Goal: Information Seeking & Learning: Compare options

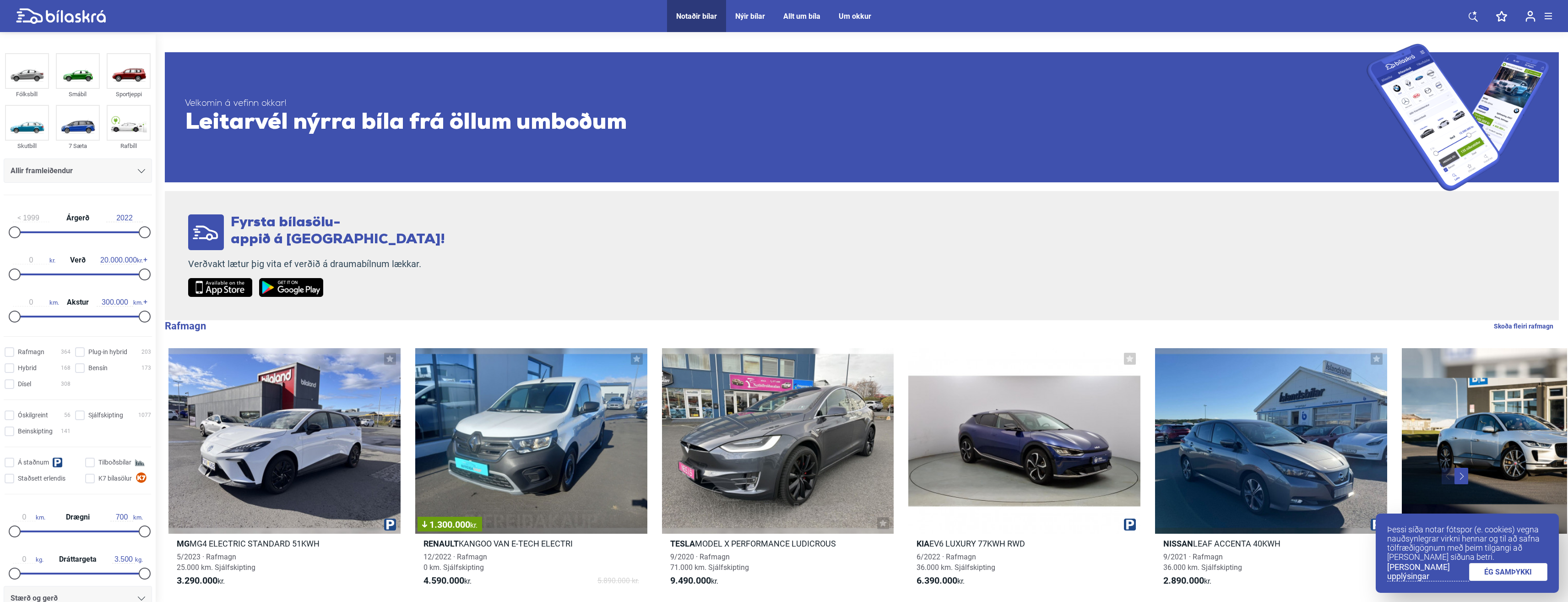
drag, startPoint x: 1540, startPoint y: 2, endPoint x: 1112, endPoint y: 246, distance: 492.7
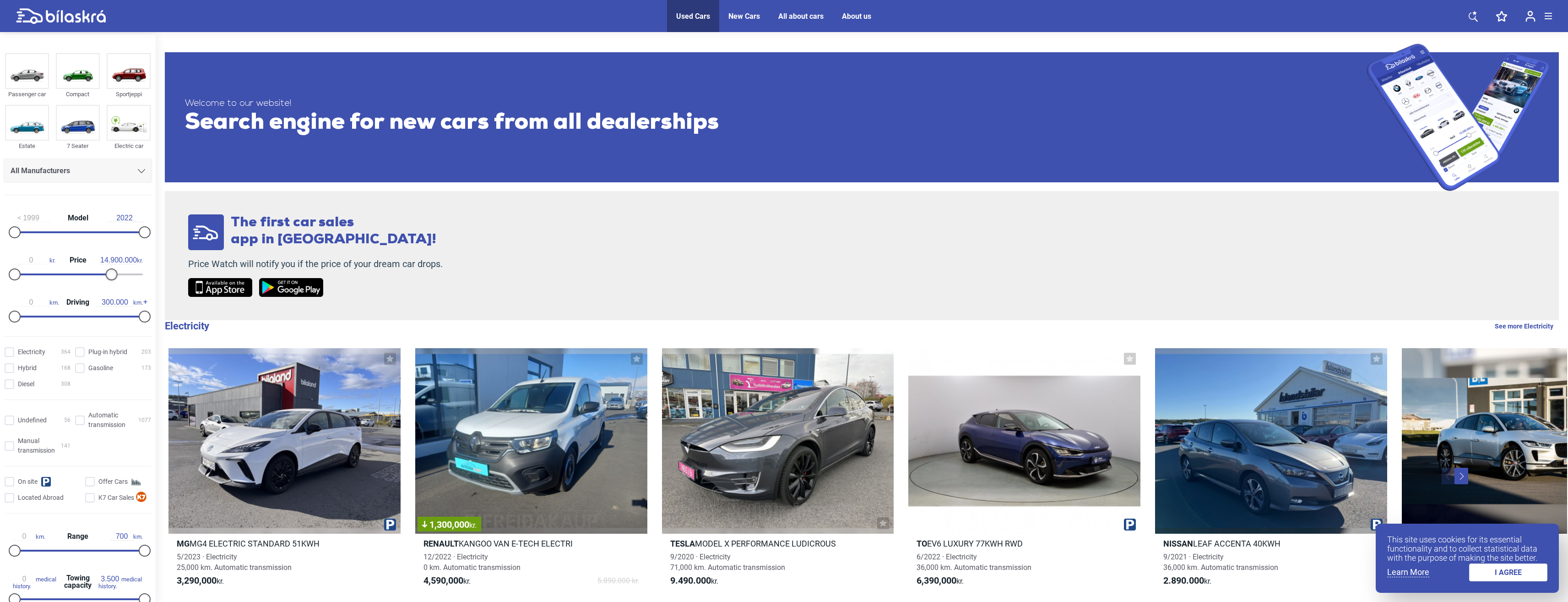
type input "15.000.000"
drag, startPoint x: 141, startPoint y: 273, endPoint x: 110, endPoint y: 271, distance: 31.1
click at [110, 271] on div at bounding box center [112, 274] width 12 height 12
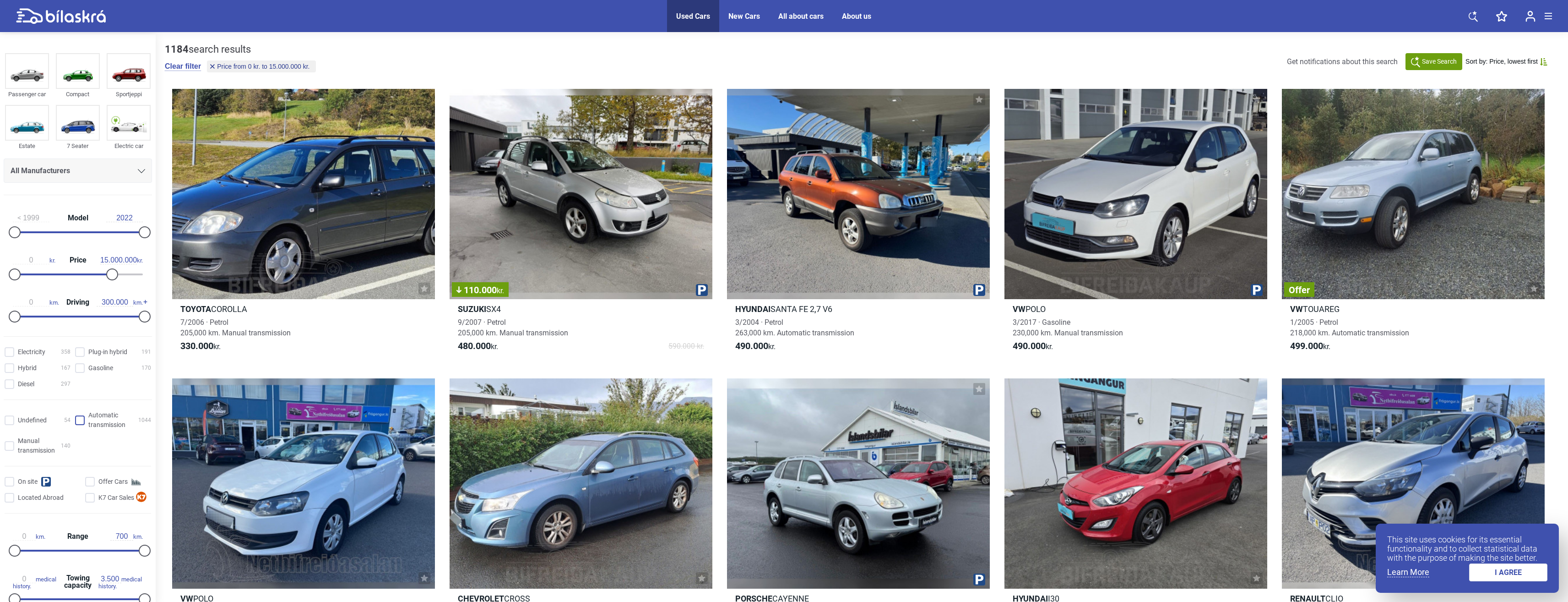
click at [77, 421] on input "Automatic transmission 1044" at bounding box center [115, 420] width 76 height 19
checkbox input "true"
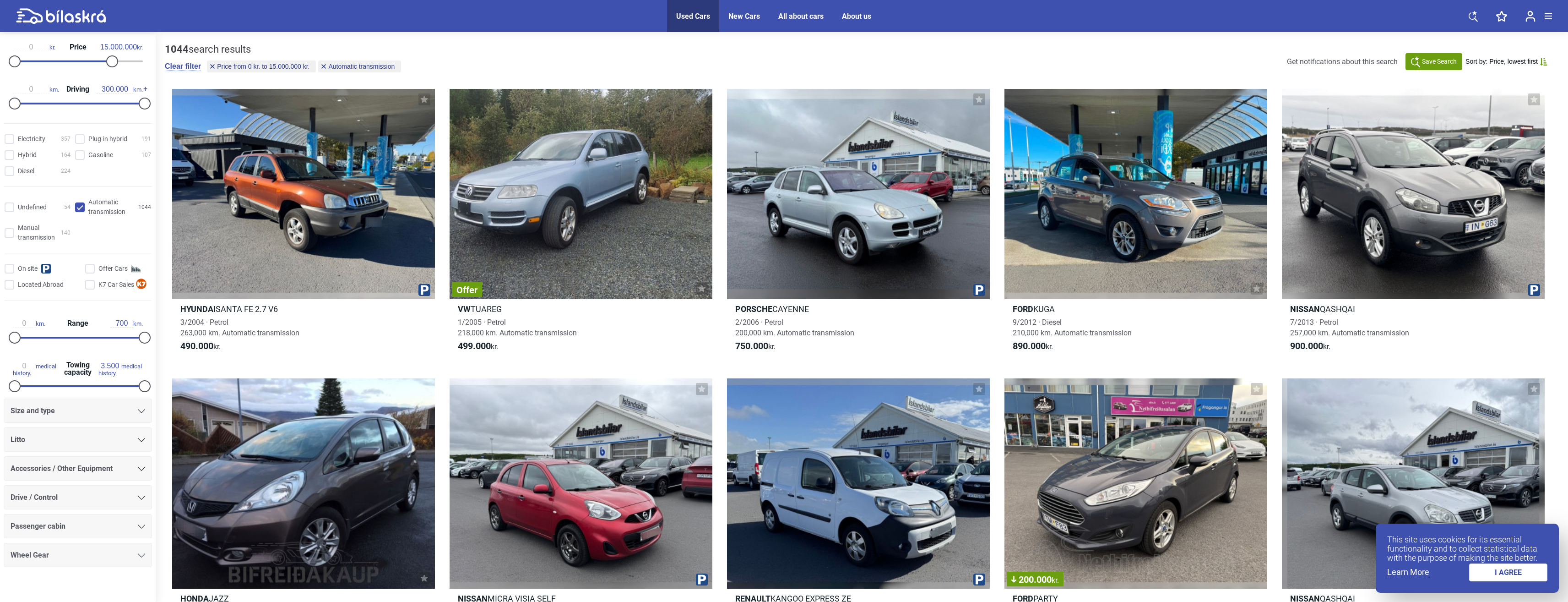
scroll to position [222, 0]
click at [138, 487] on icon at bounding box center [141, 489] width 8 height 4
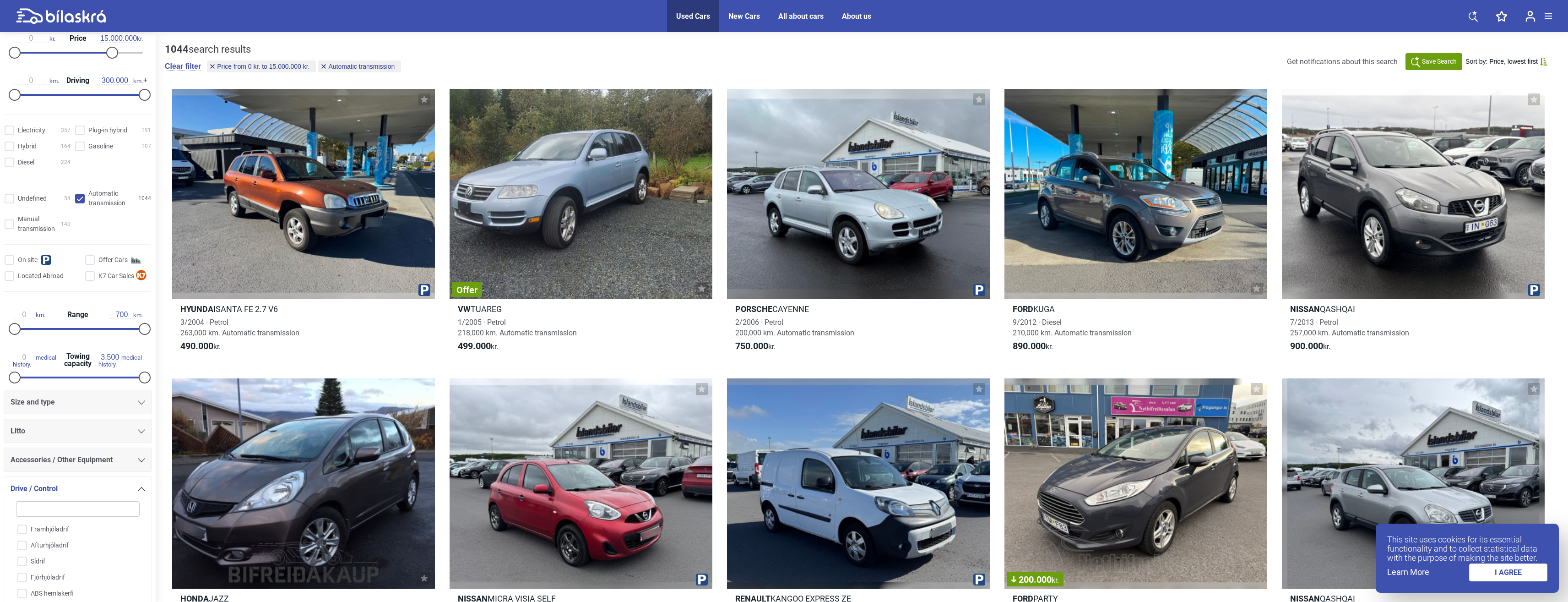
scroll to position [358, 0]
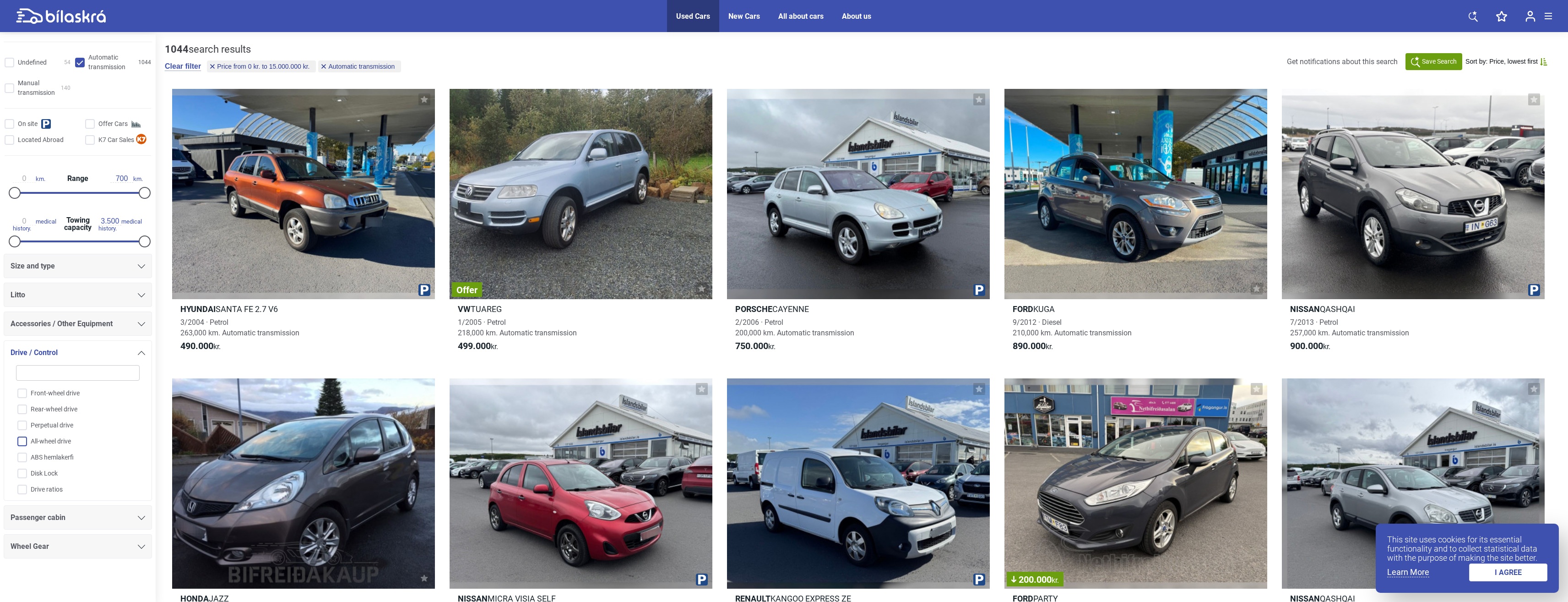
click at [24, 439] on input "All-wheel drive" at bounding box center [72, 442] width 125 height 16
checkbox input "true"
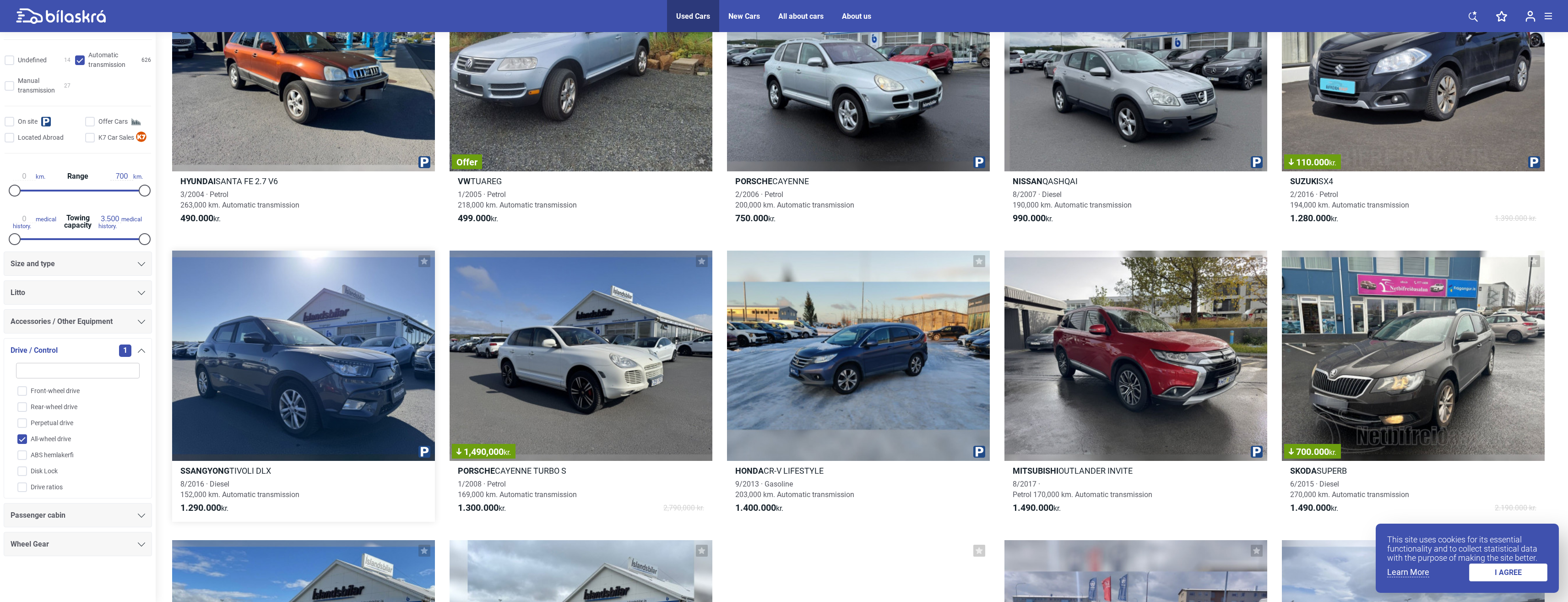
scroll to position [138, 0]
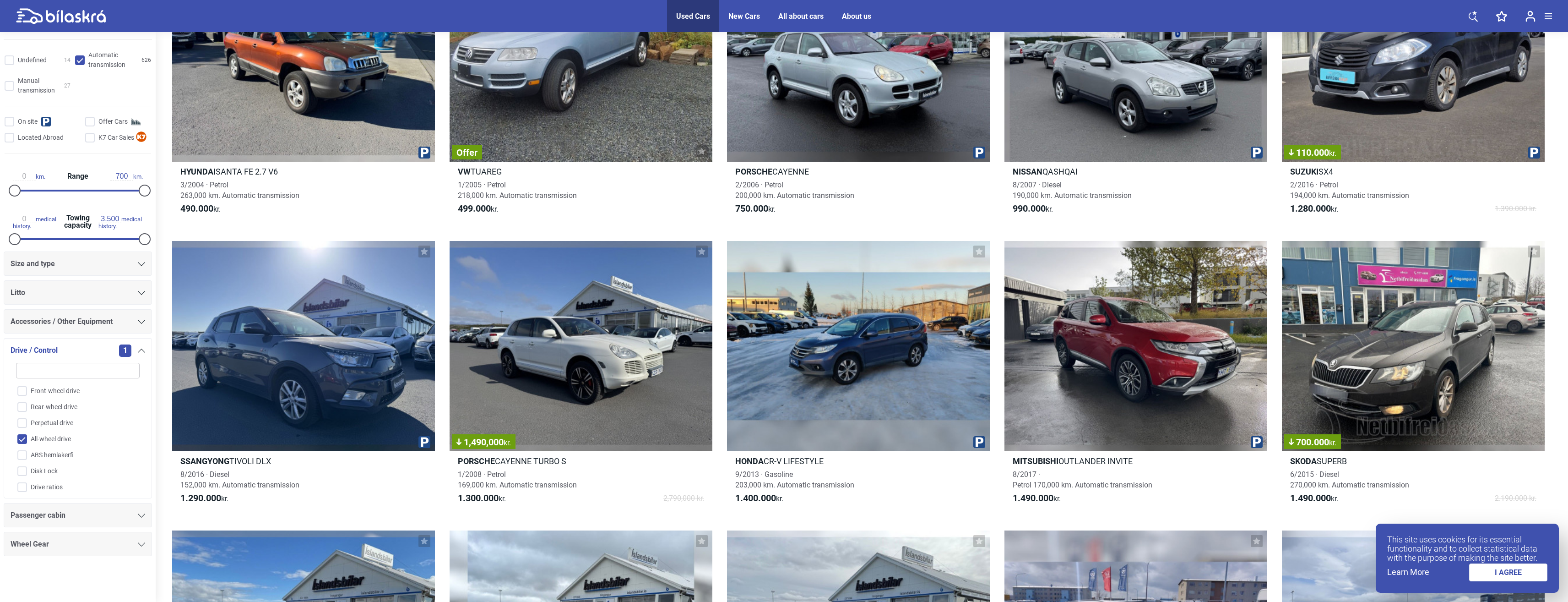
click at [132, 521] on div "Passenger cabin" at bounding box center [77, 515] width 134 height 13
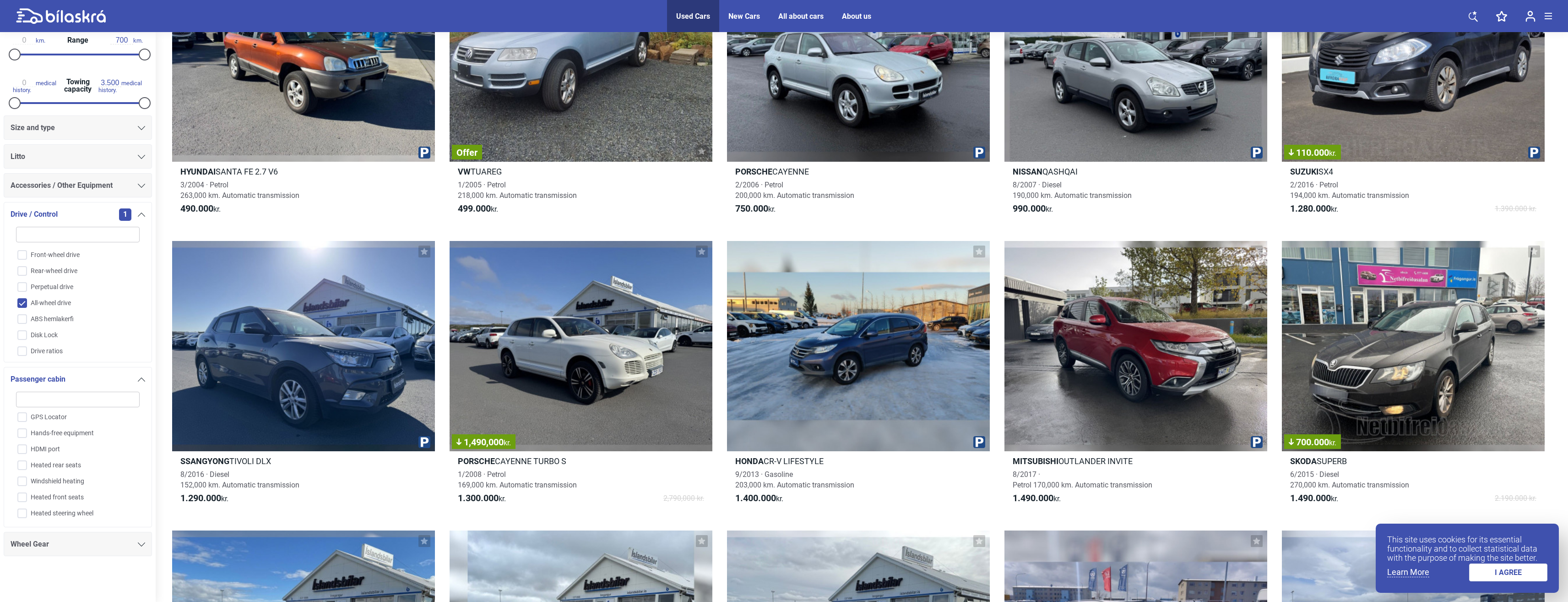
scroll to position [267, 0]
click at [122, 543] on div "Wheel Gear" at bounding box center [77, 543] width 134 height 13
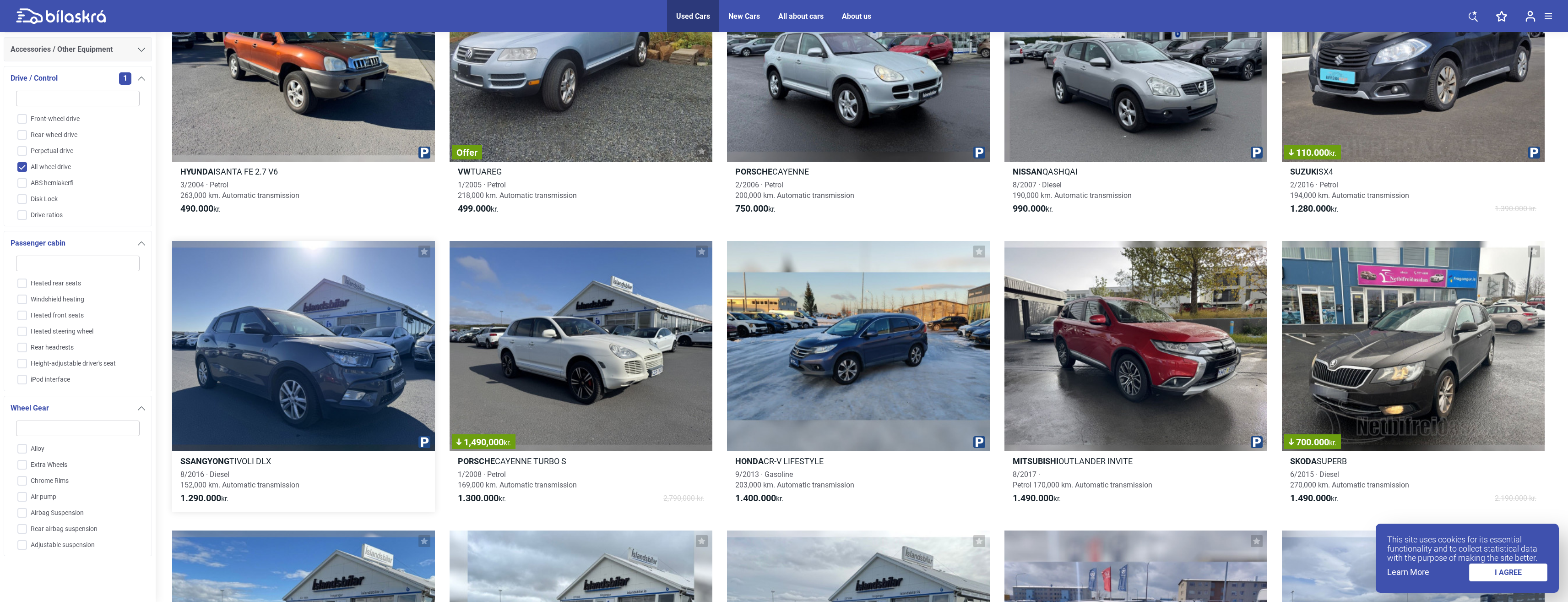
click at [282, 337] on div at bounding box center [304, 346] width 263 height 211
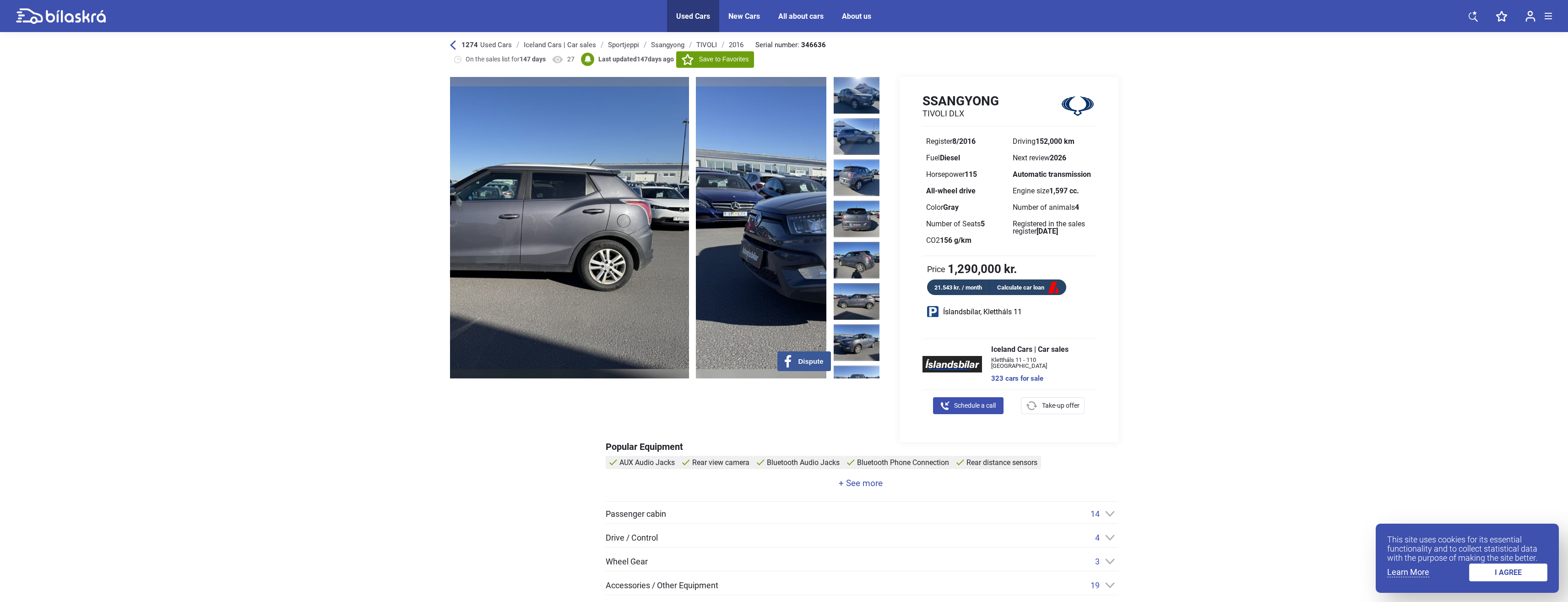
drag, startPoint x: 703, startPoint y: 262, endPoint x: 566, endPoint y: 257, distance: 137.1
click at [566, 257] on img at bounding box center [501, 227] width 376 height 302
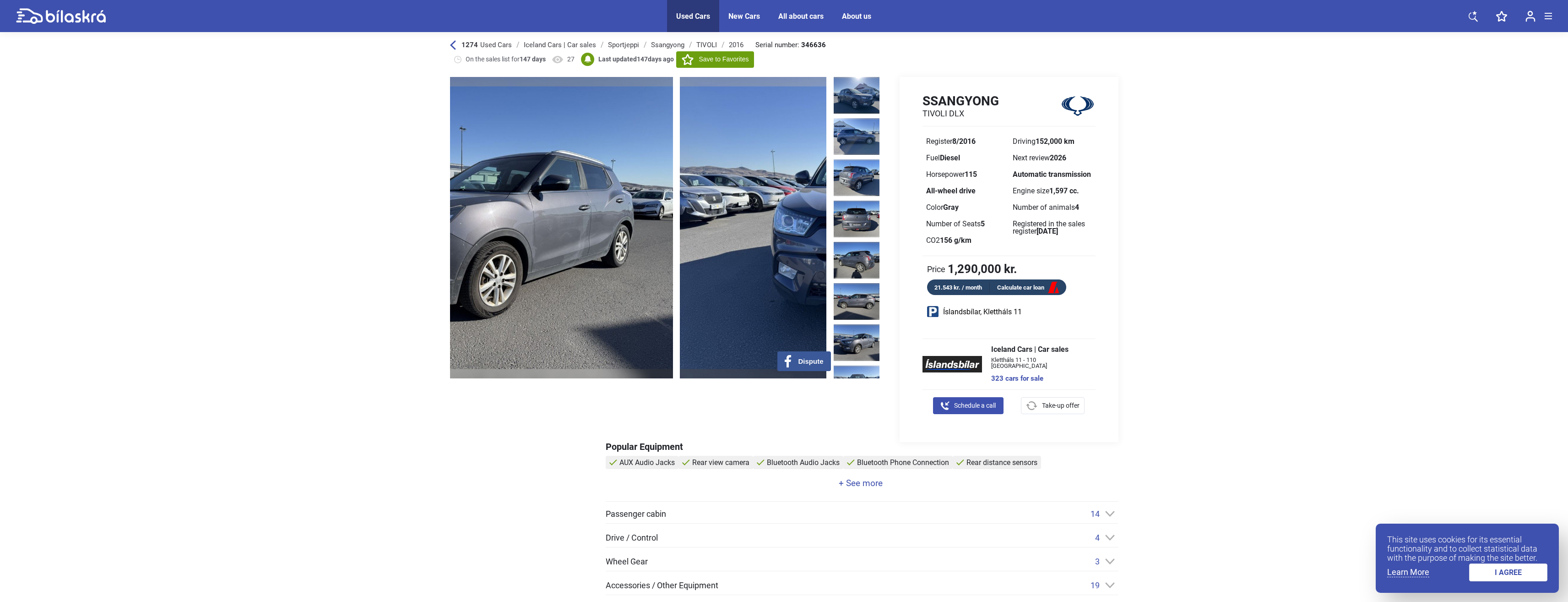
drag, startPoint x: 688, startPoint y: 255, endPoint x: 534, endPoint y: 254, distance: 154.0
click at [534, 254] on img at bounding box center [484, 227] width 376 height 302
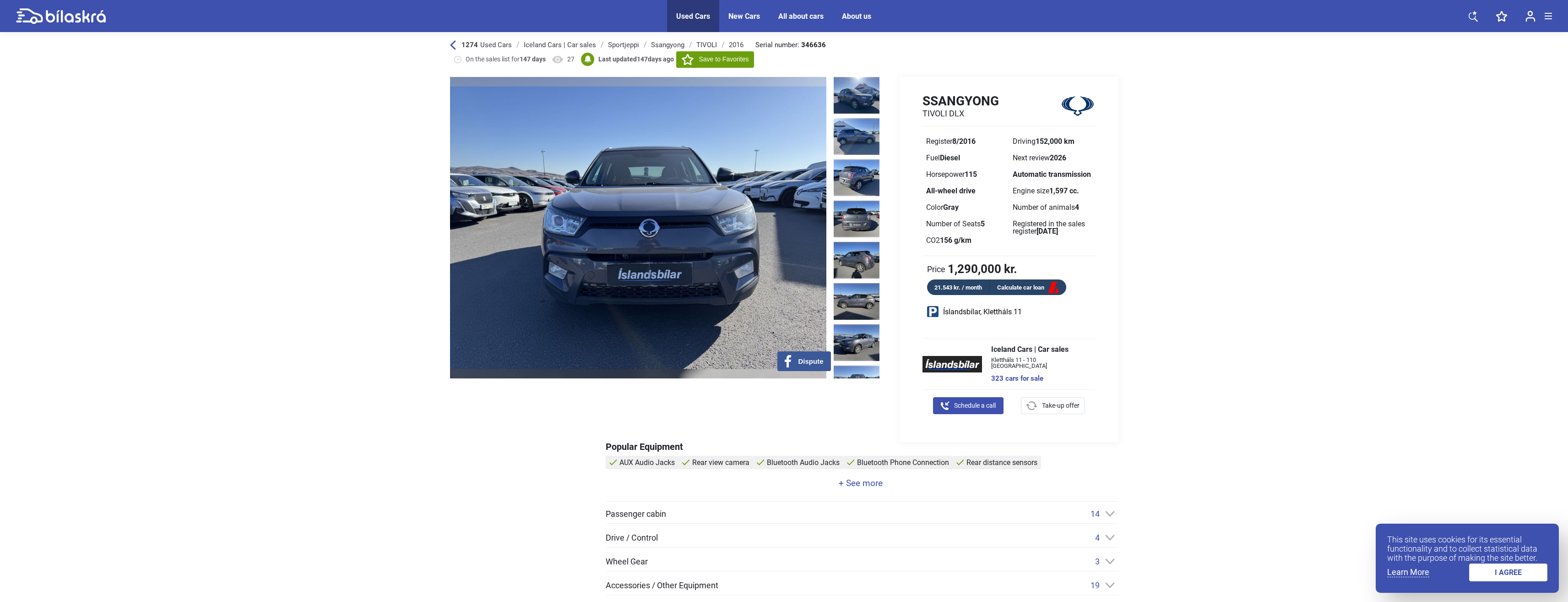
drag, startPoint x: 693, startPoint y: 252, endPoint x: 546, endPoint y: 258, distance: 147.1
click at [559, 258] on img at bounding box center [637, 227] width 376 height 302
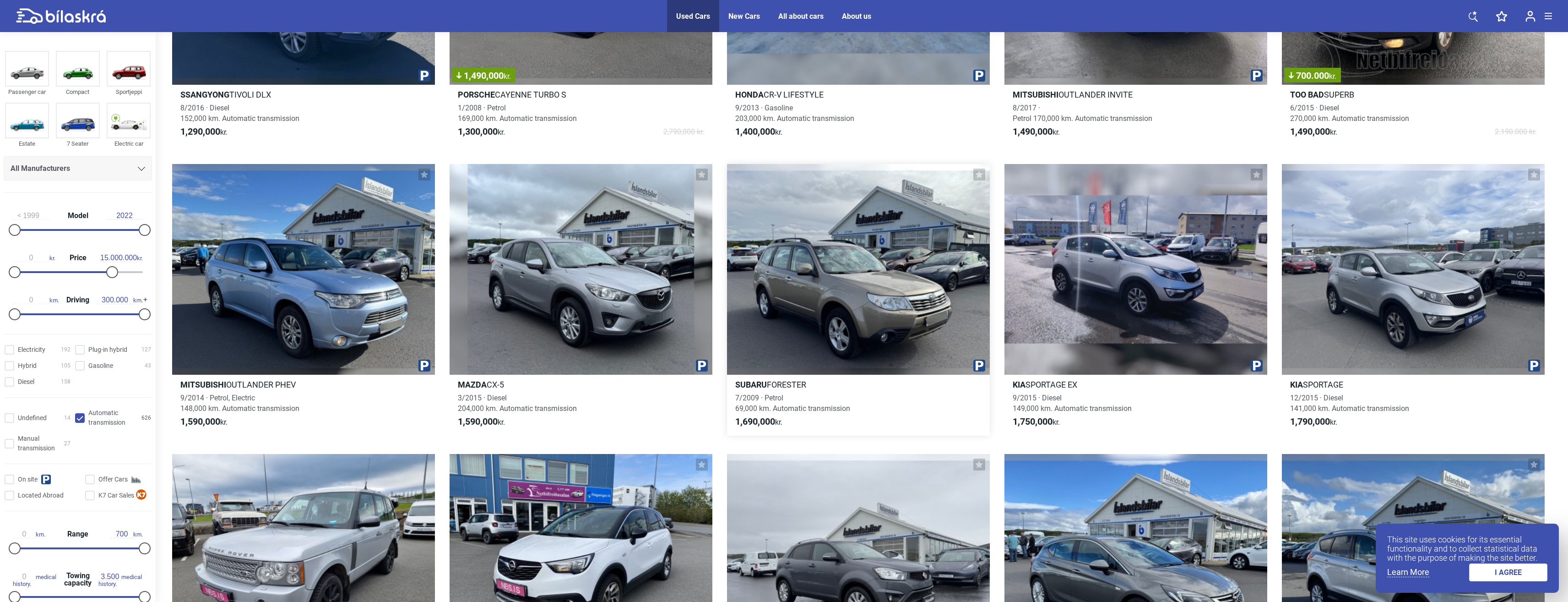
scroll to position [595, 0]
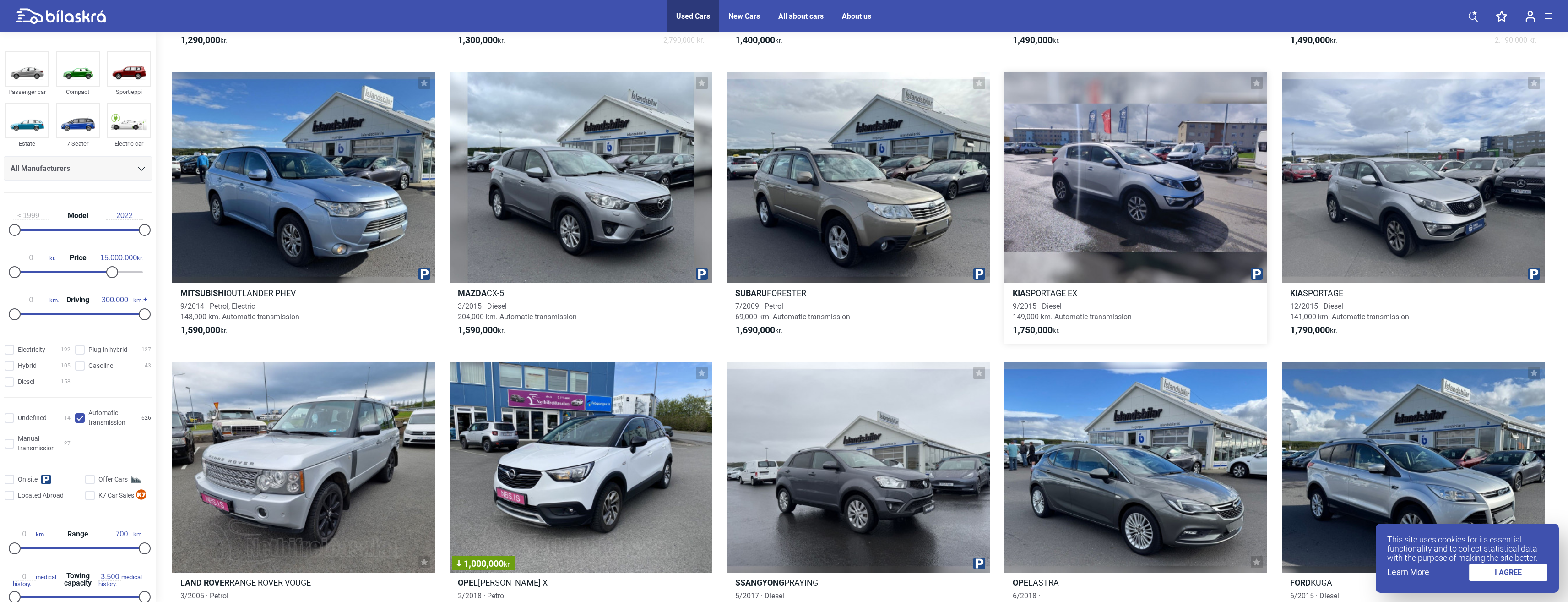
click at [1165, 171] on div at bounding box center [1136, 177] width 263 height 211
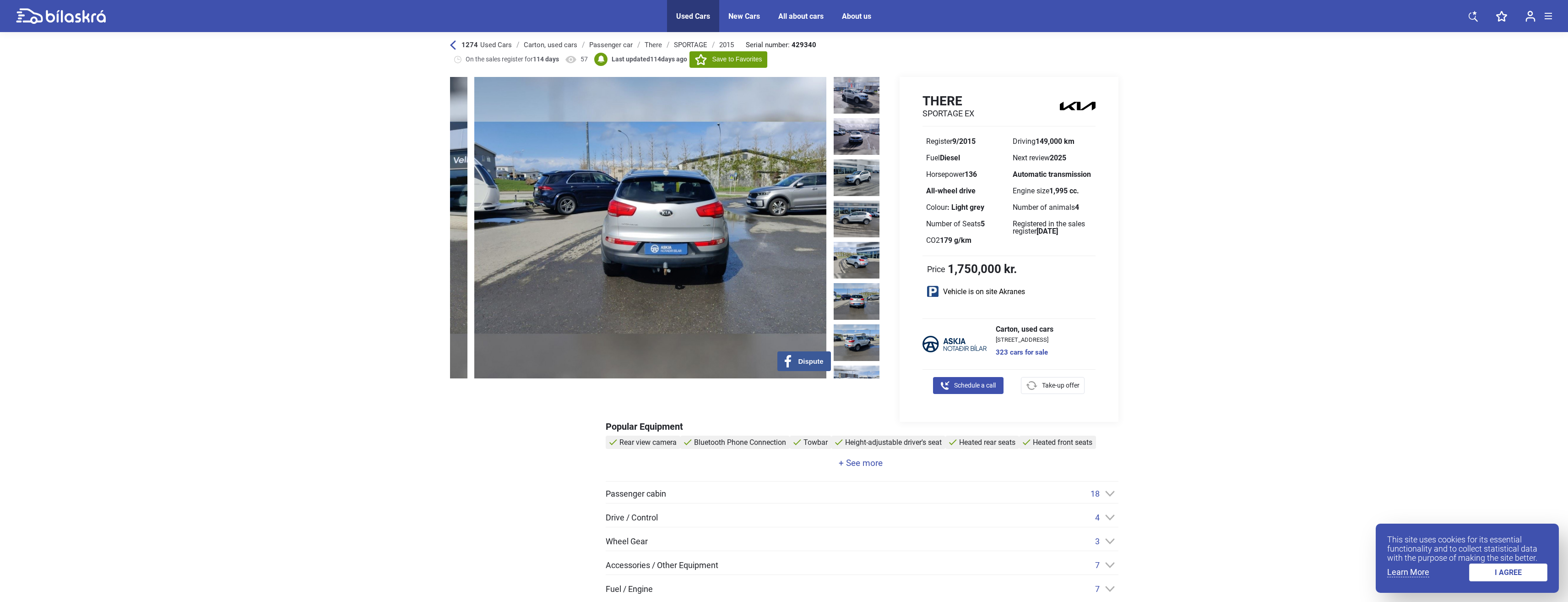
drag, startPoint x: 801, startPoint y: 260, endPoint x: 439, endPoint y: 223, distance: 363.9
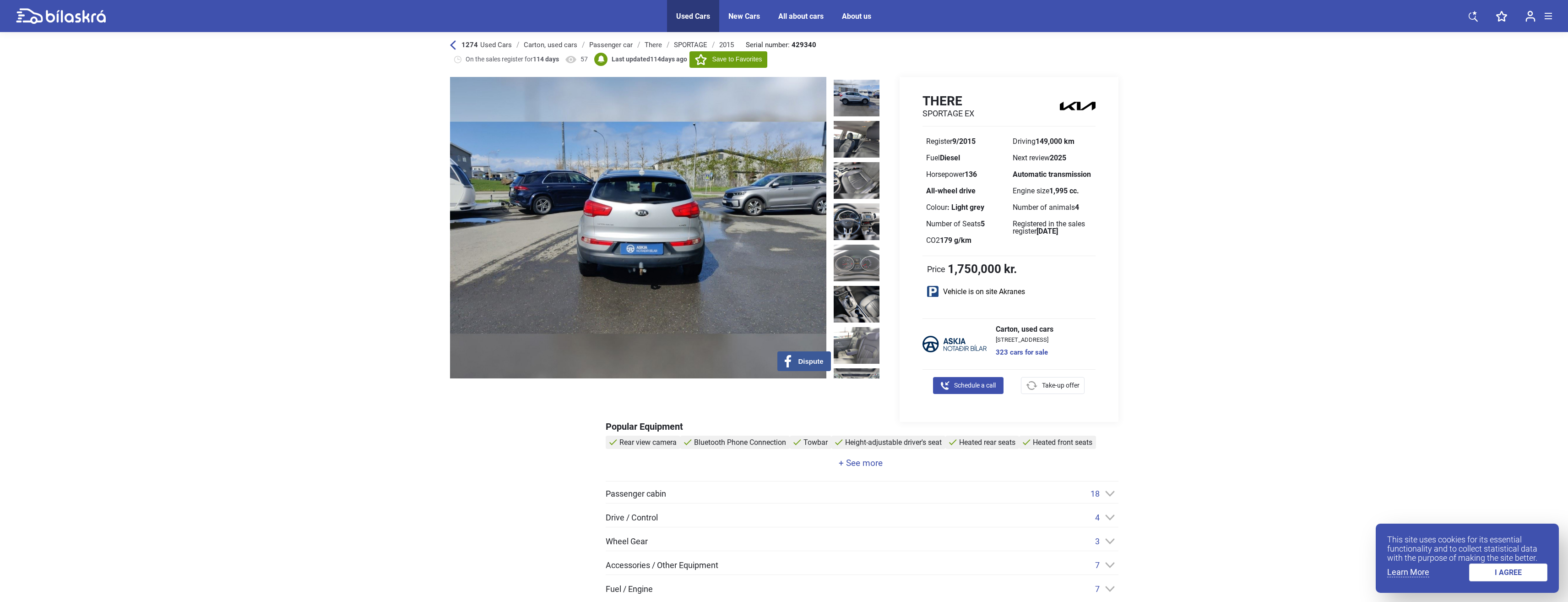
scroll to position [321, 0]
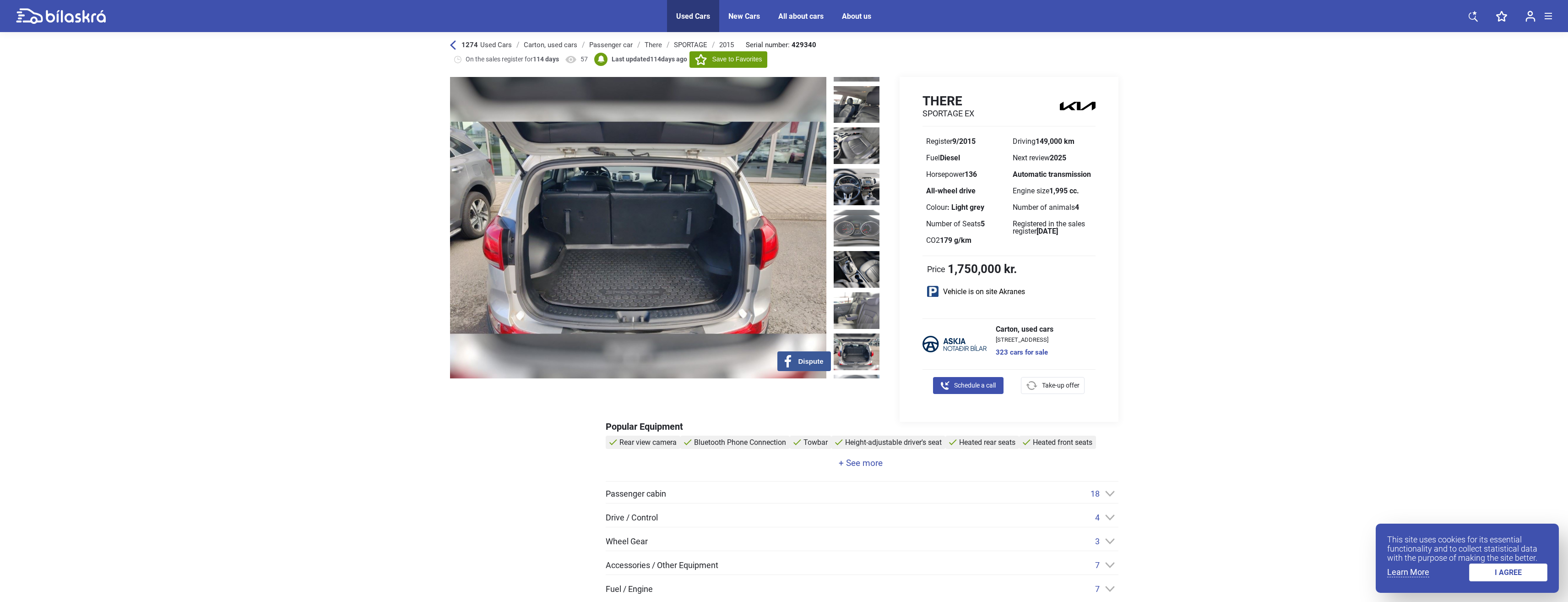
click at [861, 334] on img at bounding box center [856, 352] width 46 height 36
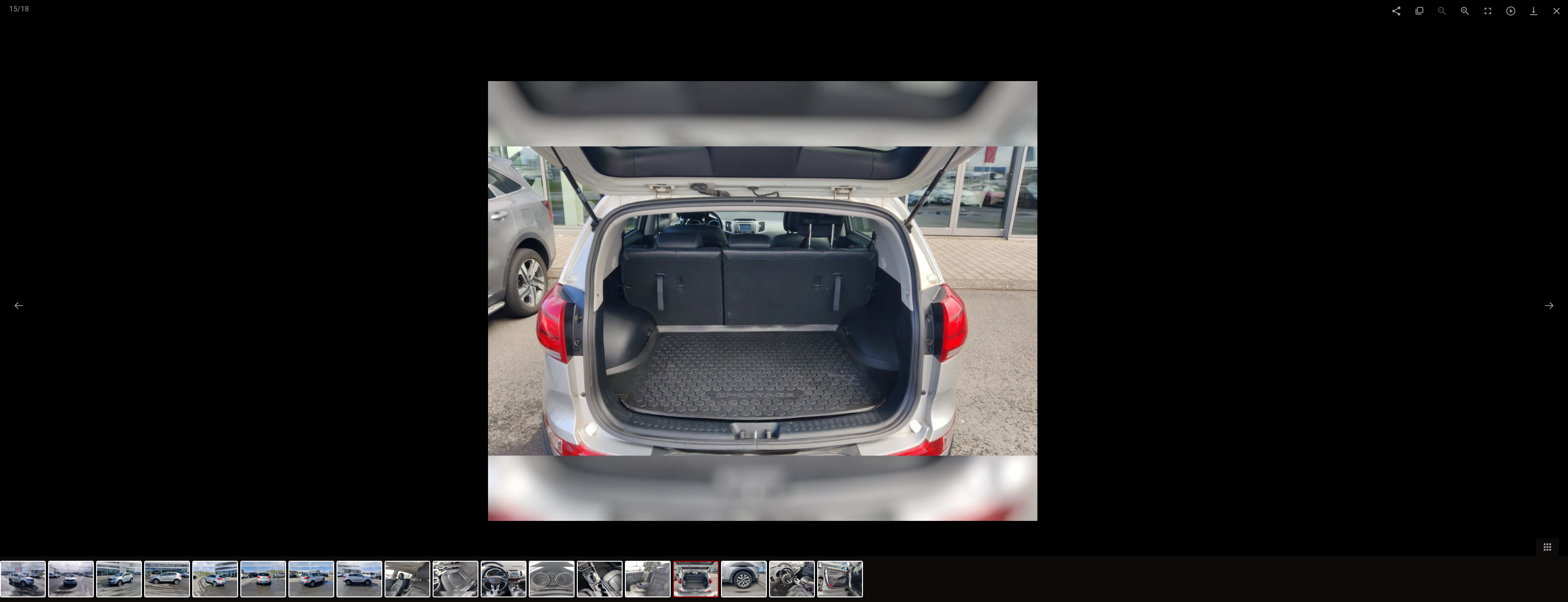
drag, startPoint x: 1277, startPoint y: 314, endPoint x: 1224, endPoint y: 314, distance: 53.0
click at [1224, 314] on div at bounding box center [763, 301] width 1568 height 602
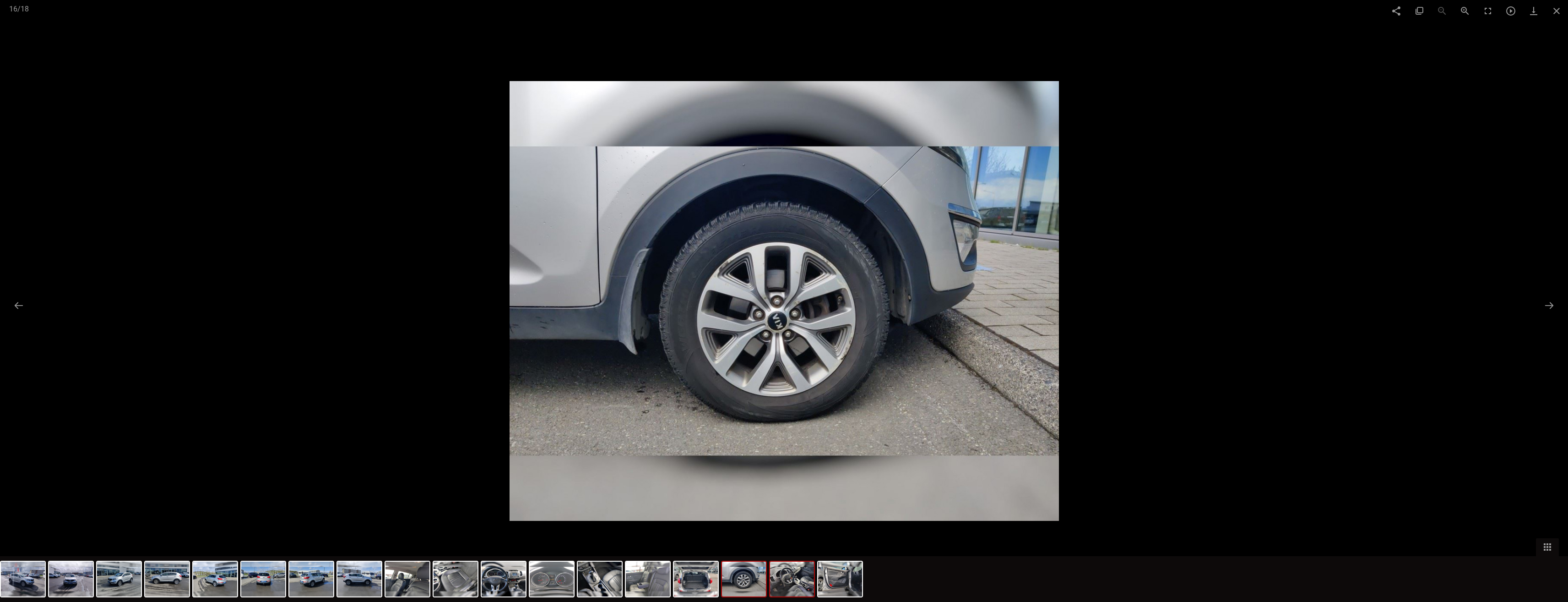
click at [795, 575] on img at bounding box center [792, 579] width 44 height 35
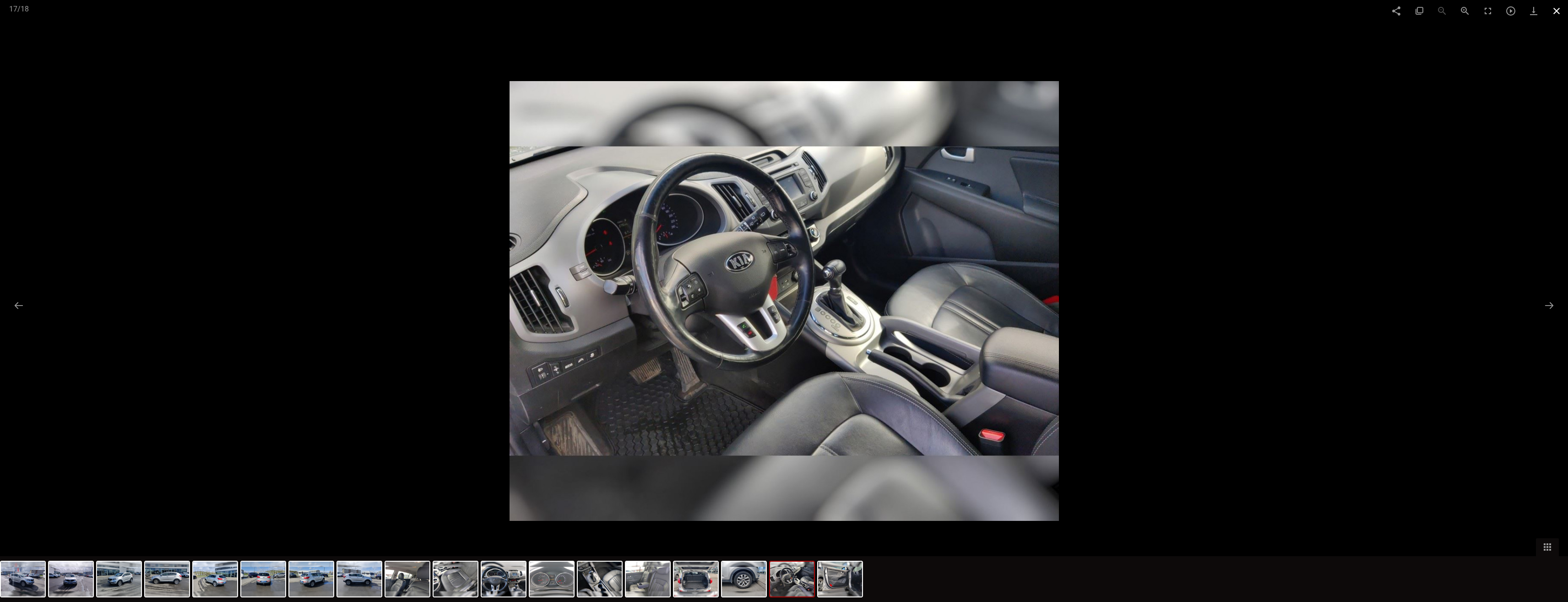
click at [1553, 11] on span at bounding box center [1557, 11] width 23 height 21
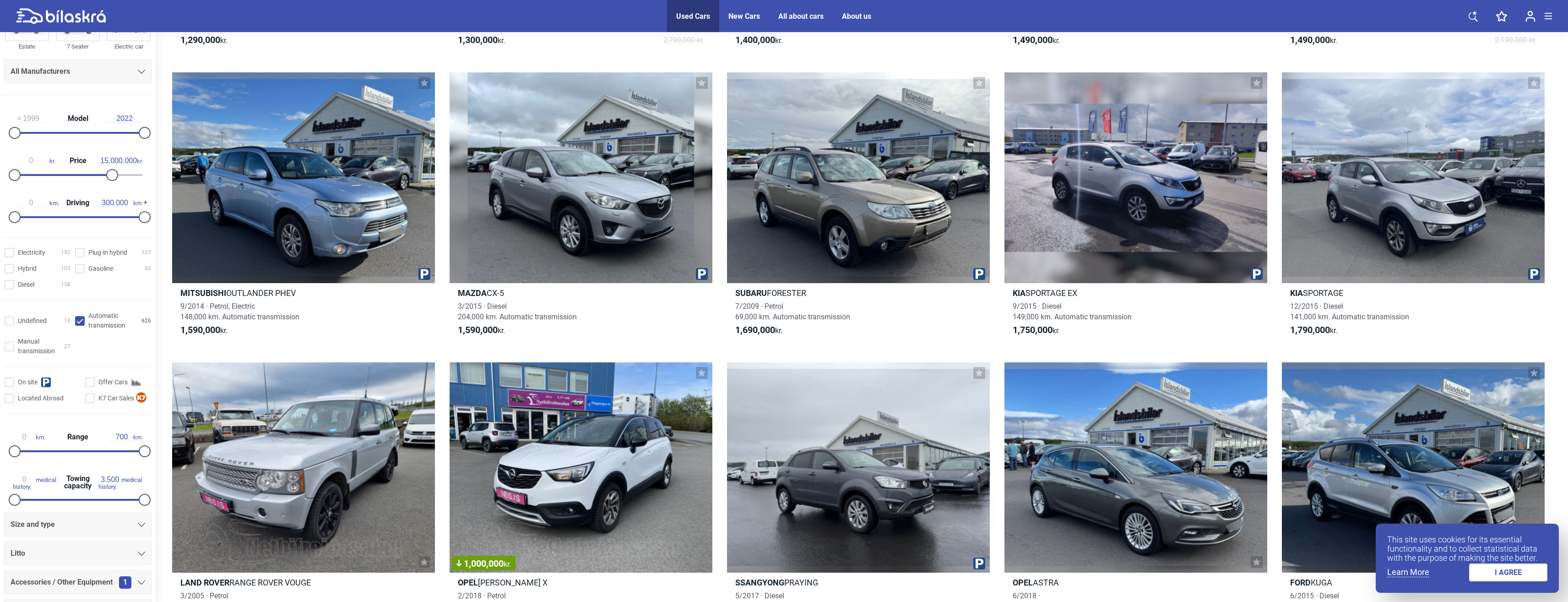
scroll to position [222, 0]
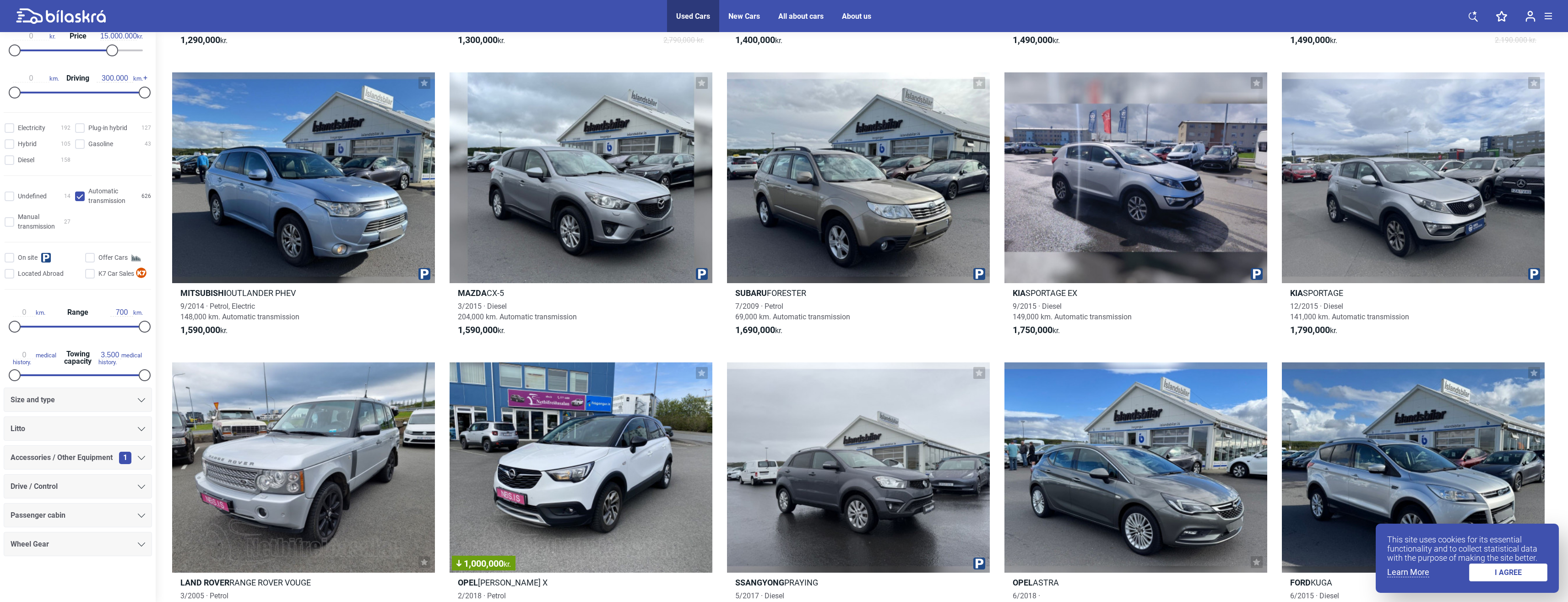
click at [68, 516] on div "Passenger cabin" at bounding box center [77, 515] width 134 height 13
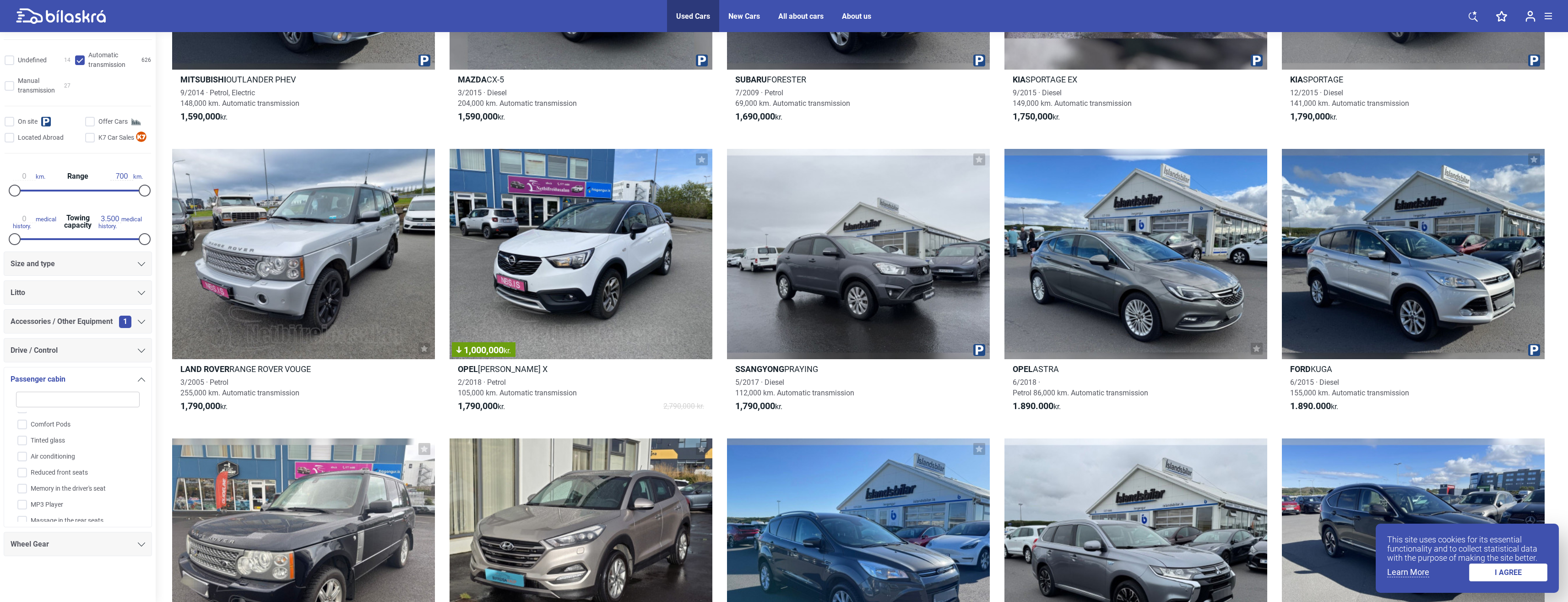
scroll to position [825, 0]
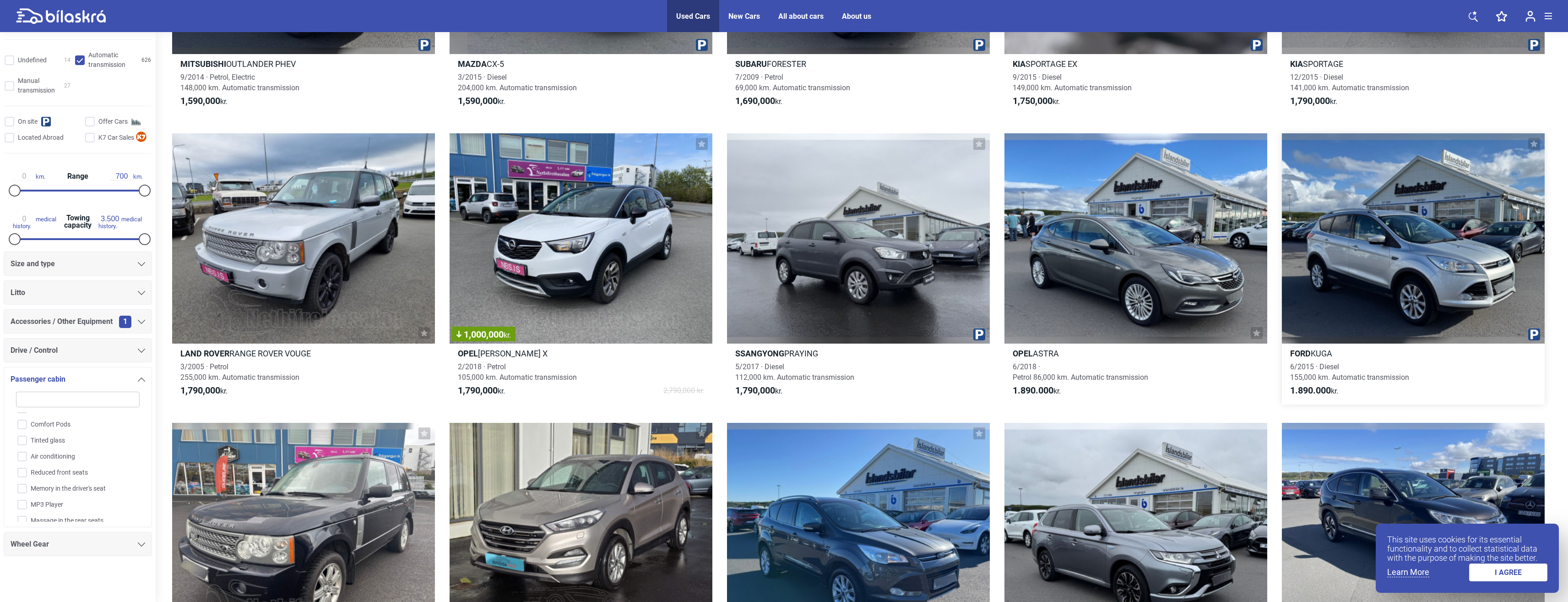
click at [1467, 265] on div at bounding box center [1413, 238] width 263 height 211
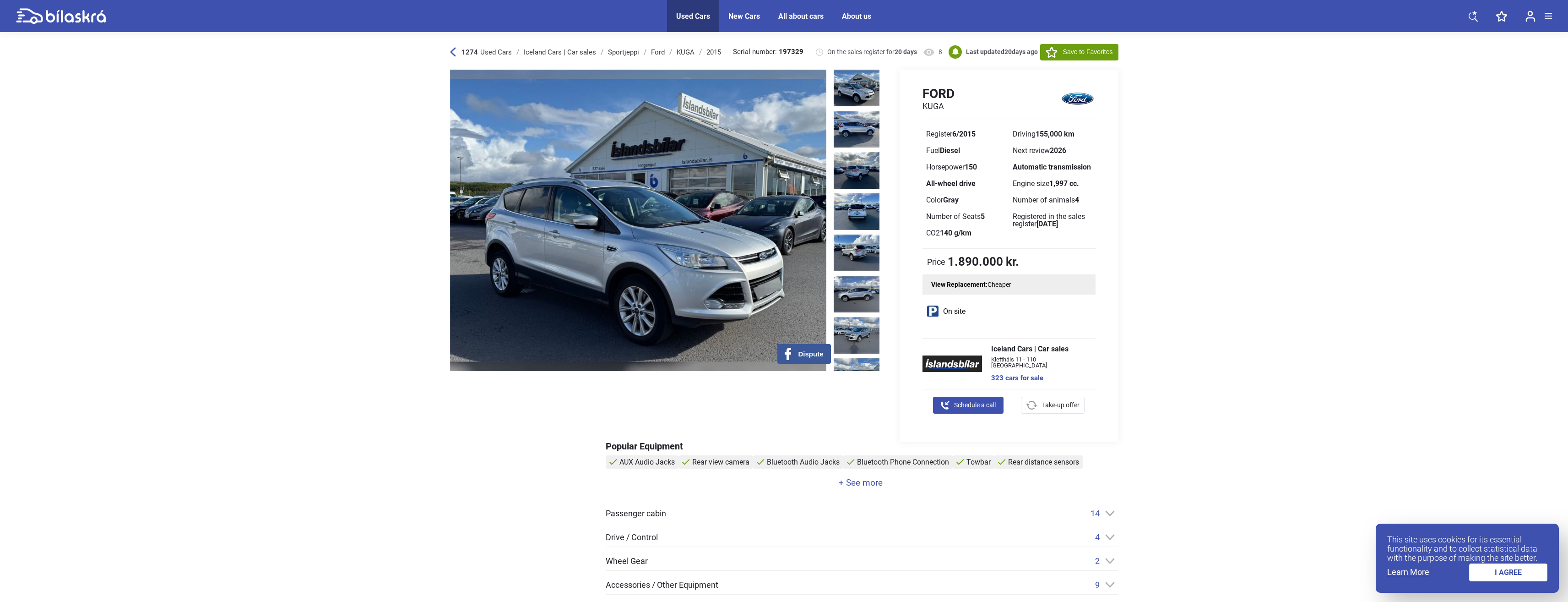
click at [759, 178] on img at bounding box center [637, 220] width 376 height 302
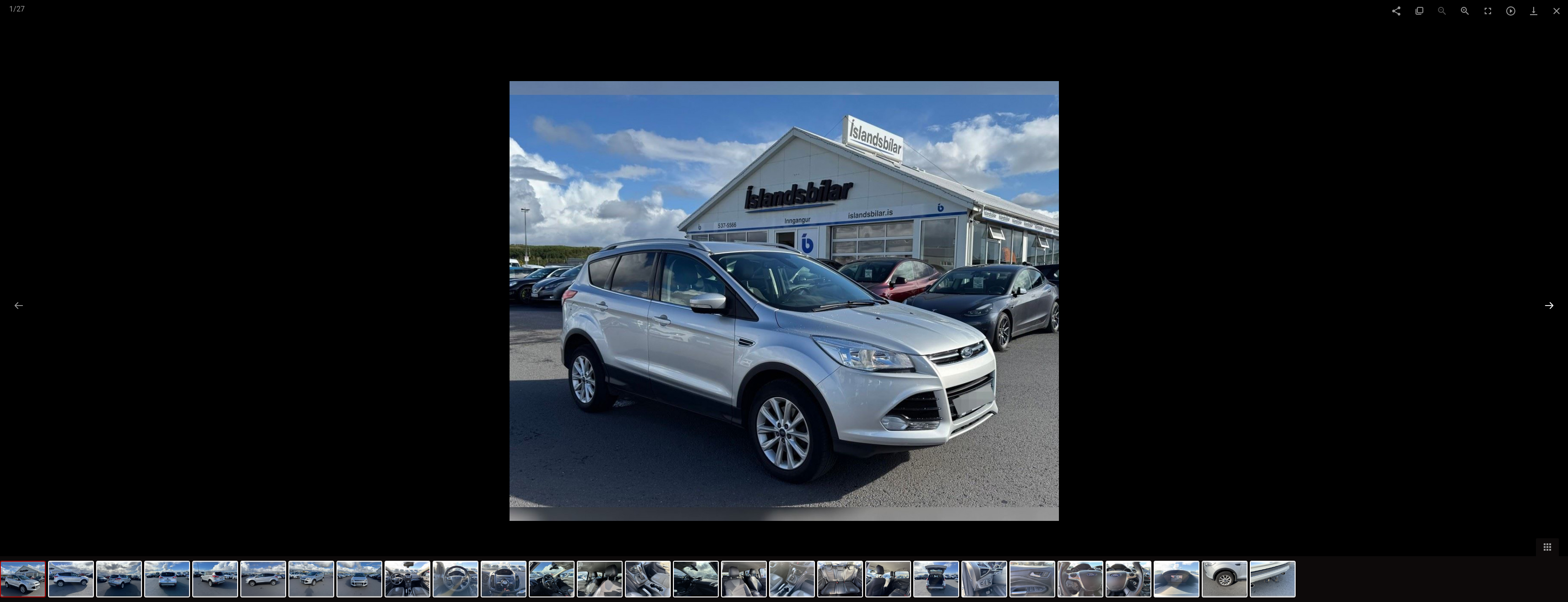
click at [1548, 312] on button at bounding box center [1549, 306] width 19 height 18
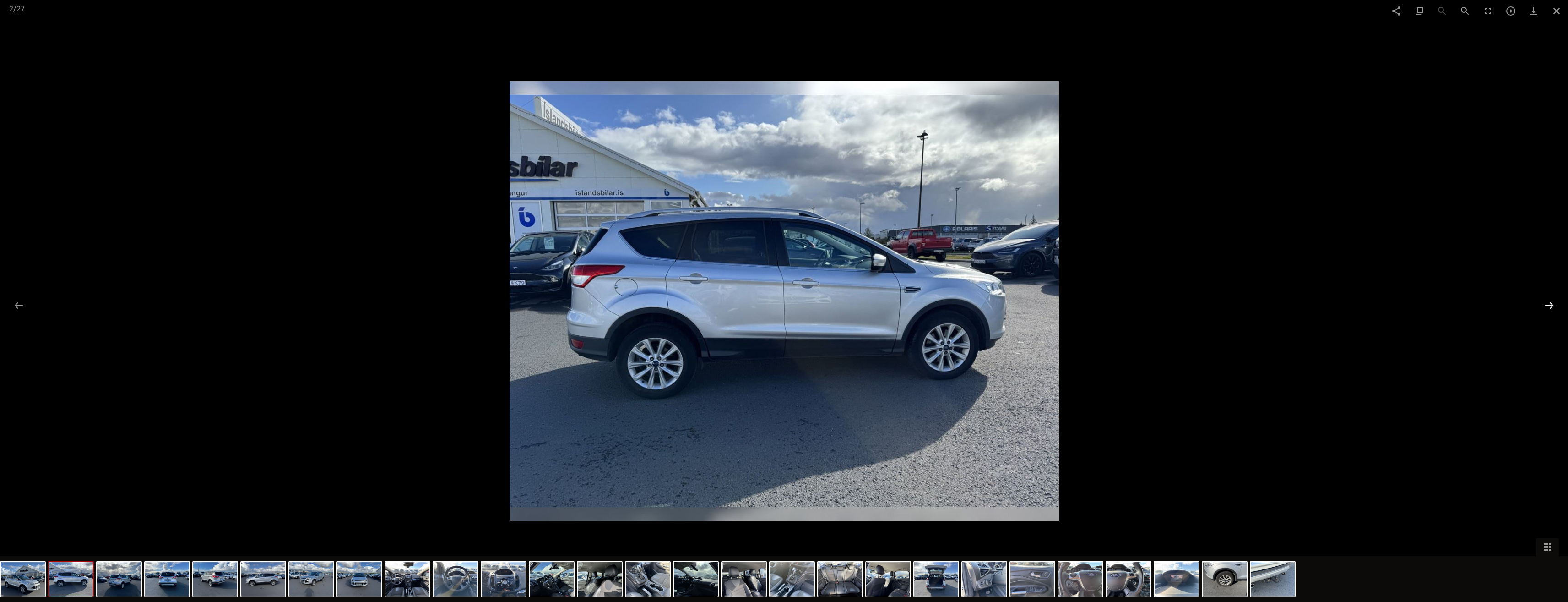
click at [1548, 312] on button at bounding box center [1549, 306] width 19 height 18
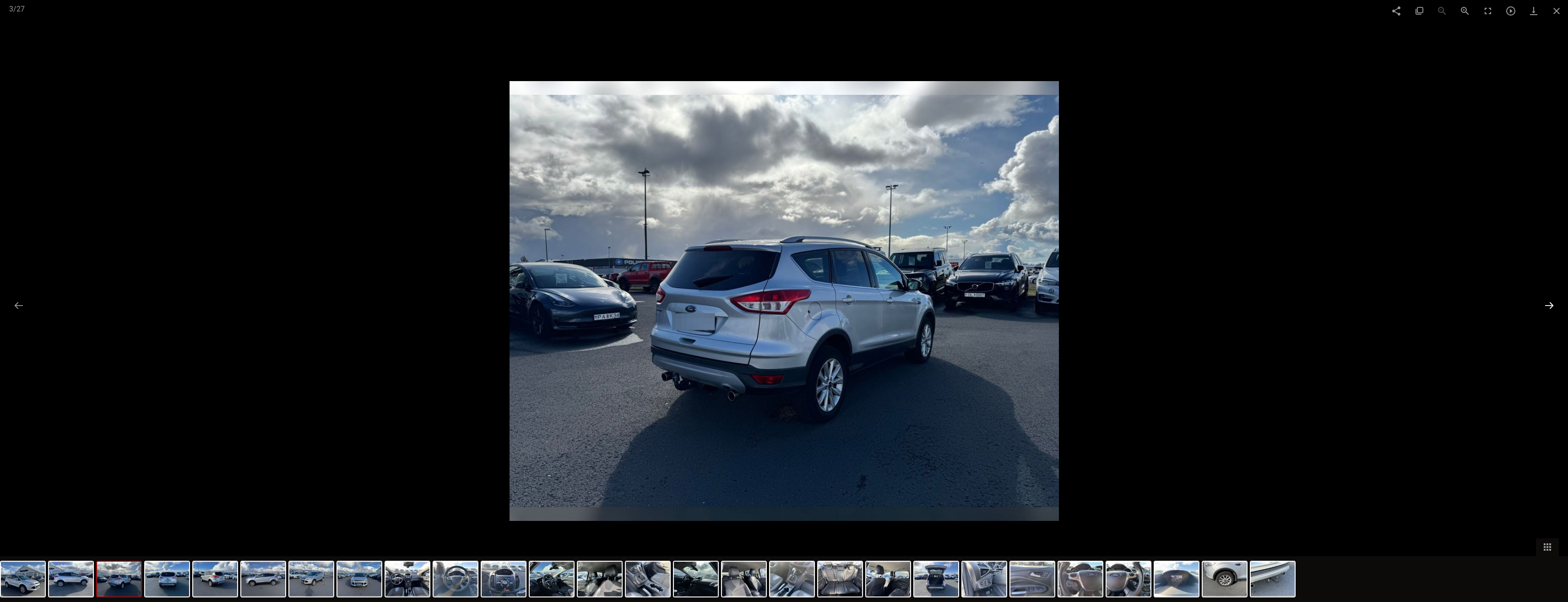
click at [1548, 312] on button at bounding box center [1549, 306] width 19 height 18
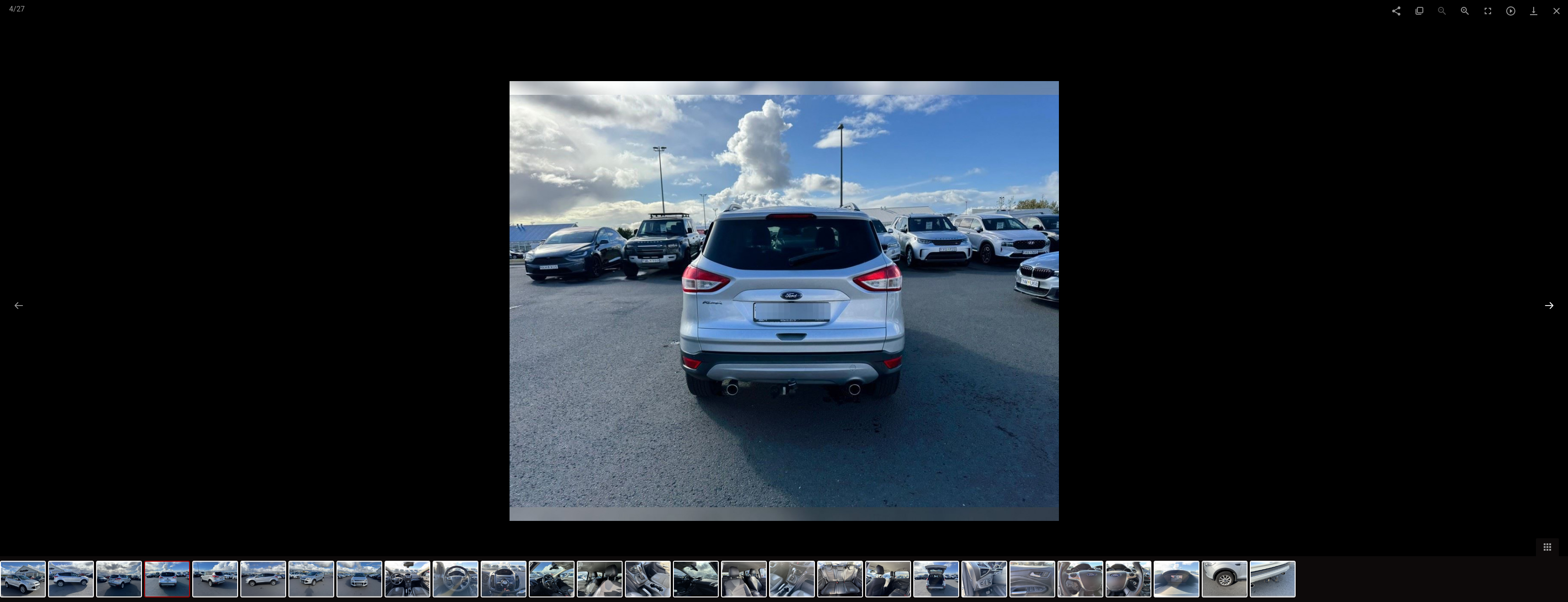
click at [1548, 312] on button at bounding box center [1549, 306] width 19 height 18
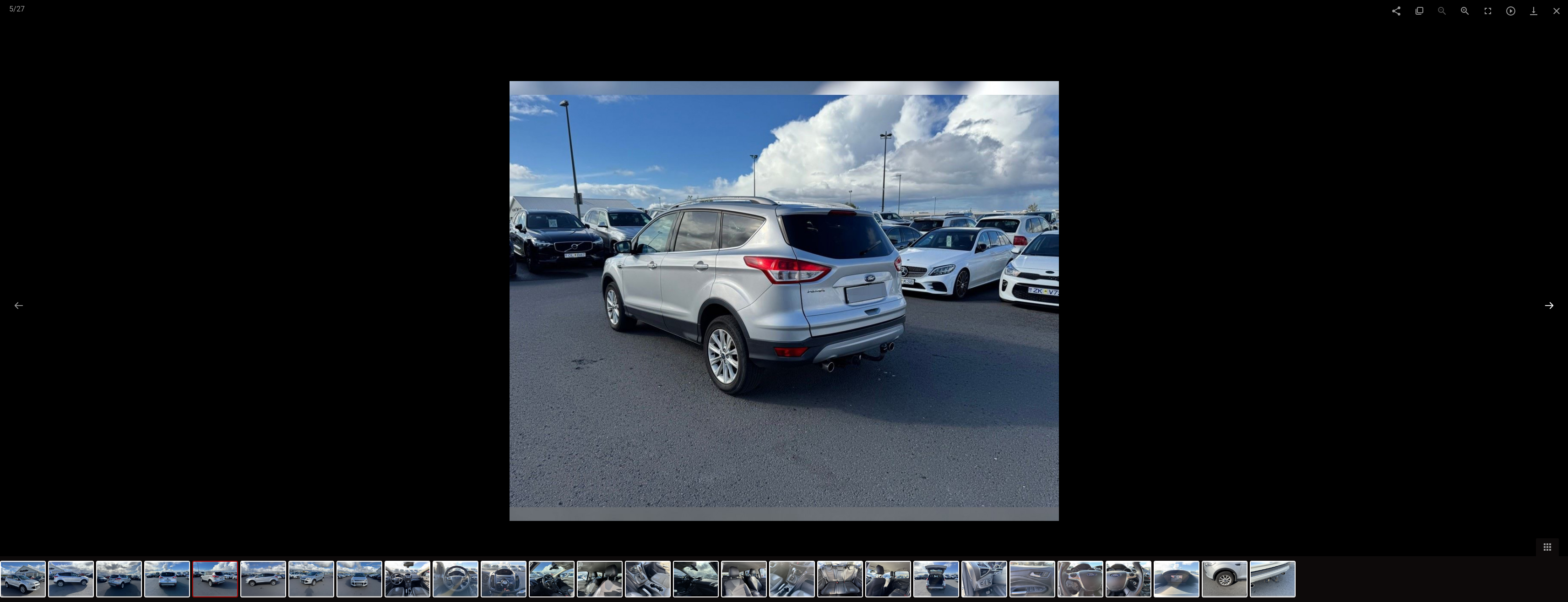
click at [1548, 312] on button at bounding box center [1549, 306] width 19 height 18
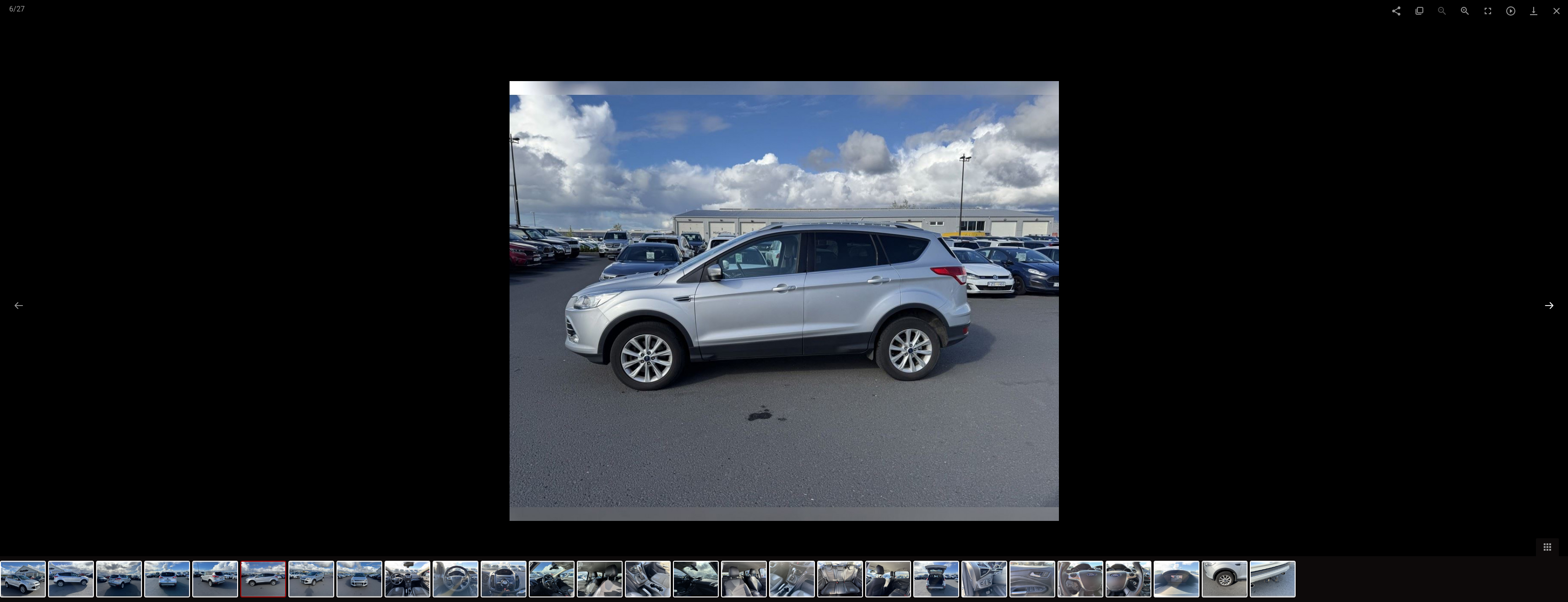
click at [1548, 312] on button at bounding box center [1549, 306] width 19 height 18
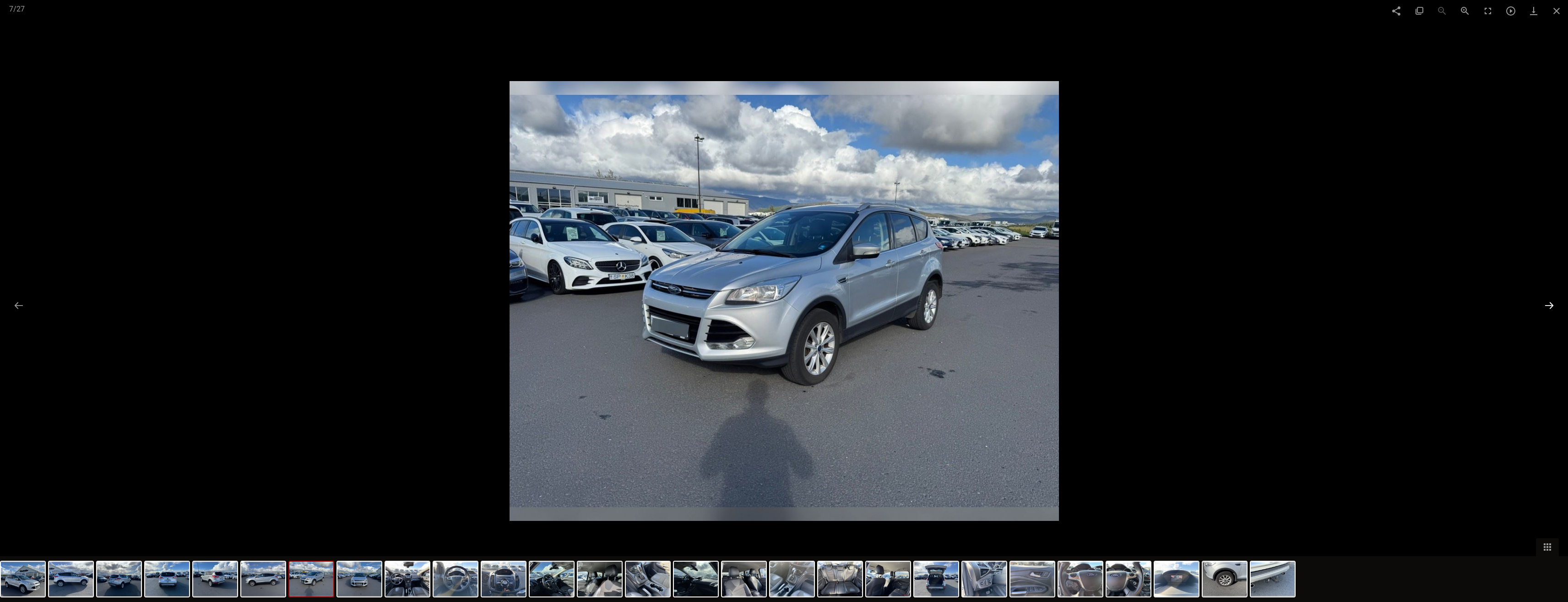
click at [1548, 312] on button at bounding box center [1549, 306] width 19 height 18
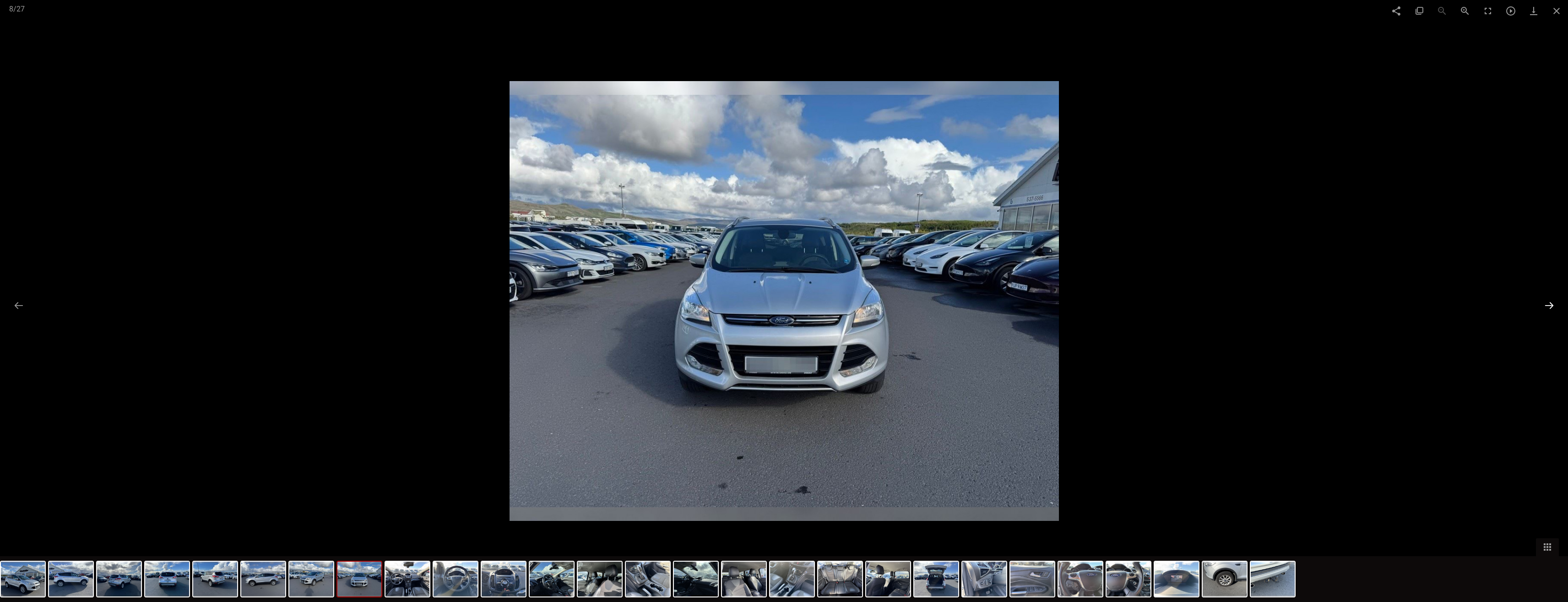
click at [1548, 312] on button at bounding box center [1549, 306] width 19 height 18
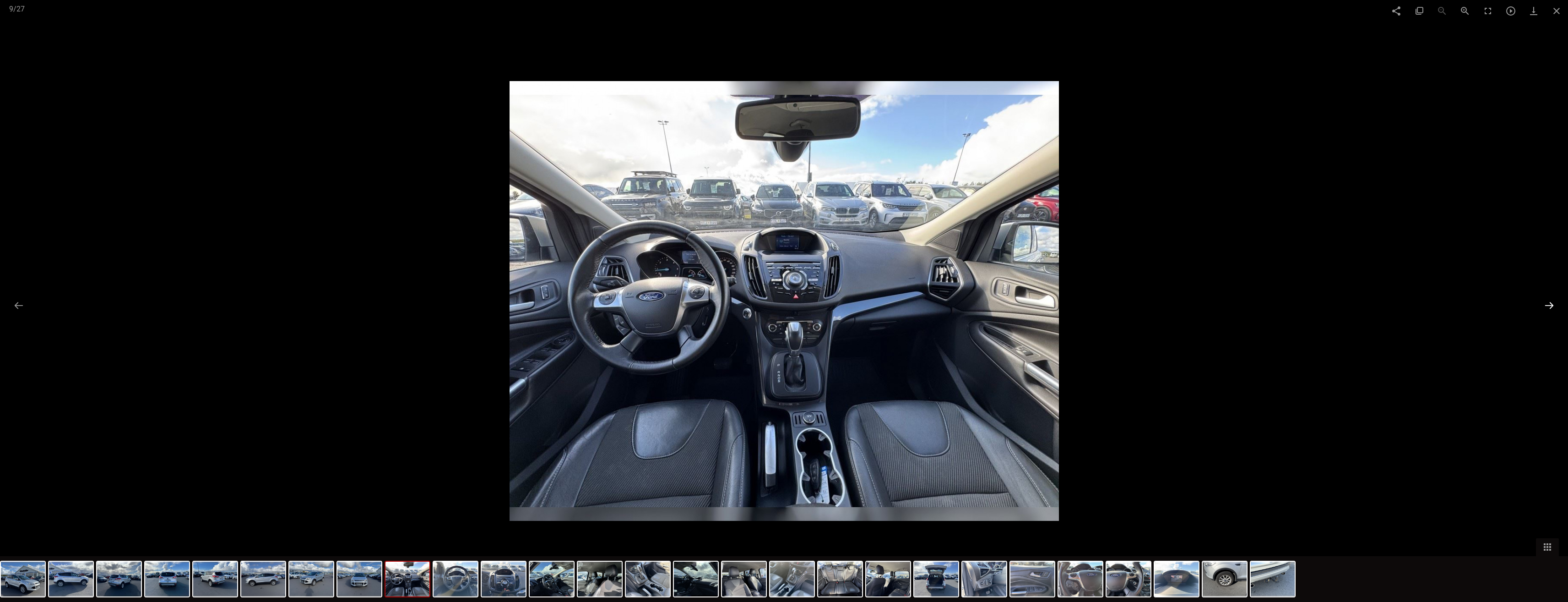
click at [1548, 312] on button at bounding box center [1549, 306] width 19 height 18
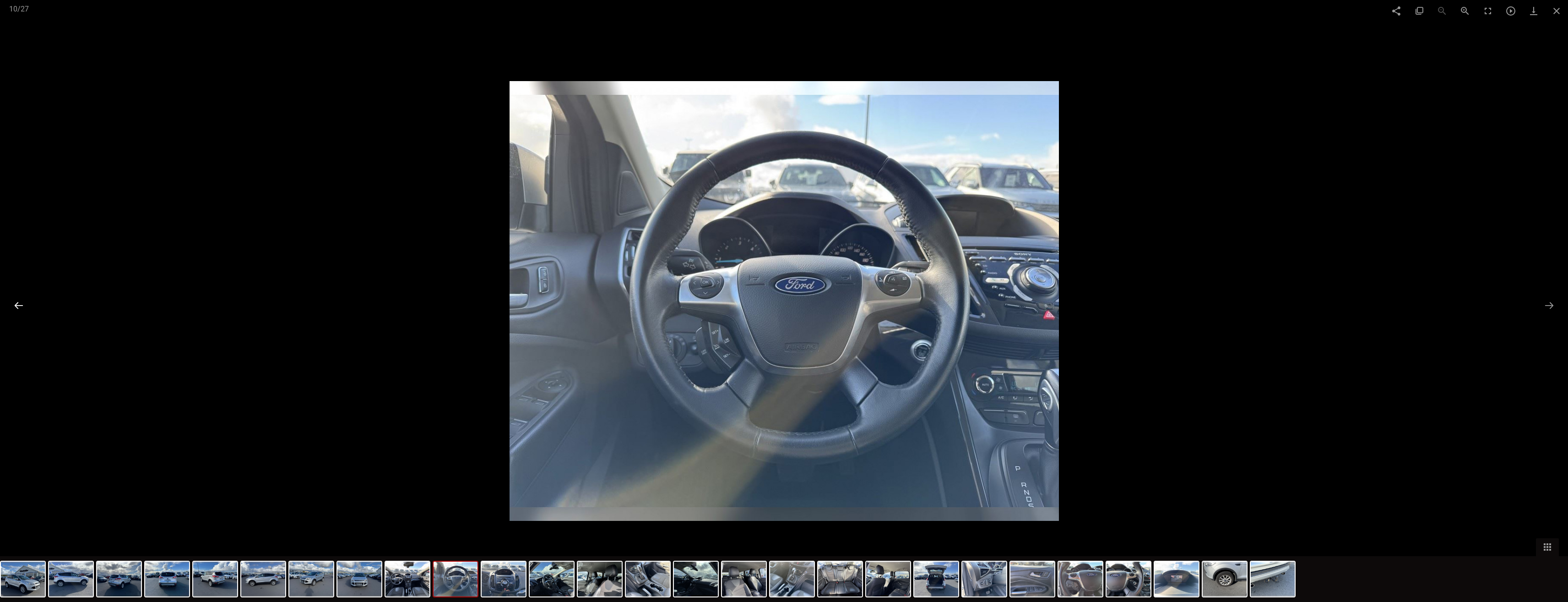
click at [18, 308] on button at bounding box center [18, 306] width 19 height 18
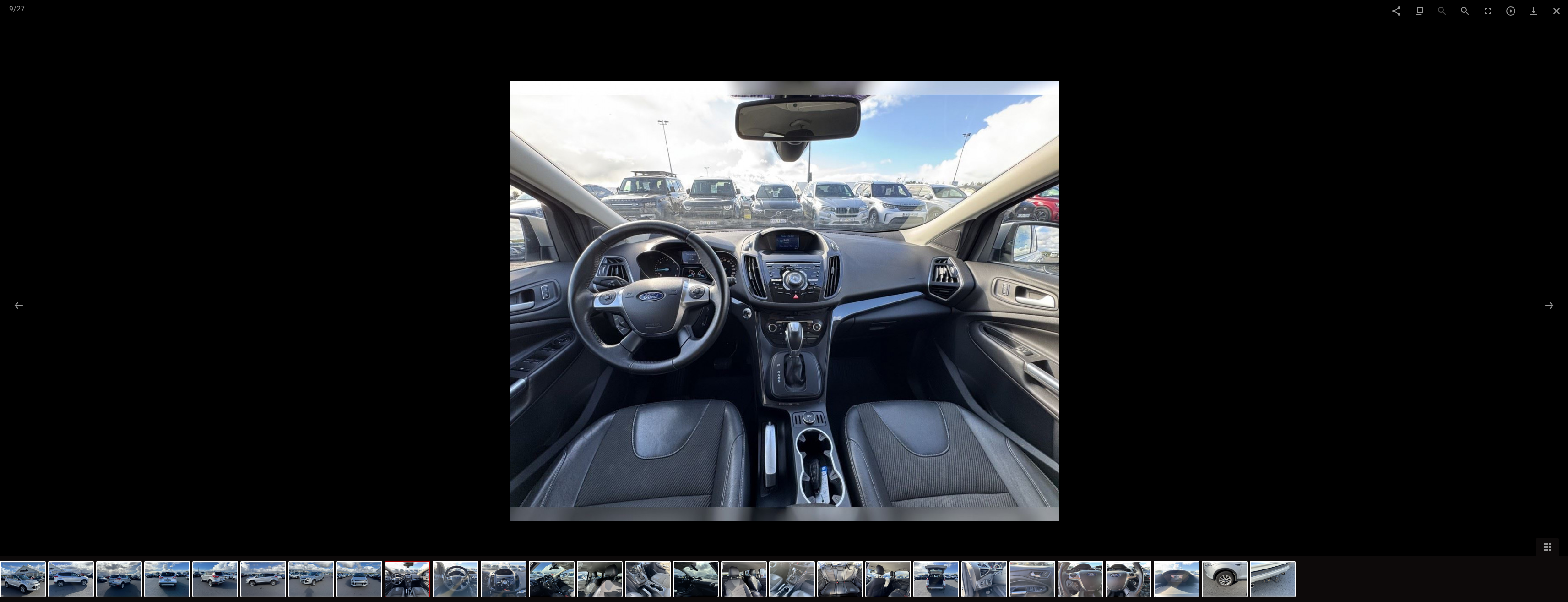
click at [801, 270] on img at bounding box center [784, 301] width 549 height 439
click at [789, 277] on img at bounding box center [784, 301] width 549 height 439
click at [1555, 8] on span at bounding box center [1557, 11] width 23 height 21
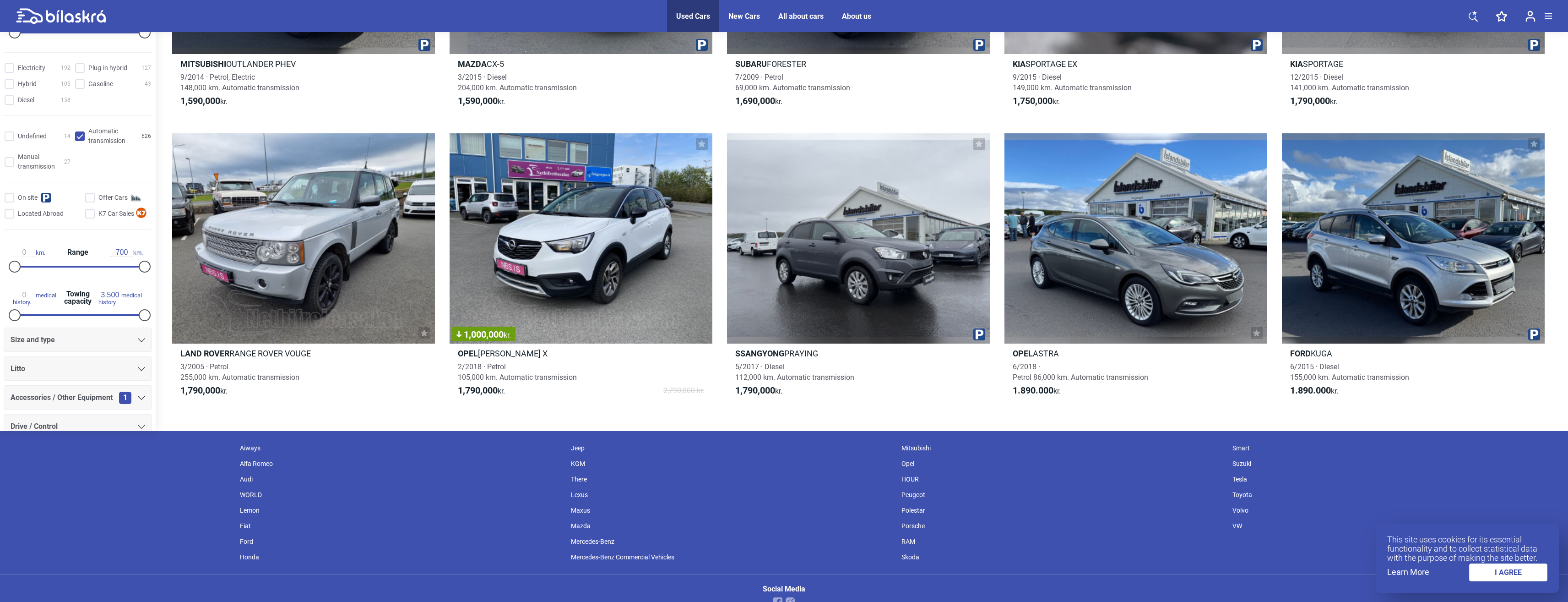
scroll to position [222, 0]
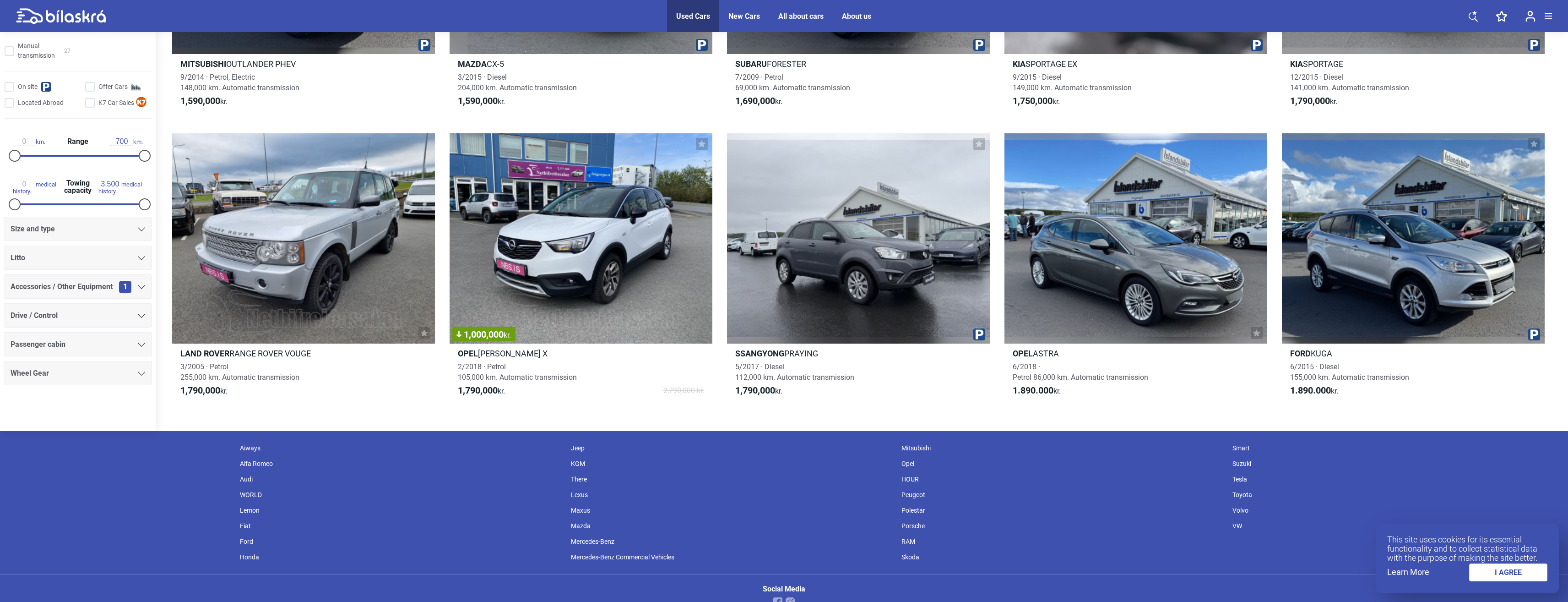
click at [128, 374] on div "Wheel Gear" at bounding box center [77, 373] width 134 height 13
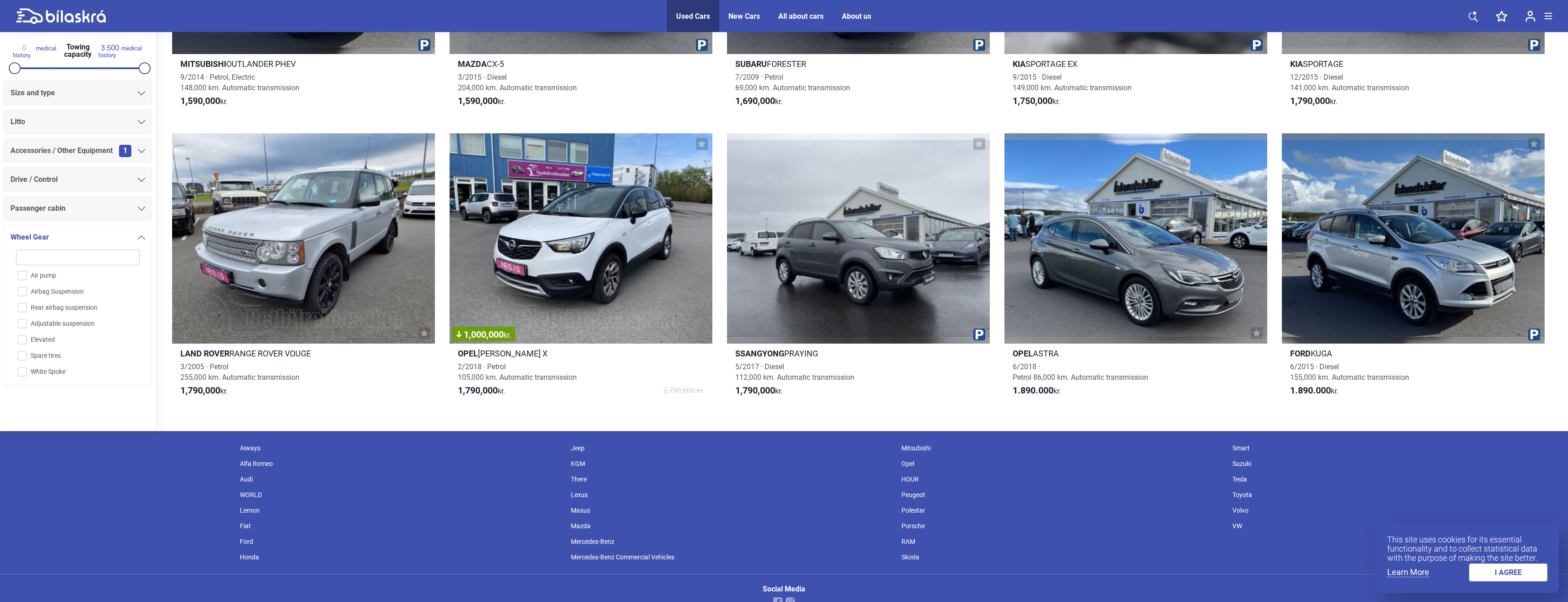
scroll to position [51, 0]
click at [126, 213] on div "Passenger cabin" at bounding box center [77, 208] width 134 height 13
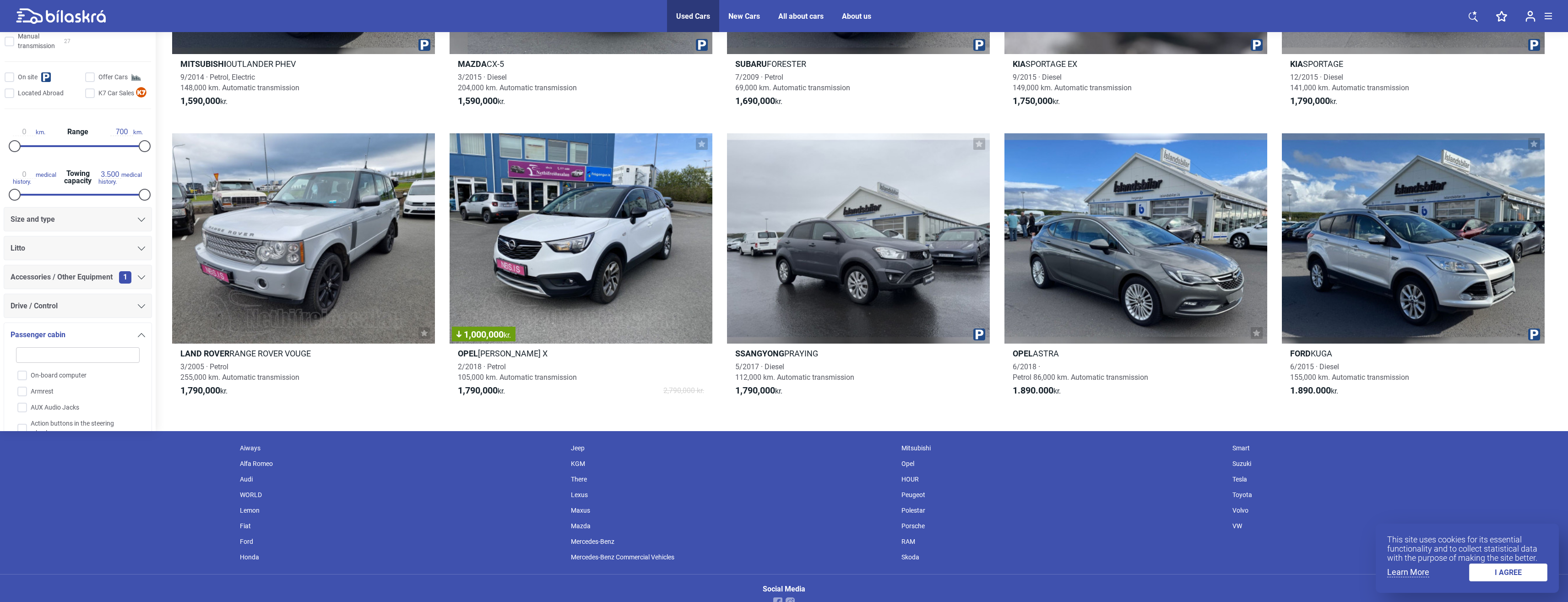
scroll to position [220, 0]
click at [47, 318] on span "Drive / Control" at bounding box center [34, 317] width 47 height 13
click at [104, 255] on div "Litto" at bounding box center [77, 259] width 134 height 13
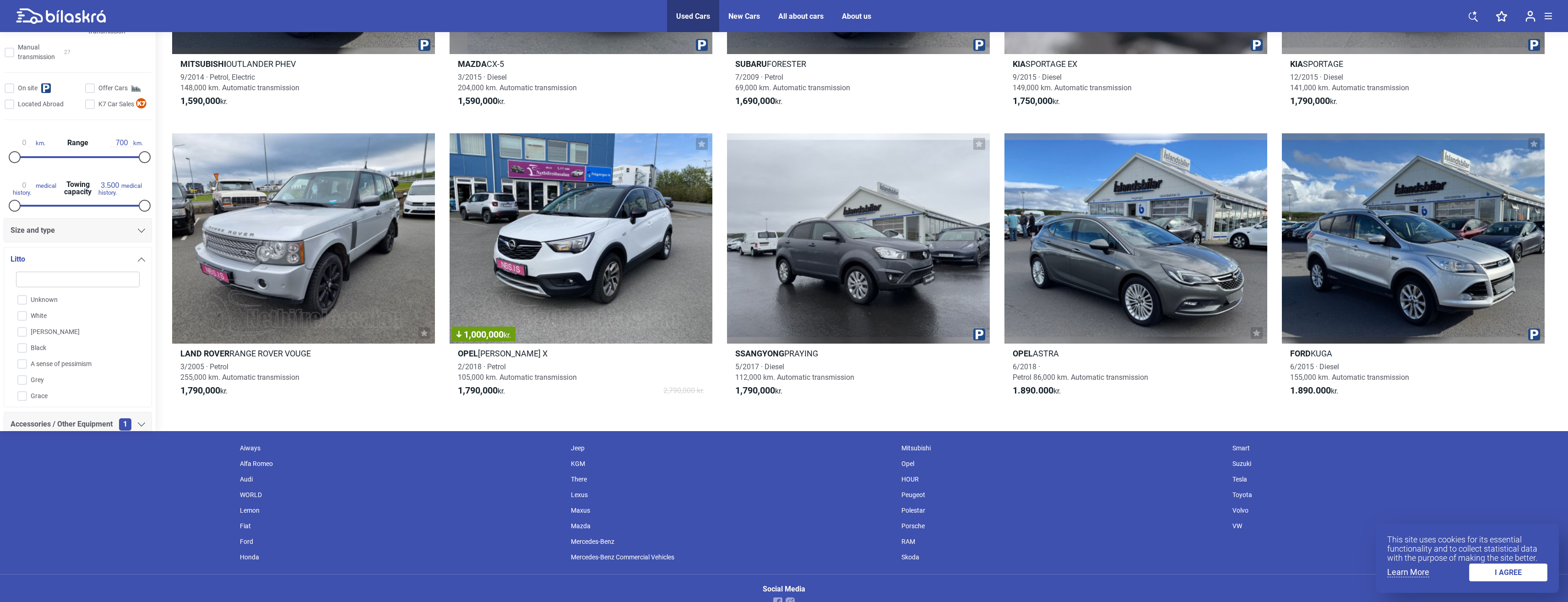
click at [112, 231] on div "Size and type" at bounding box center [77, 230] width 134 height 13
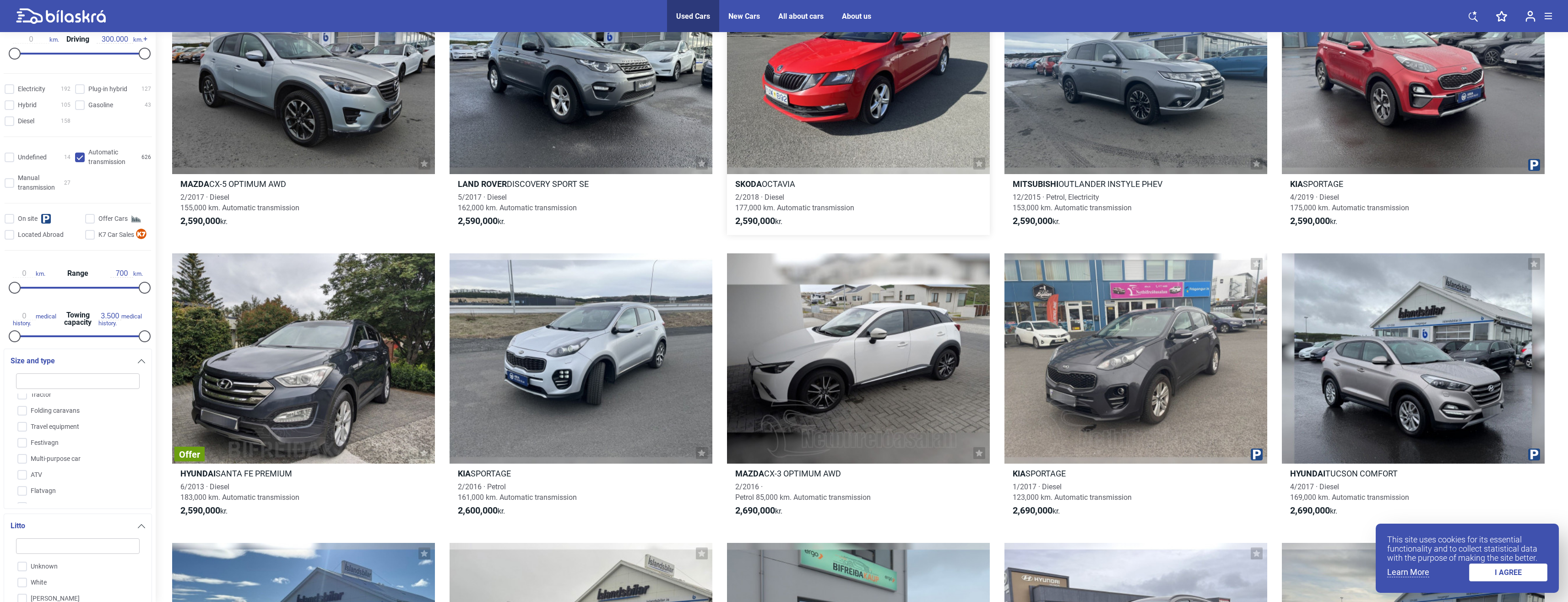
scroll to position [3041, 0]
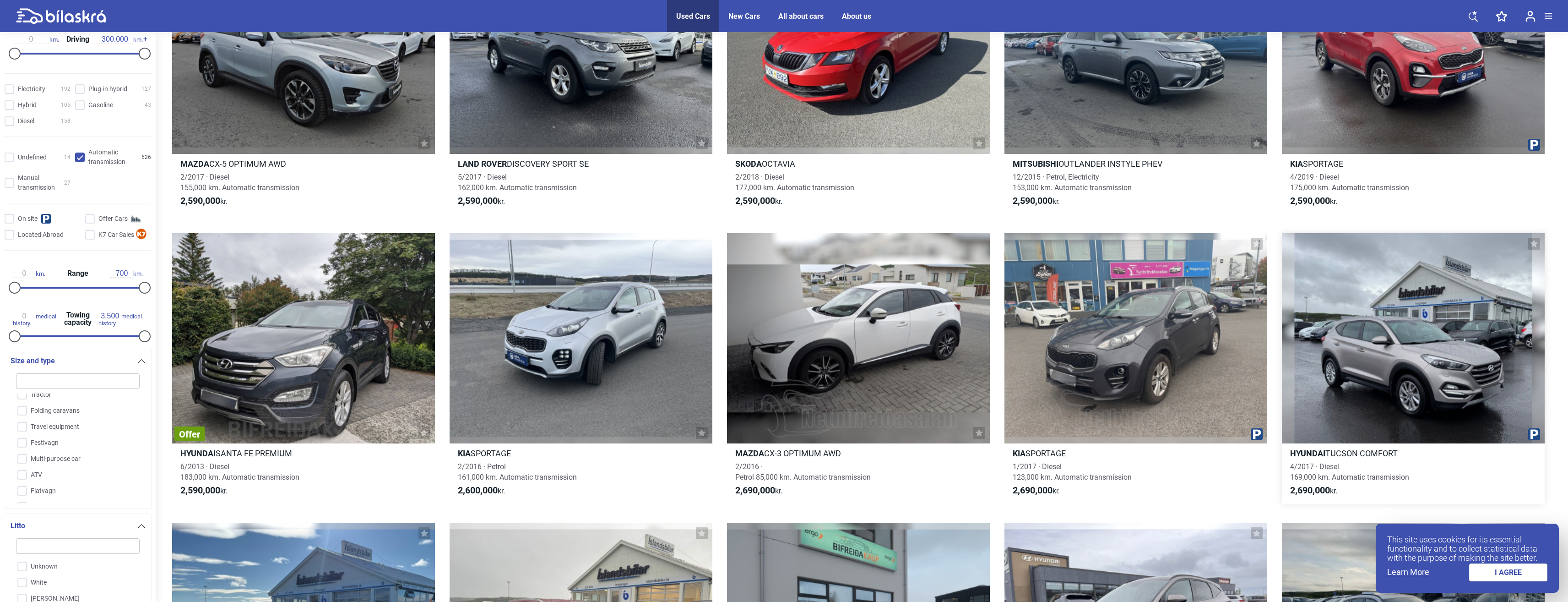
click at [1409, 327] on div at bounding box center [1413, 338] width 263 height 211
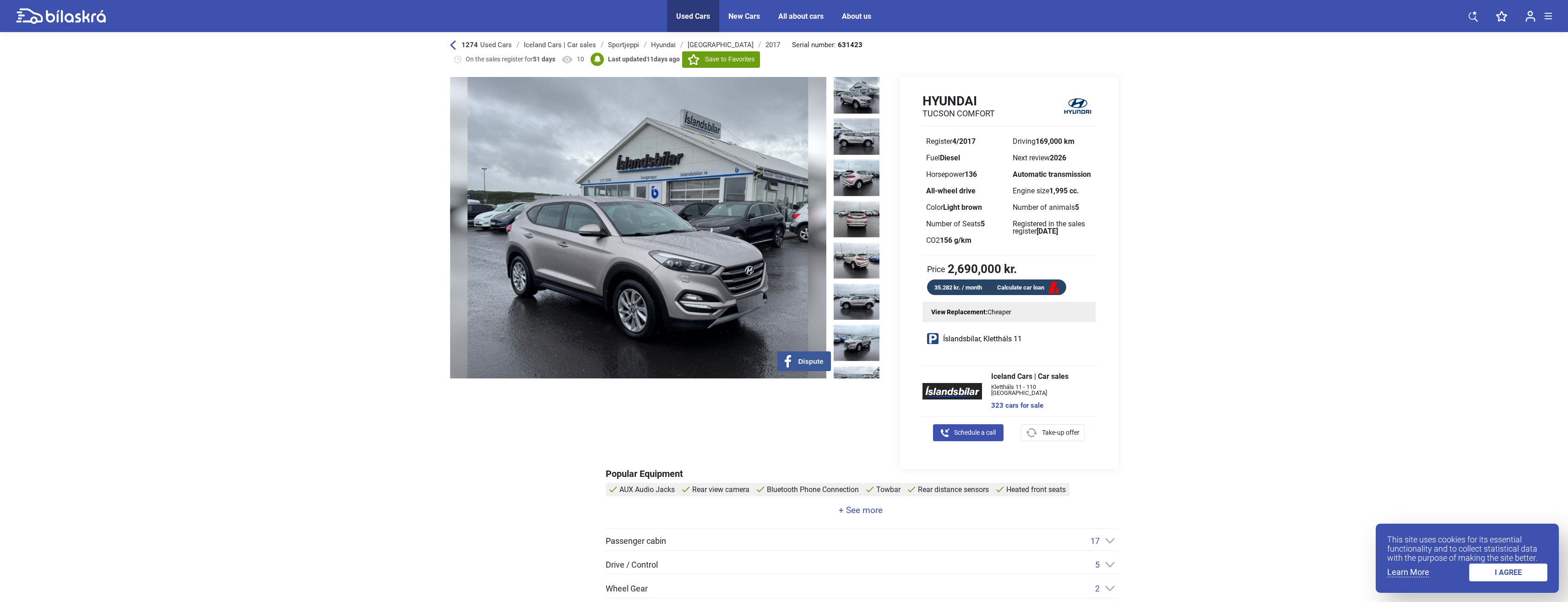
click at [575, 206] on img at bounding box center [637, 227] width 376 height 302
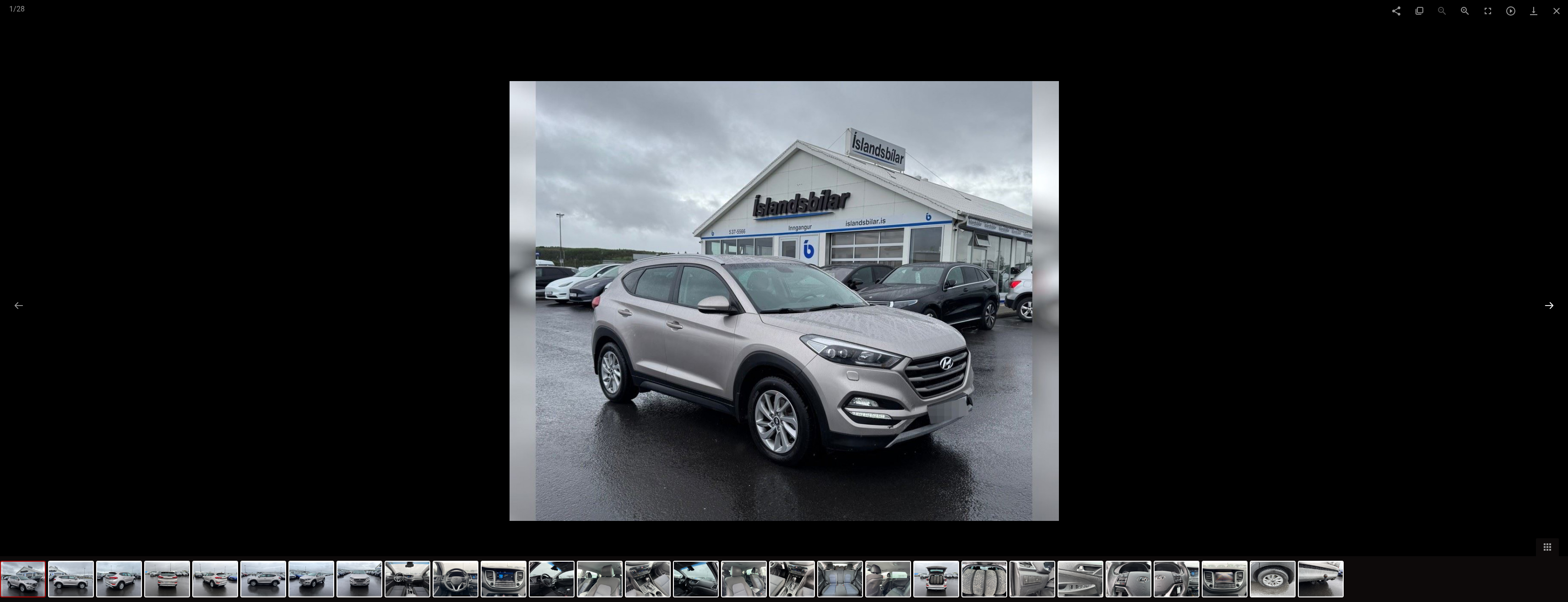
click at [1554, 306] on button at bounding box center [1549, 306] width 19 height 18
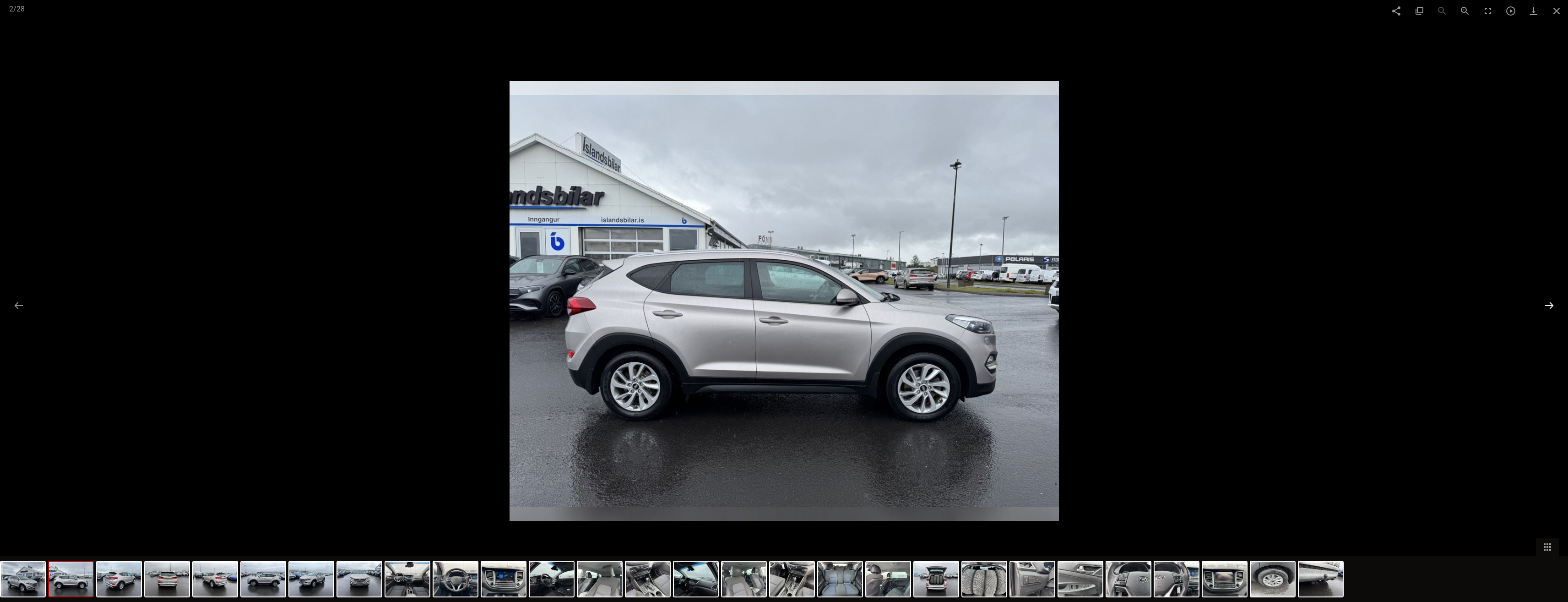
click at [1554, 306] on button at bounding box center [1549, 306] width 19 height 18
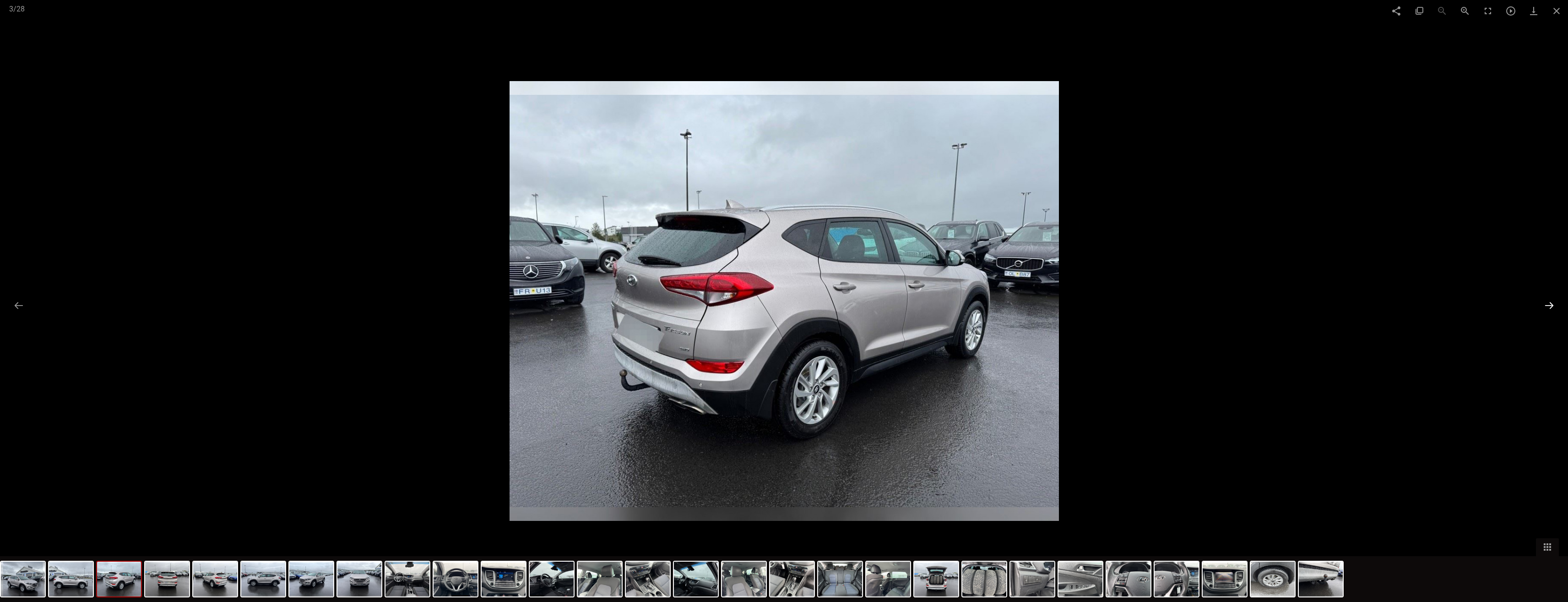
click at [1554, 306] on button at bounding box center [1549, 306] width 19 height 18
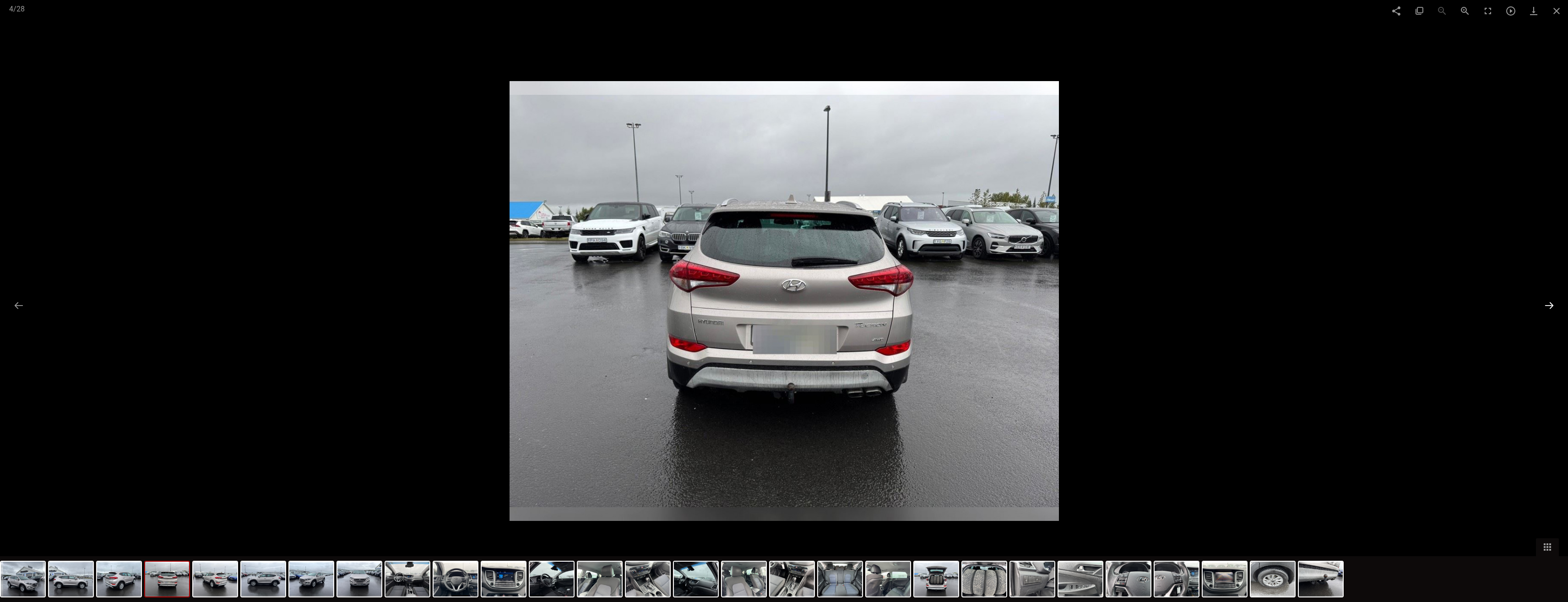
click at [1554, 306] on button at bounding box center [1549, 306] width 19 height 18
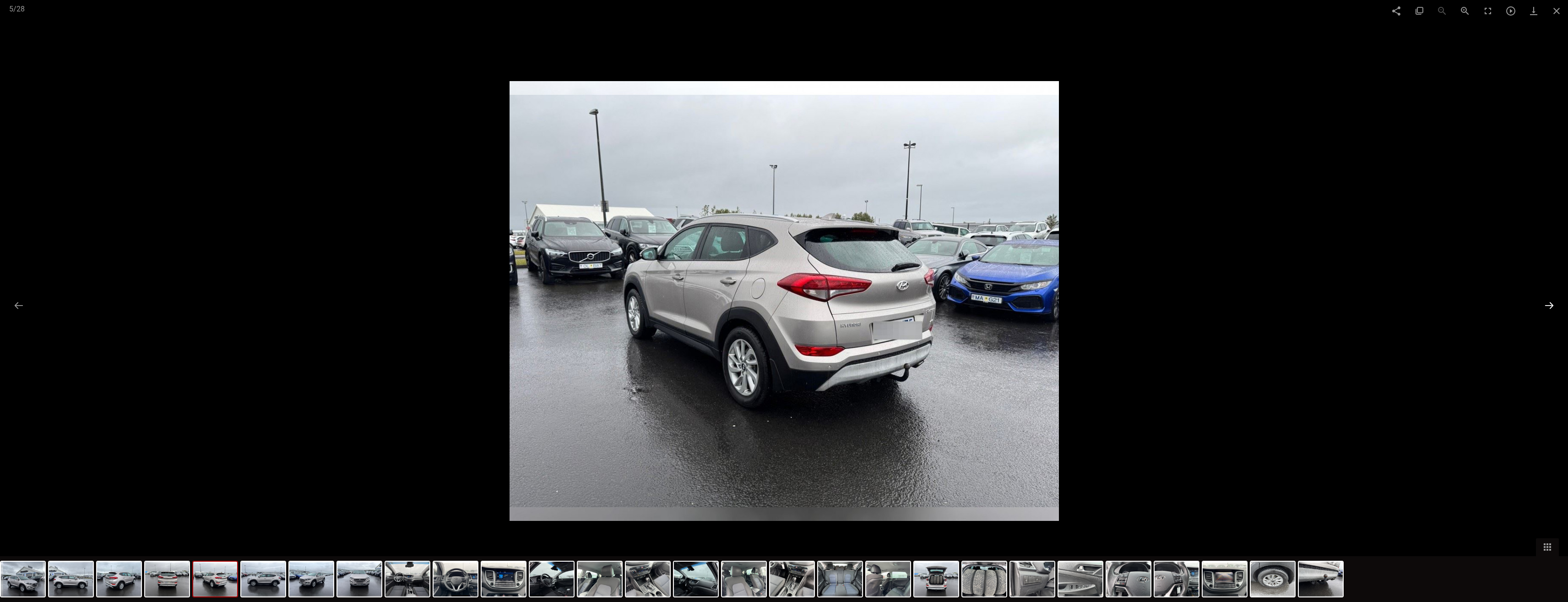
click at [1554, 306] on button at bounding box center [1549, 306] width 19 height 18
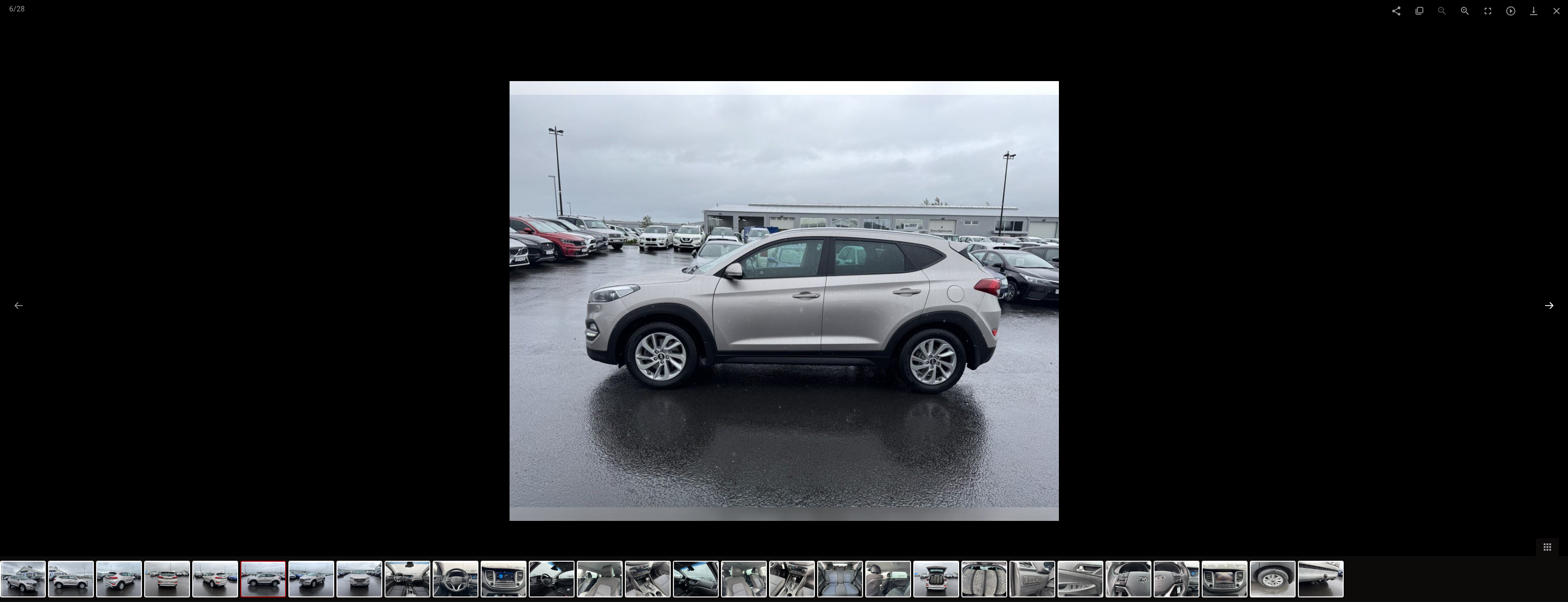
click at [1554, 306] on button at bounding box center [1549, 306] width 19 height 18
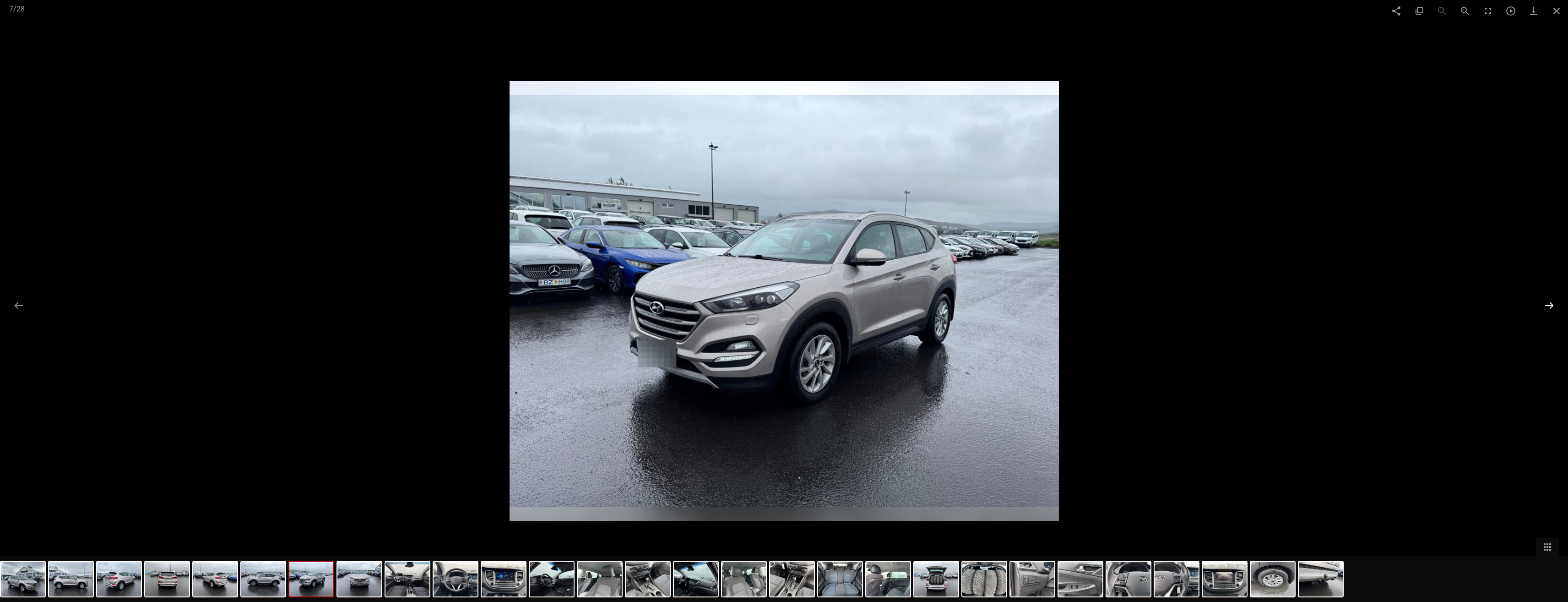
click at [1554, 306] on button at bounding box center [1549, 306] width 19 height 18
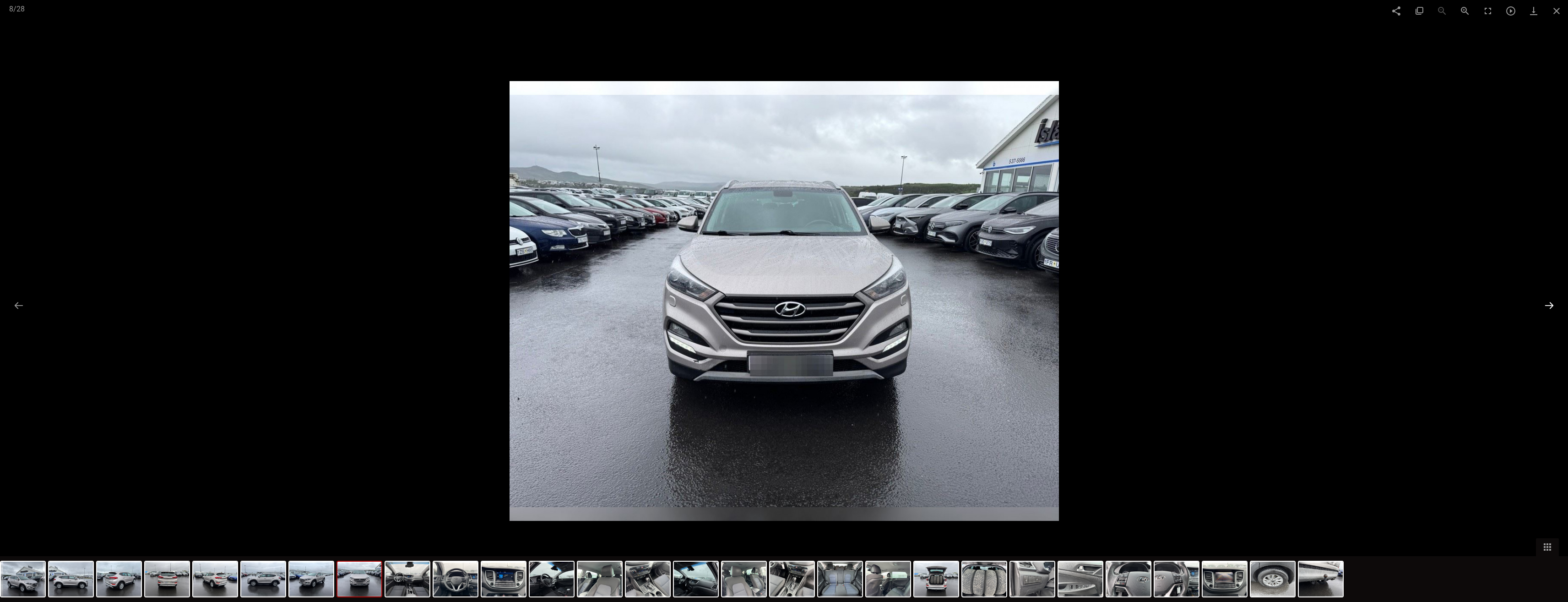
click at [1554, 306] on button at bounding box center [1549, 306] width 19 height 18
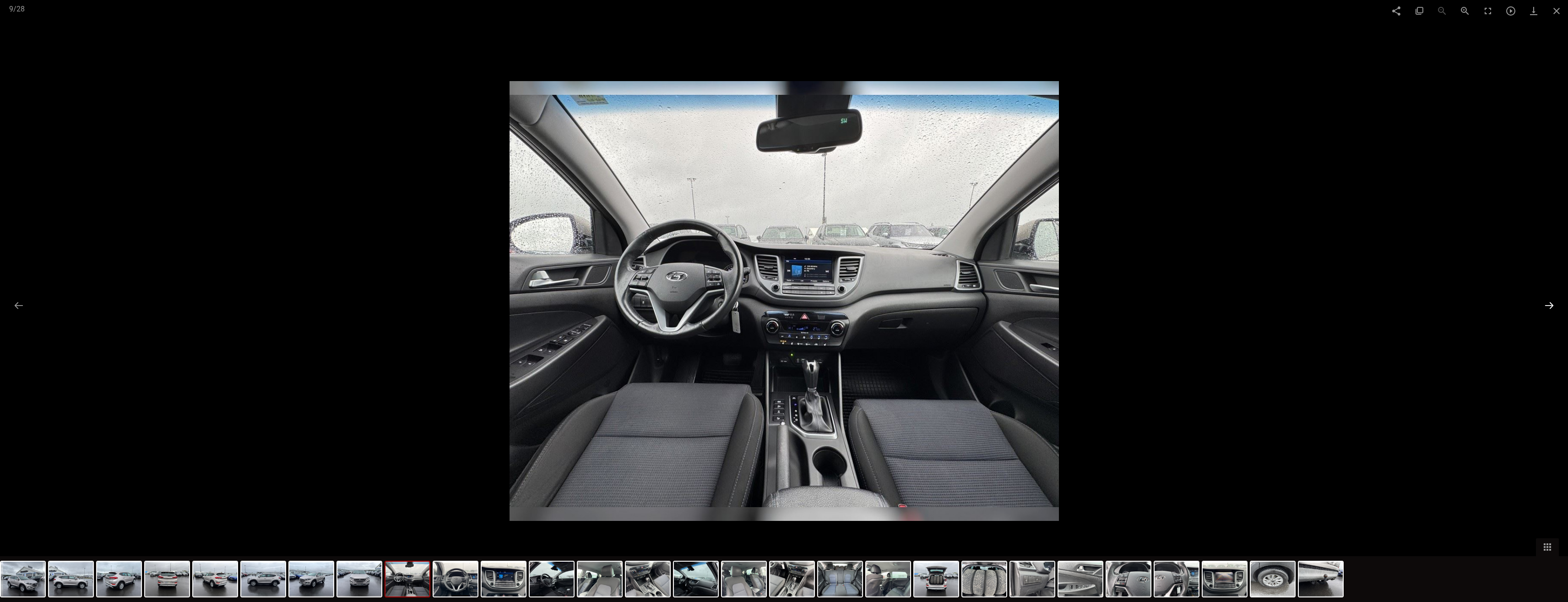
click at [1554, 306] on button at bounding box center [1549, 306] width 19 height 18
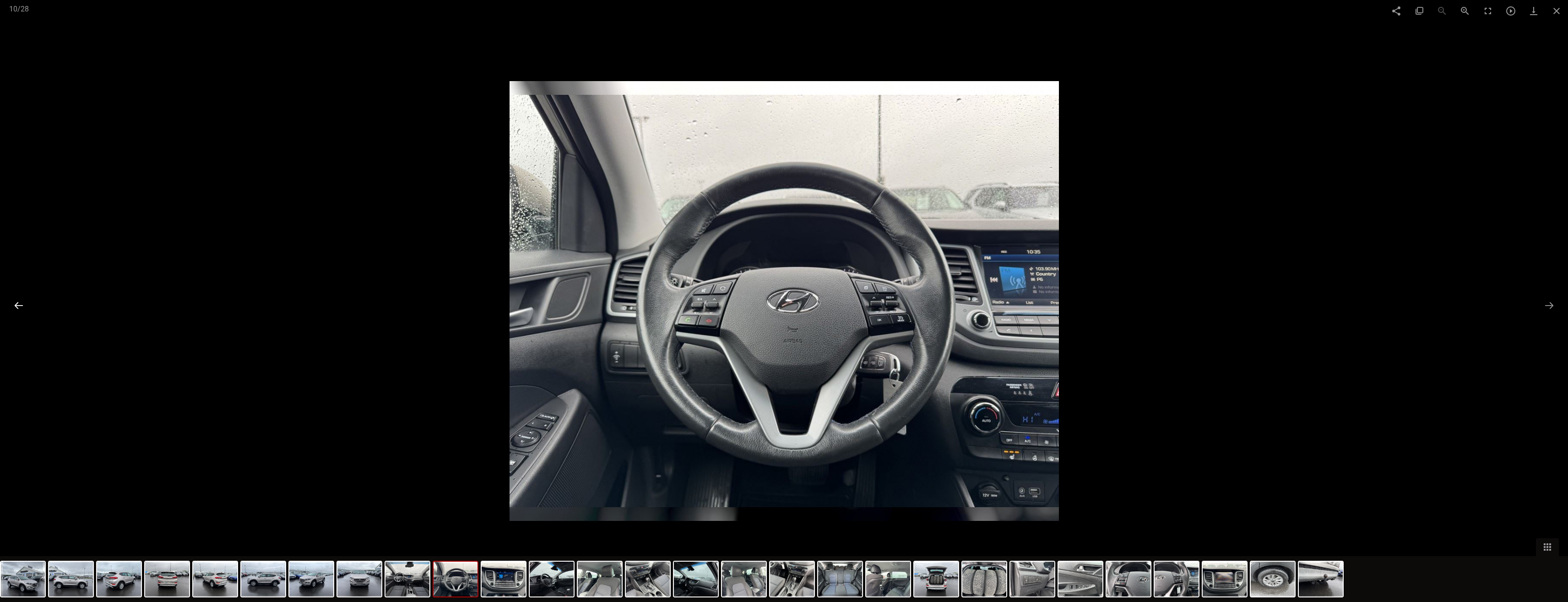
click at [13, 308] on button at bounding box center [18, 306] width 19 height 18
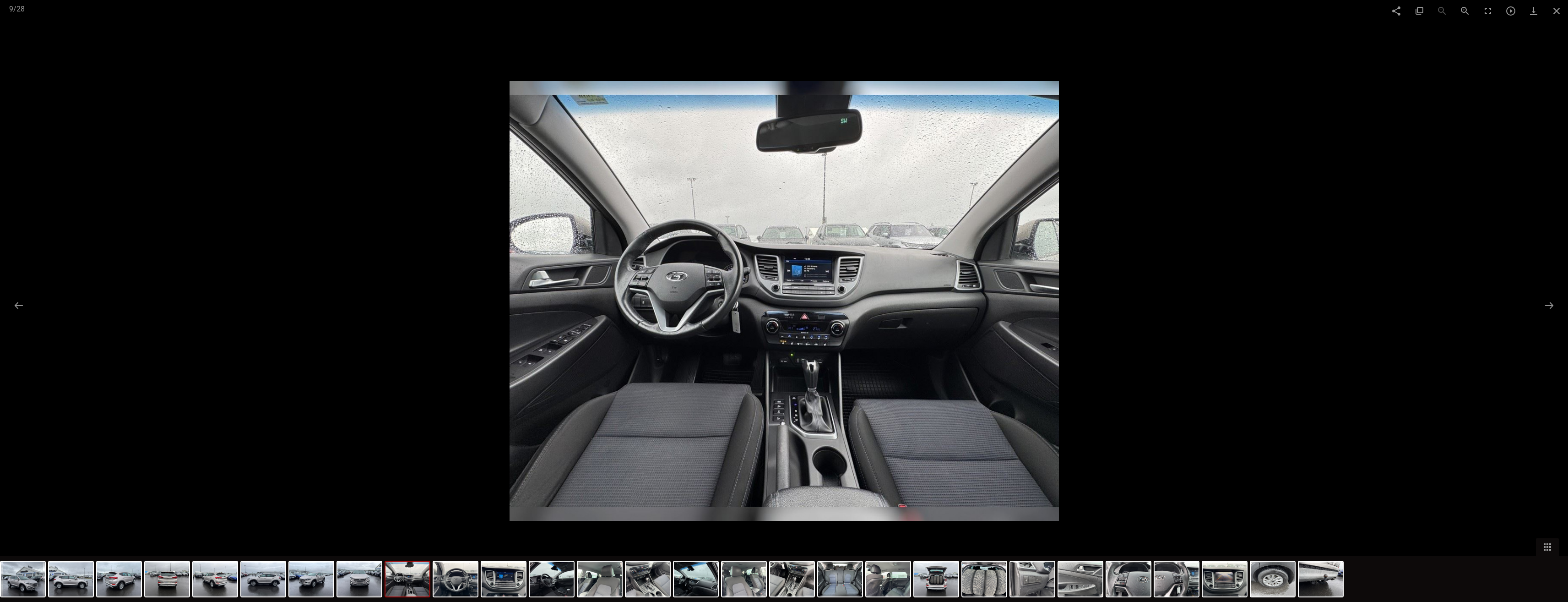
click at [802, 305] on img at bounding box center [784, 301] width 549 height 439
click at [793, 260] on img at bounding box center [784, 301] width 549 height 439
click at [797, 262] on img at bounding box center [784, 301] width 549 height 439
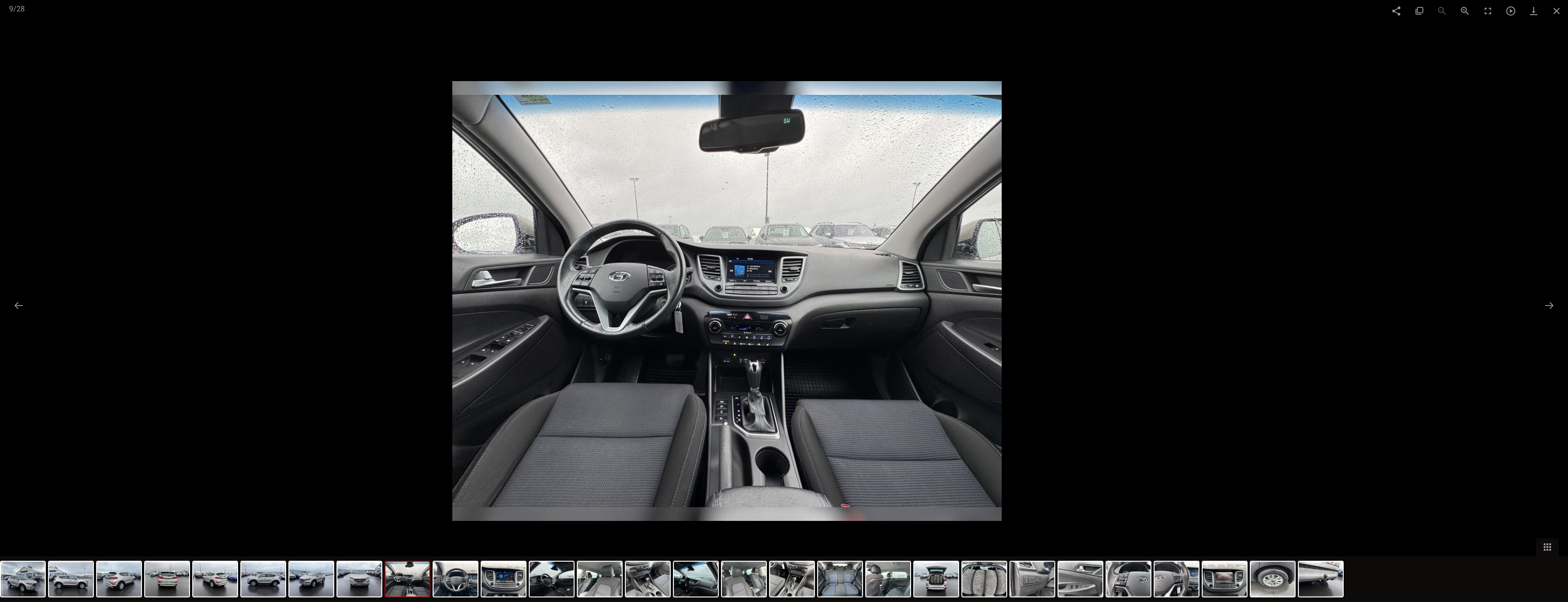
drag, startPoint x: 838, startPoint y: 391, endPoint x: 317, endPoint y: 320, distance: 525.8
click at [452, 320] on img at bounding box center [726, 301] width 549 height 439
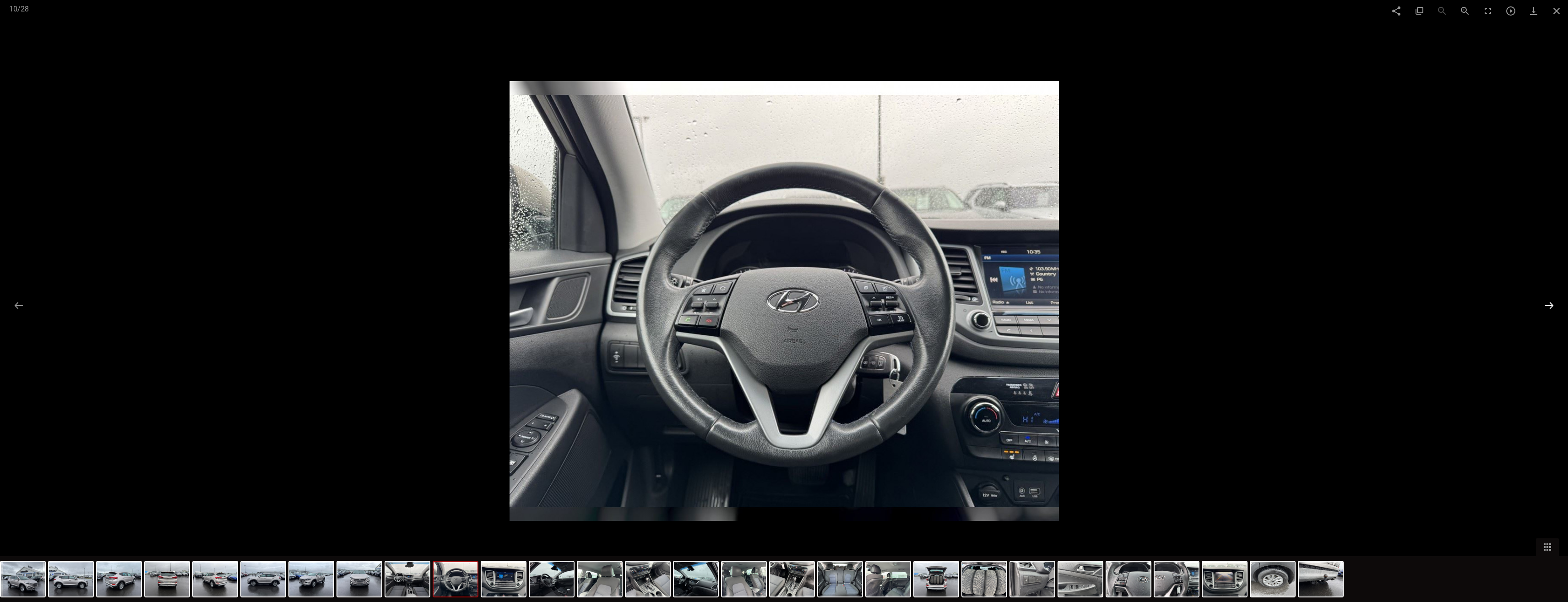
click at [1547, 309] on button at bounding box center [1549, 306] width 19 height 18
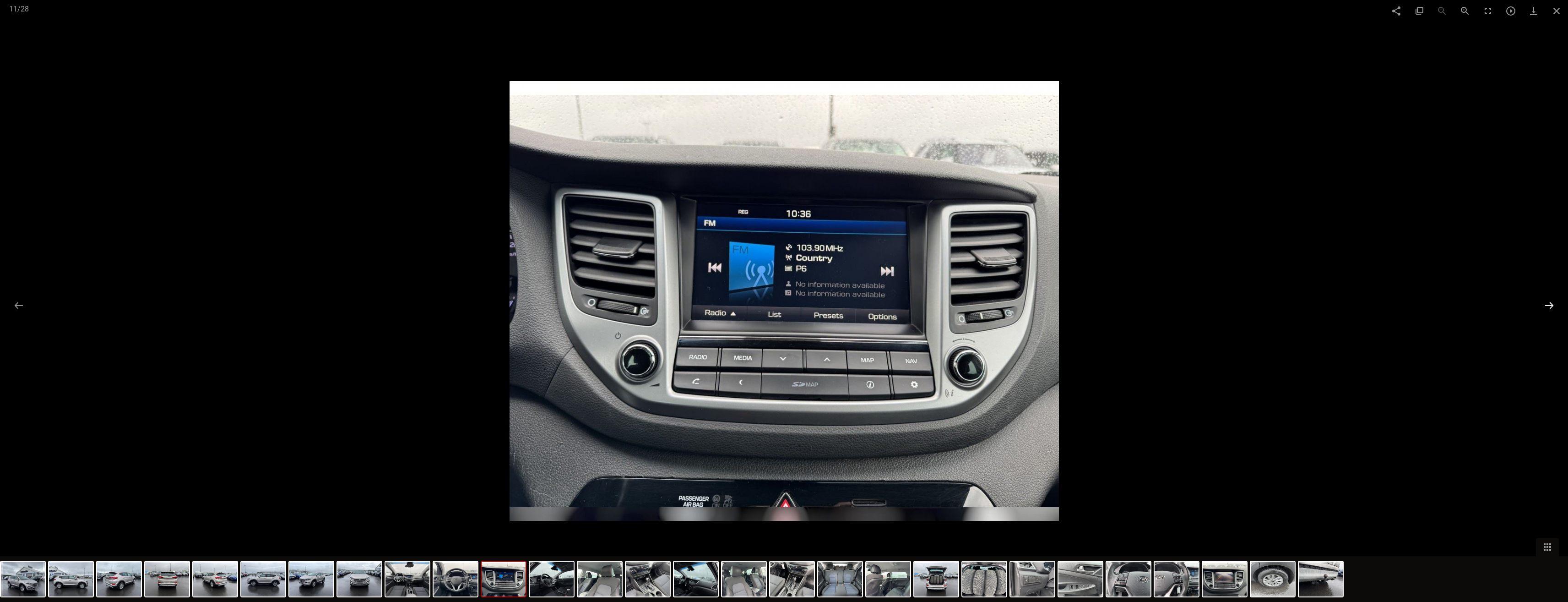
click at [1547, 309] on button at bounding box center [1549, 306] width 19 height 18
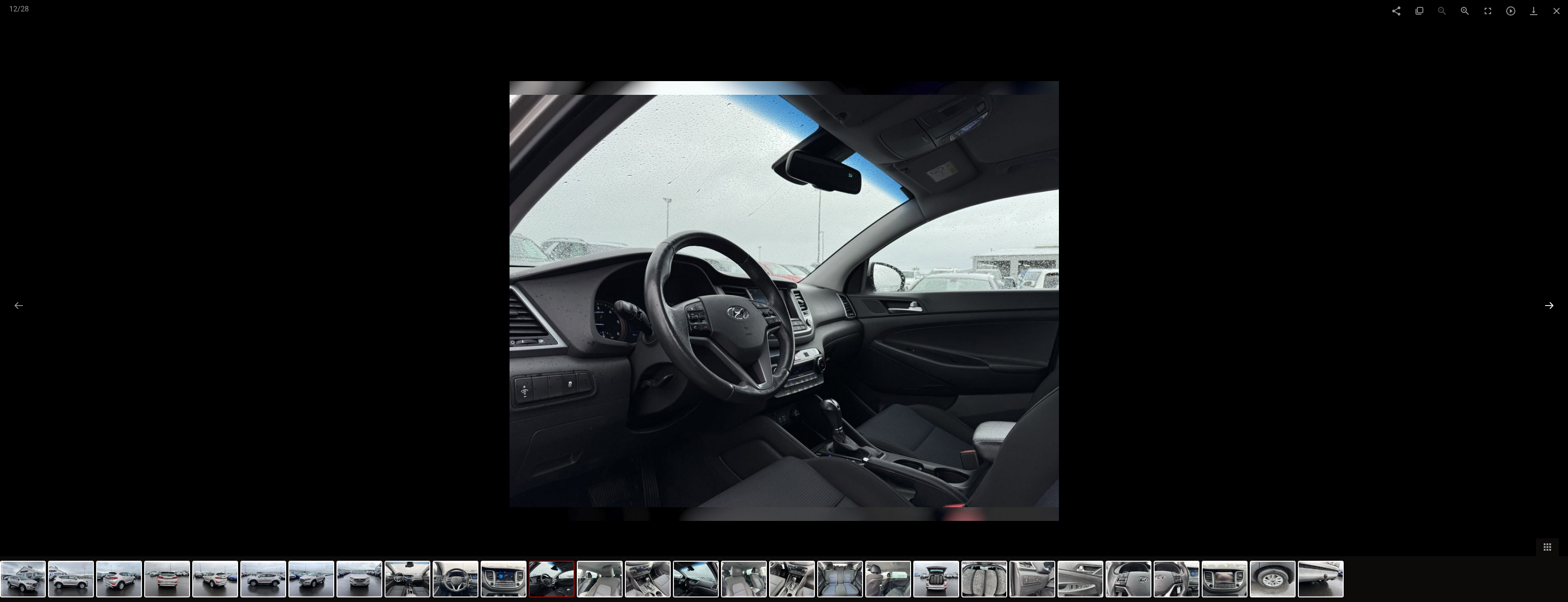
click at [1547, 309] on button at bounding box center [1549, 306] width 19 height 18
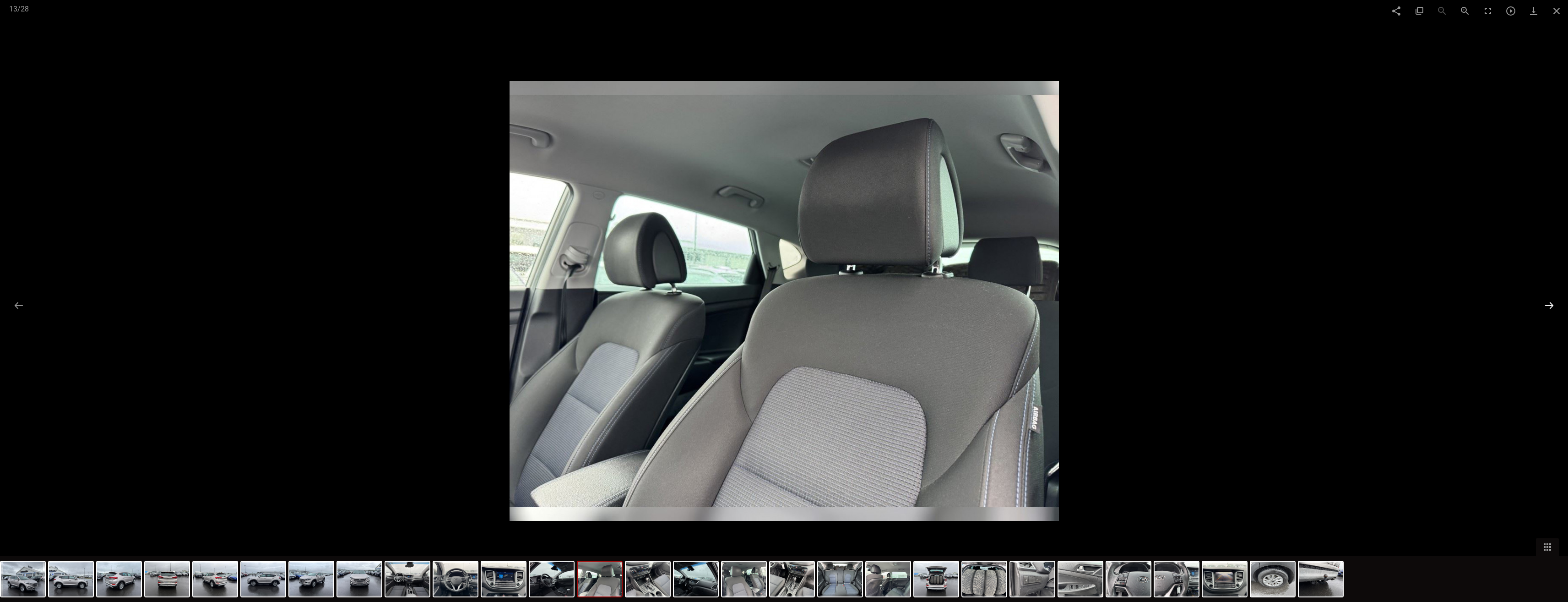
click at [1547, 309] on button at bounding box center [1549, 306] width 19 height 18
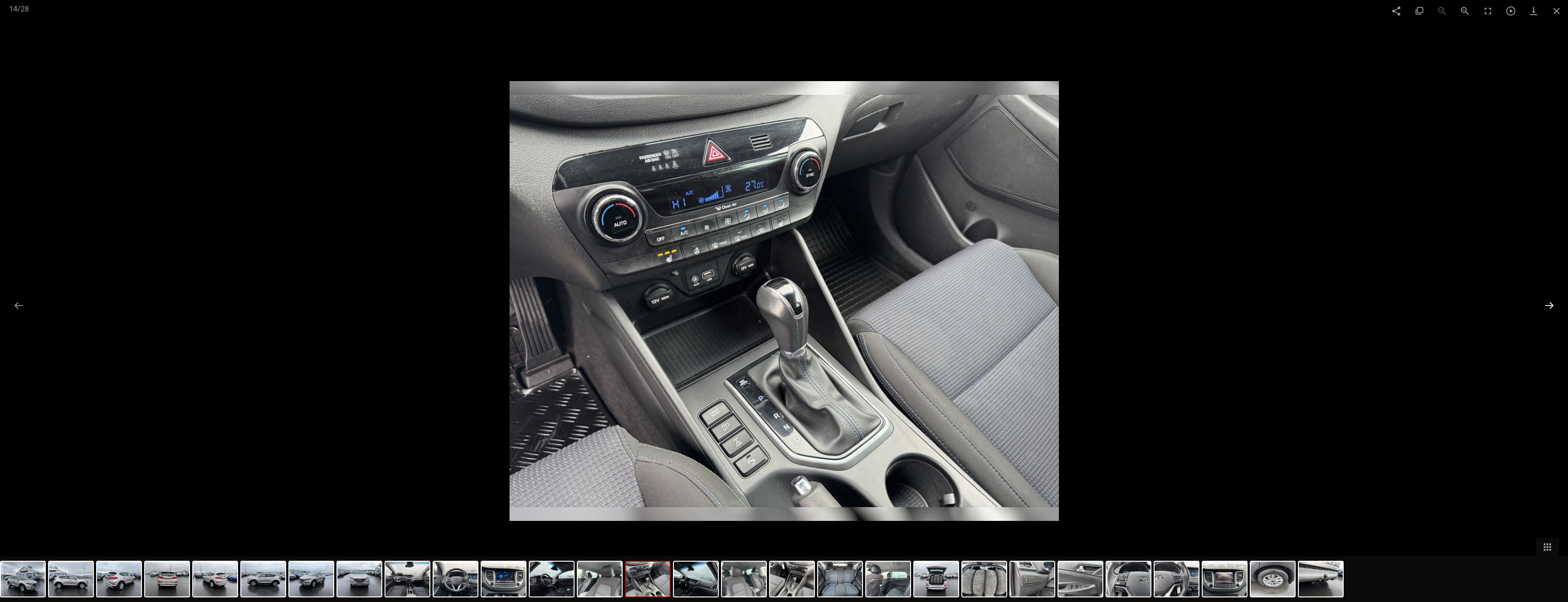
click at [1547, 309] on button at bounding box center [1549, 306] width 19 height 18
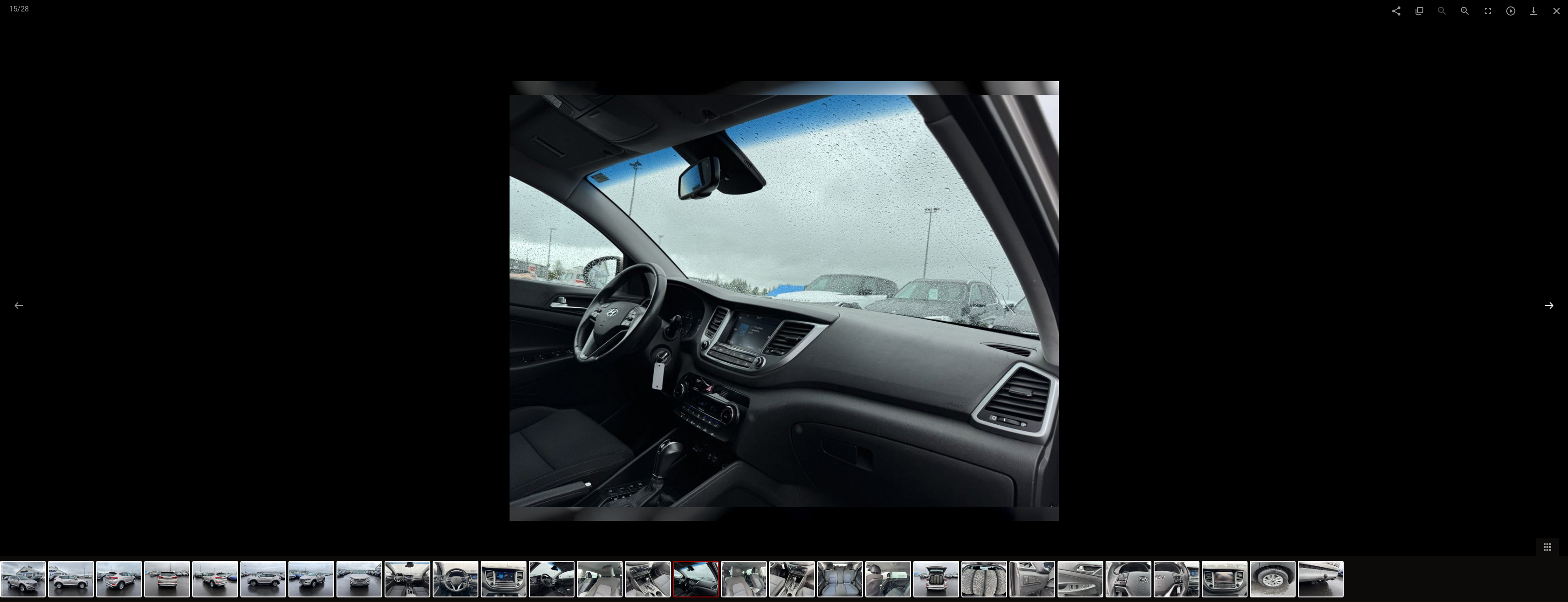
click at [1549, 306] on button at bounding box center [1549, 306] width 19 height 18
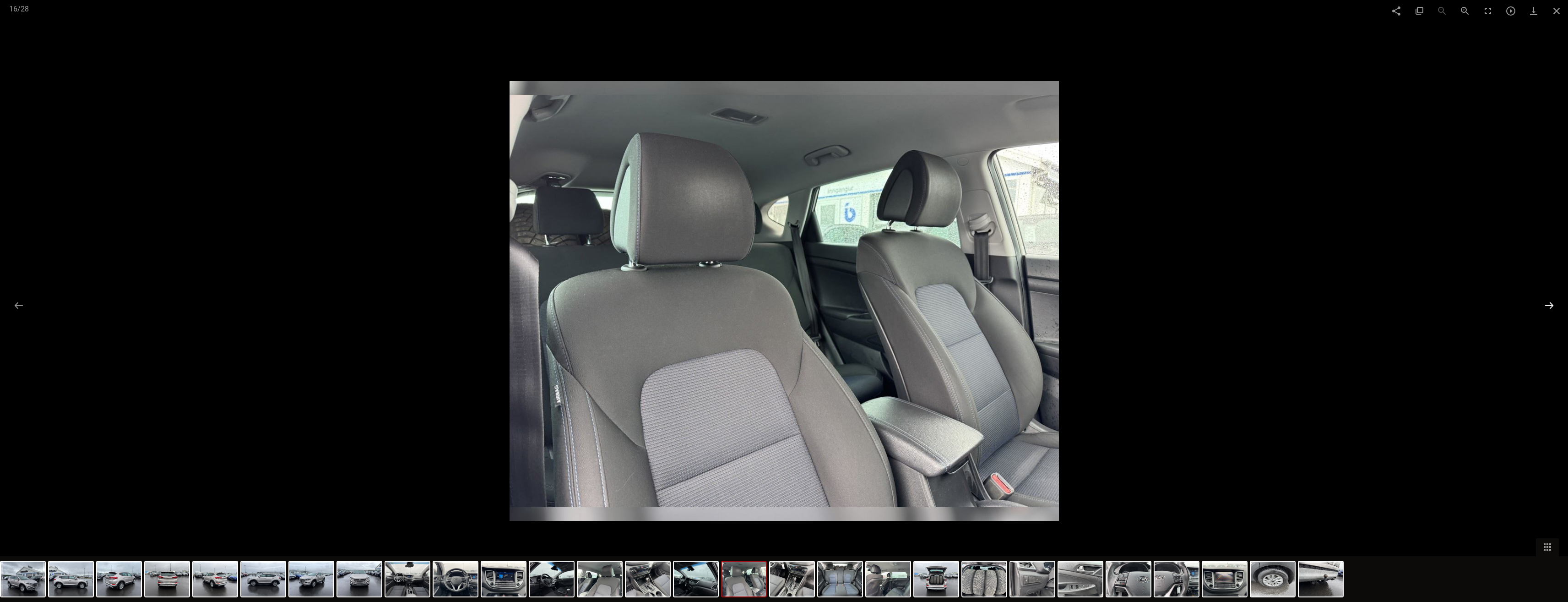
click at [1549, 306] on button at bounding box center [1549, 306] width 19 height 18
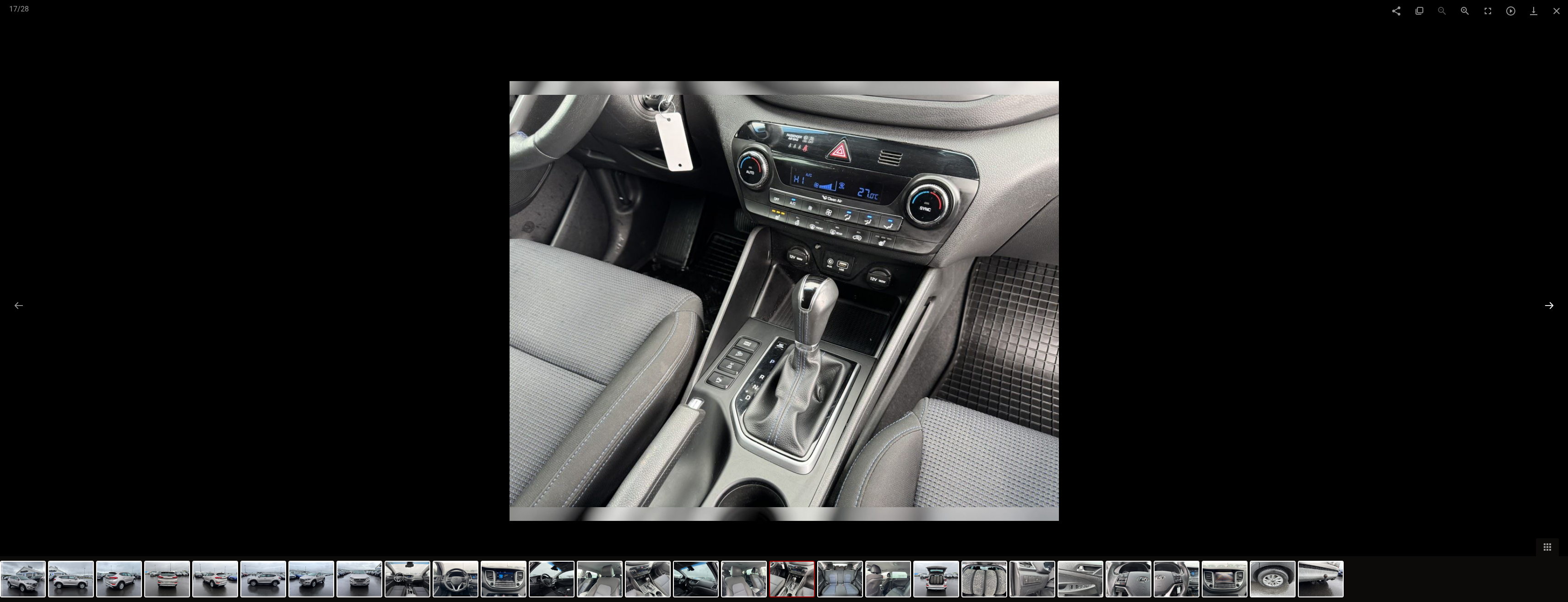
click at [1549, 306] on button at bounding box center [1549, 306] width 19 height 18
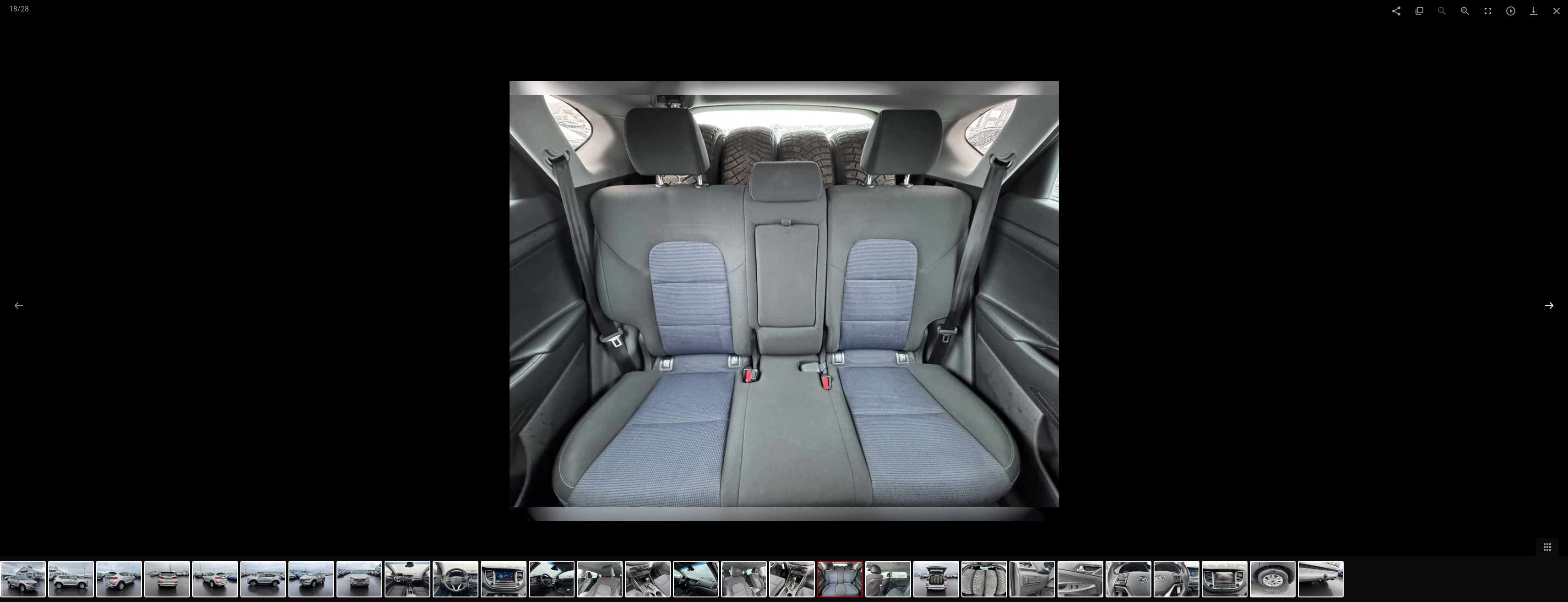
click at [1549, 306] on button at bounding box center [1549, 306] width 19 height 18
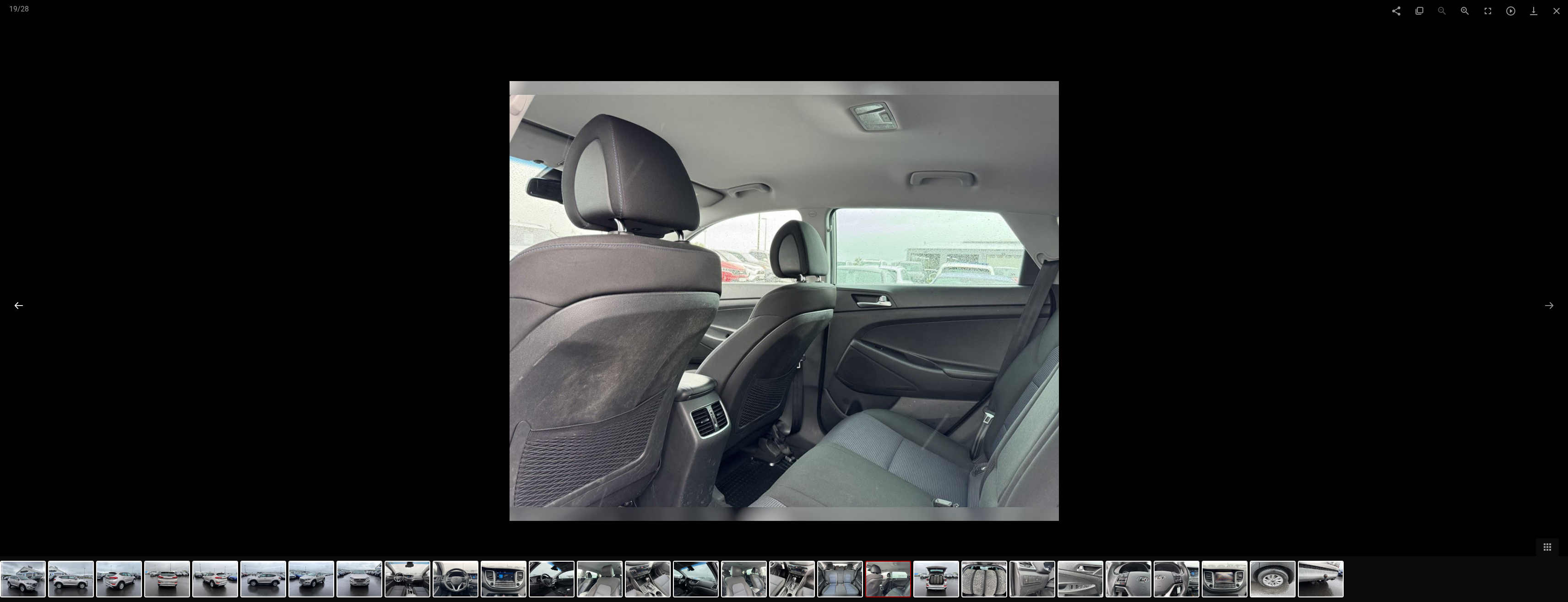
click at [25, 299] on button at bounding box center [18, 306] width 19 height 18
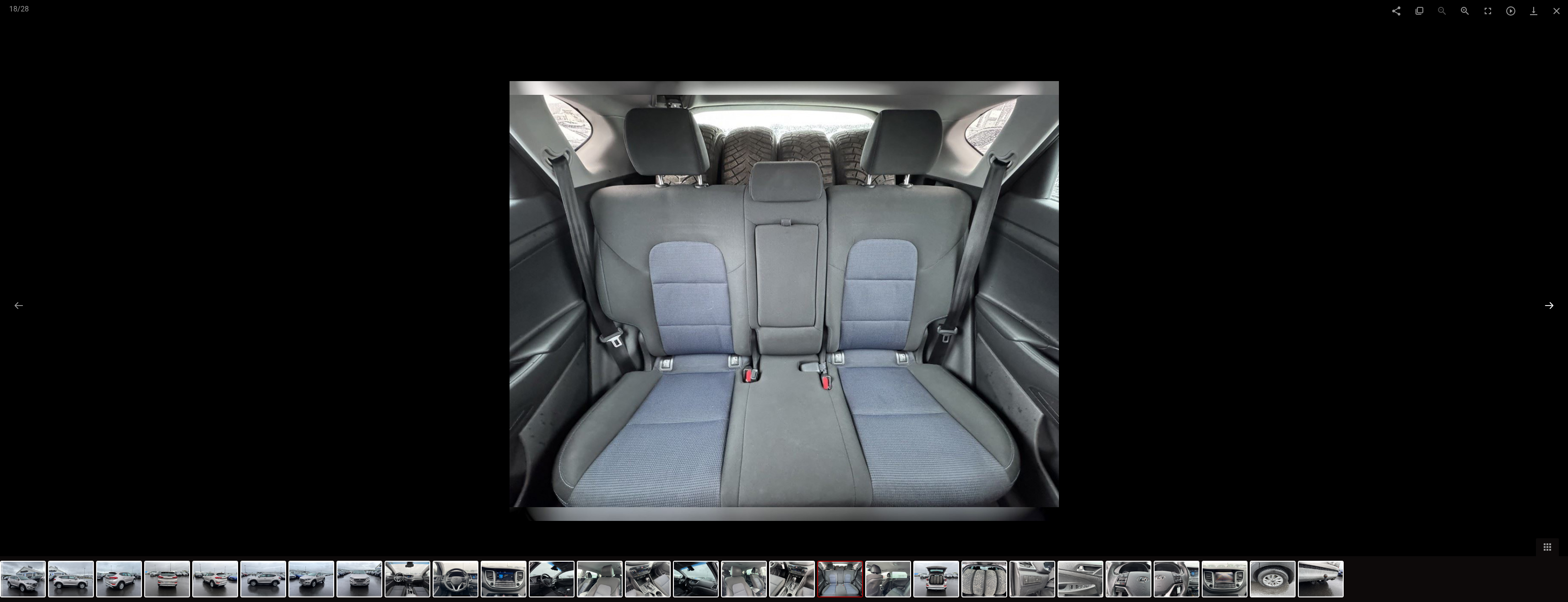
click at [1547, 303] on button at bounding box center [1549, 306] width 19 height 18
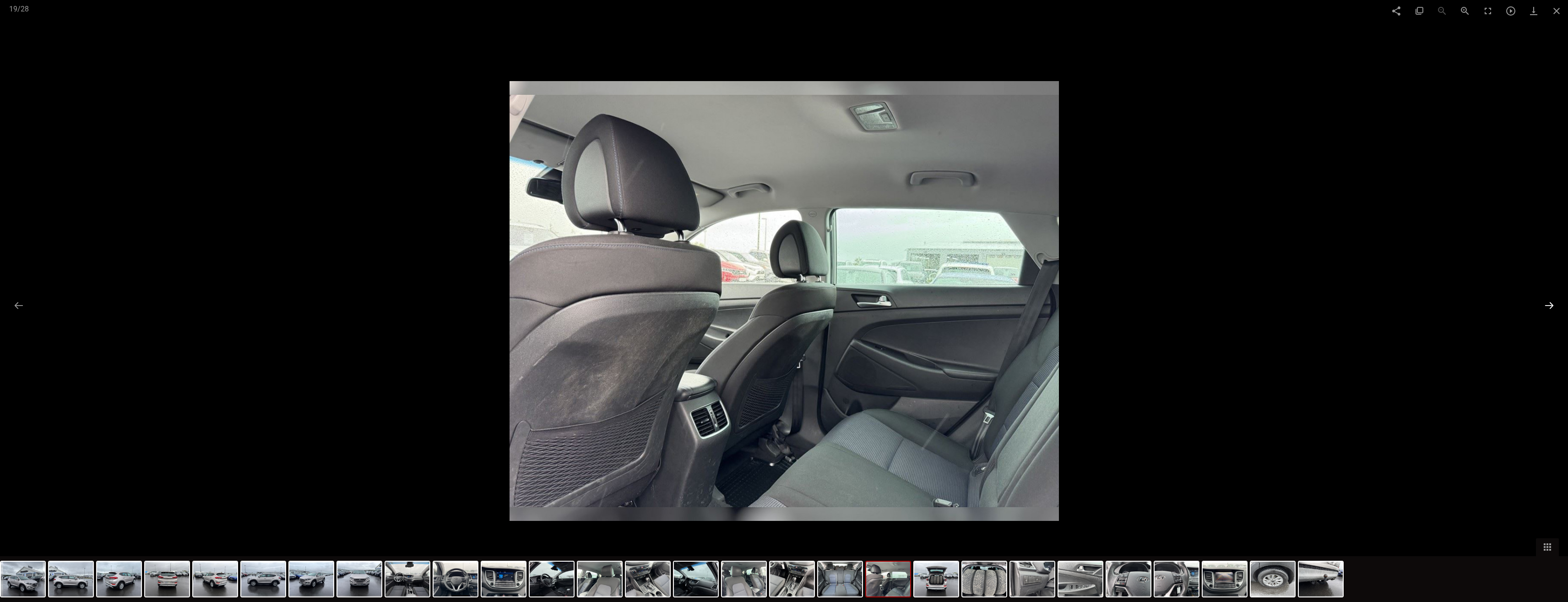
click at [1547, 303] on button at bounding box center [1549, 306] width 19 height 18
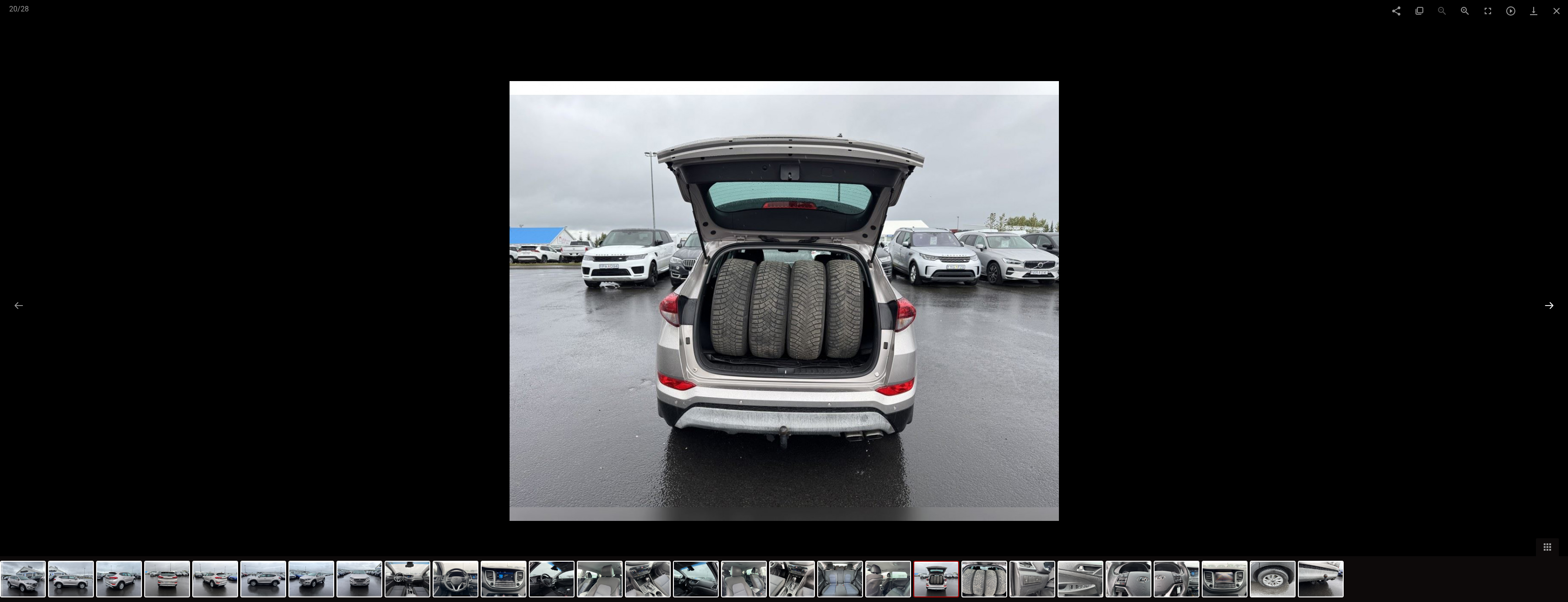
click at [1547, 303] on button at bounding box center [1549, 306] width 19 height 18
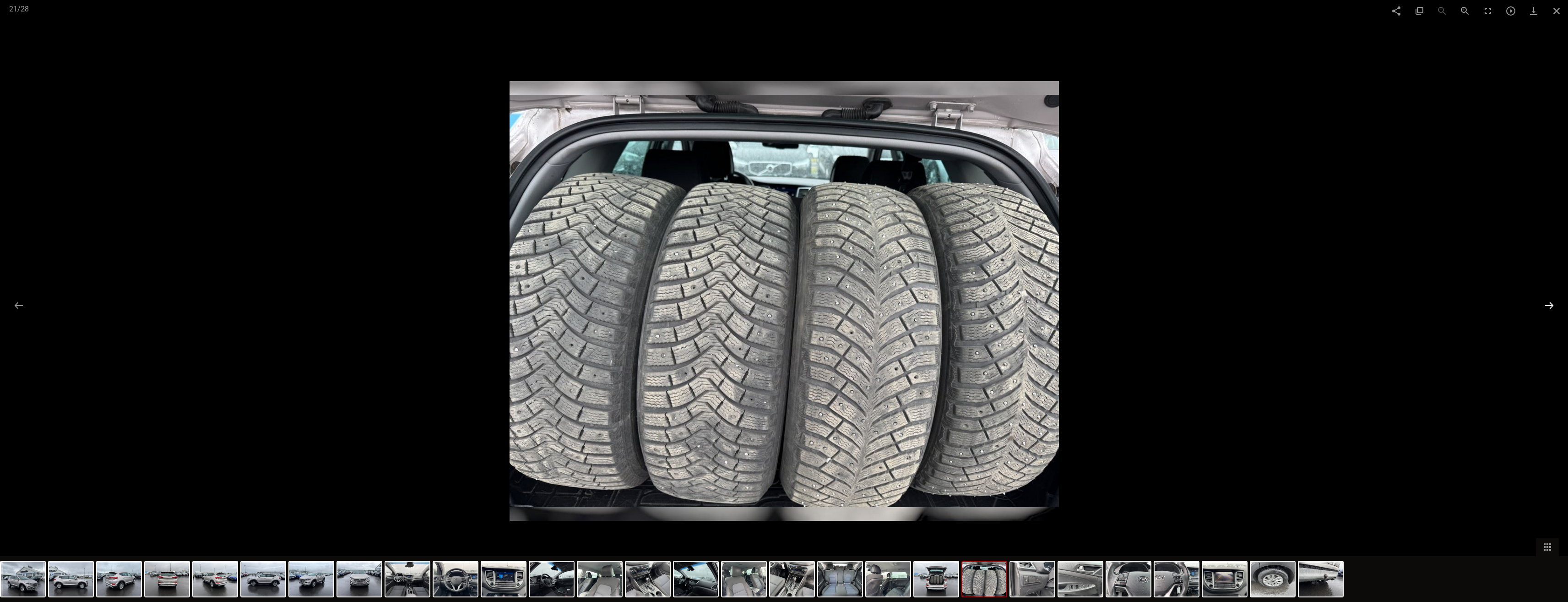
click at [1547, 303] on button at bounding box center [1549, 306] width 19 height 18
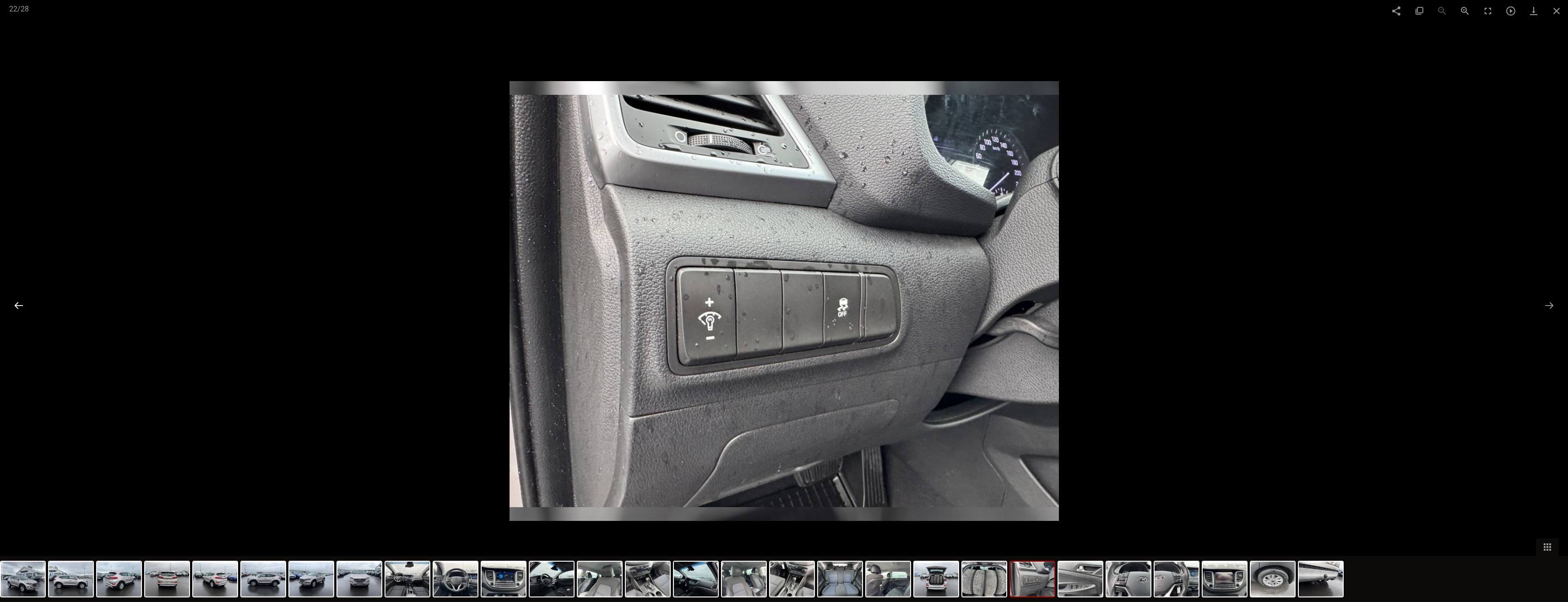
click at [14, 311] on button at bounding box center [18, 306] width 19 height 18
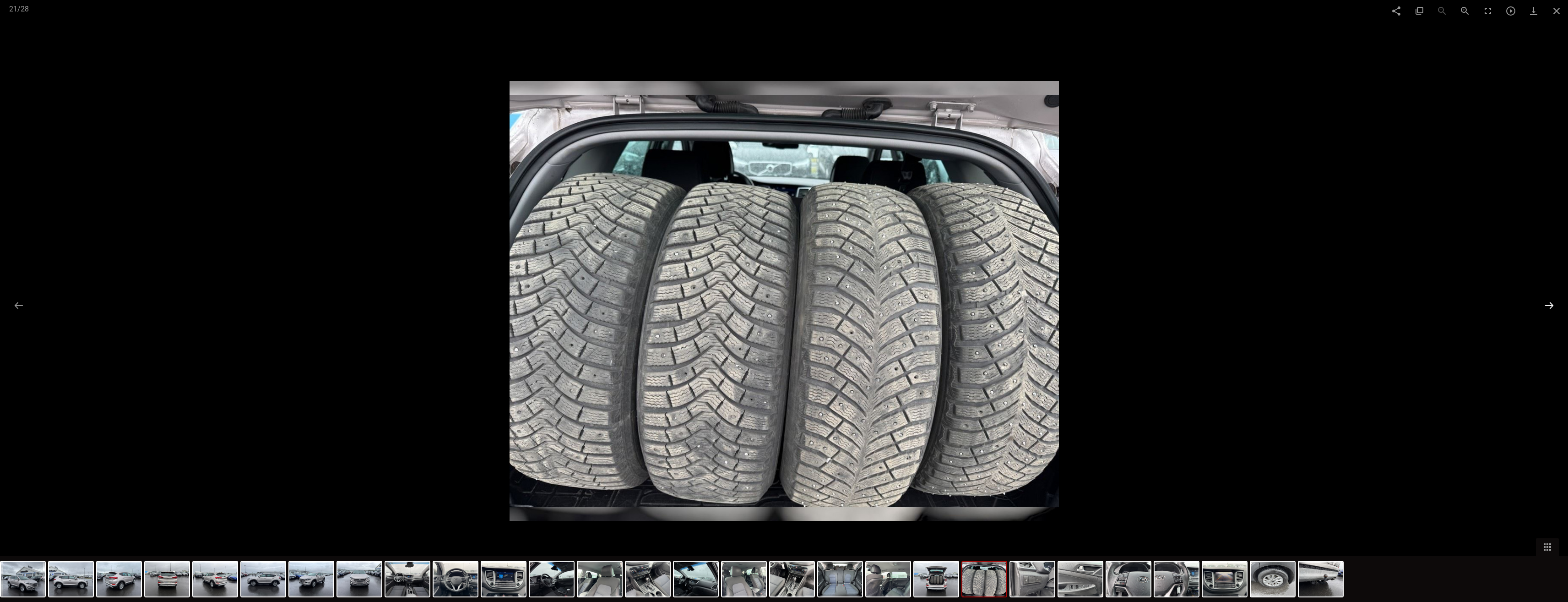
click at [1547, 299] on button at bounding box center [1549, 306] width 19 height 18
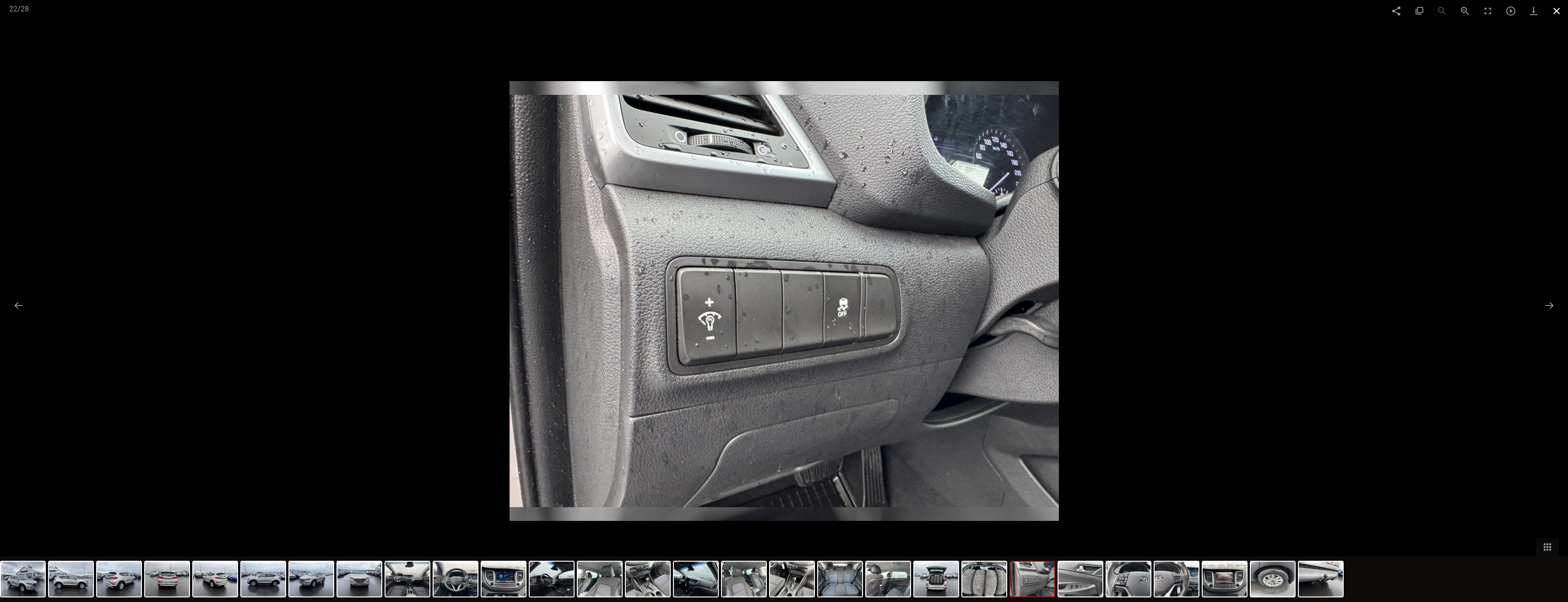
click at [1560, 3] on span at bounding box center [1557, 11] width 23 height 21
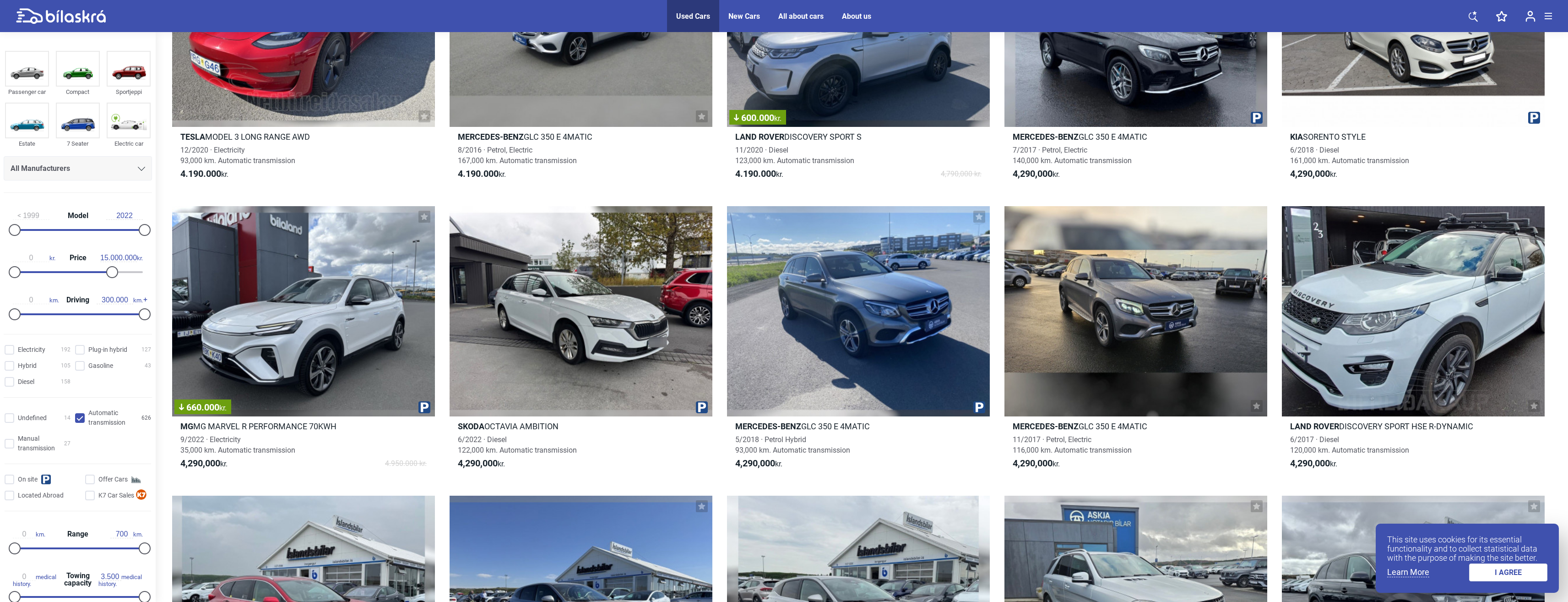
scroll to position [7988, 0]
